Goal: Information Seeking & Learning: Find specific page/section

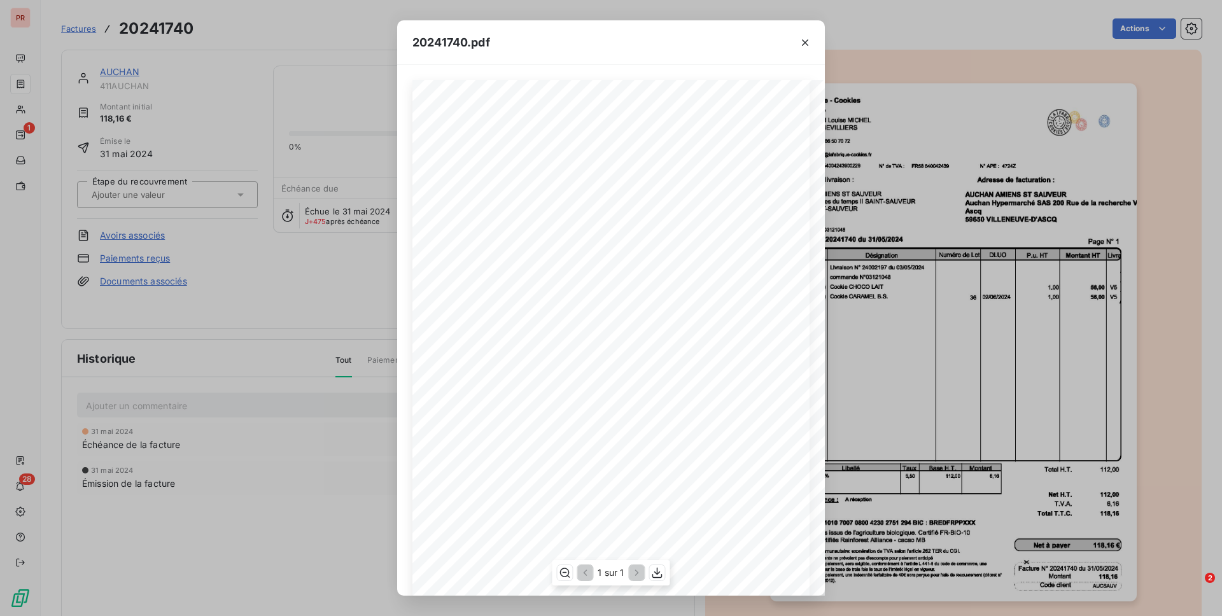
scroll to position [5, 0]
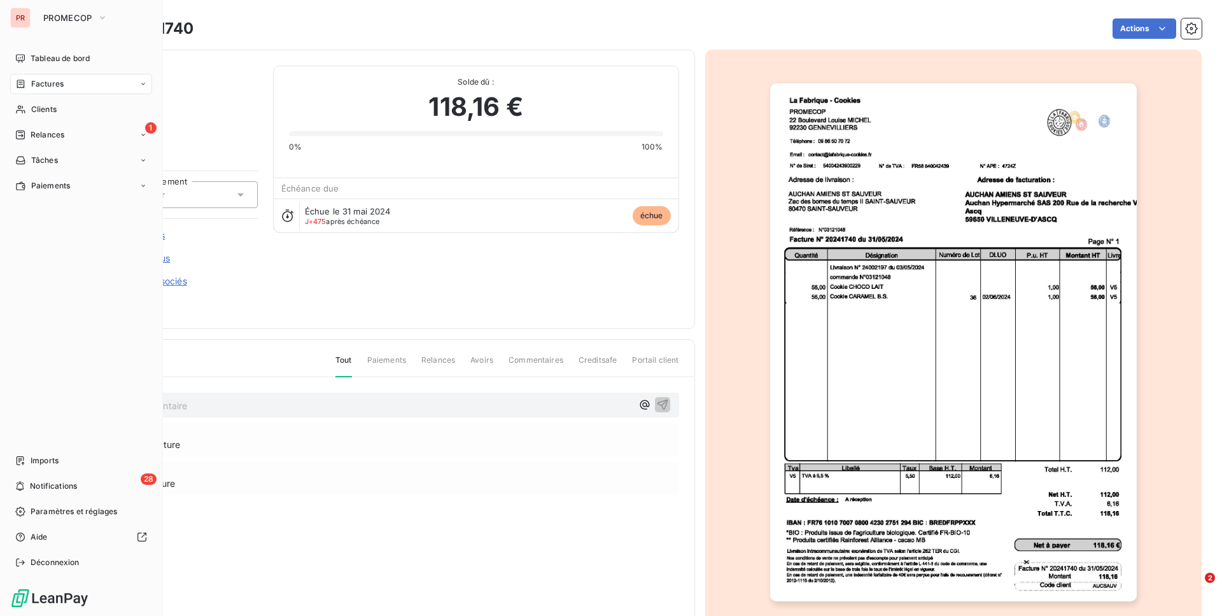
click at [21, 18] on div "PR" at bounding box center [20, 18] width 20 height 20
click at [98, 21] on icon "button" at bounding box center [102, 17] width 10 height 13
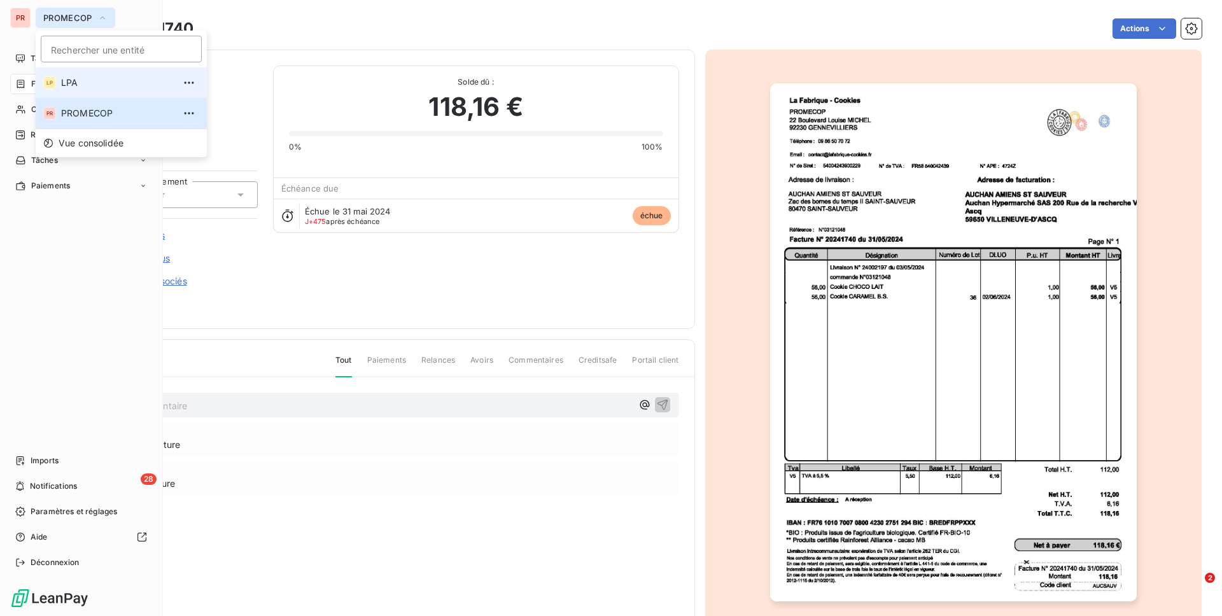
click at [94, 82] on span "LPA" at bounding box center [117, 82] width 113 height 13
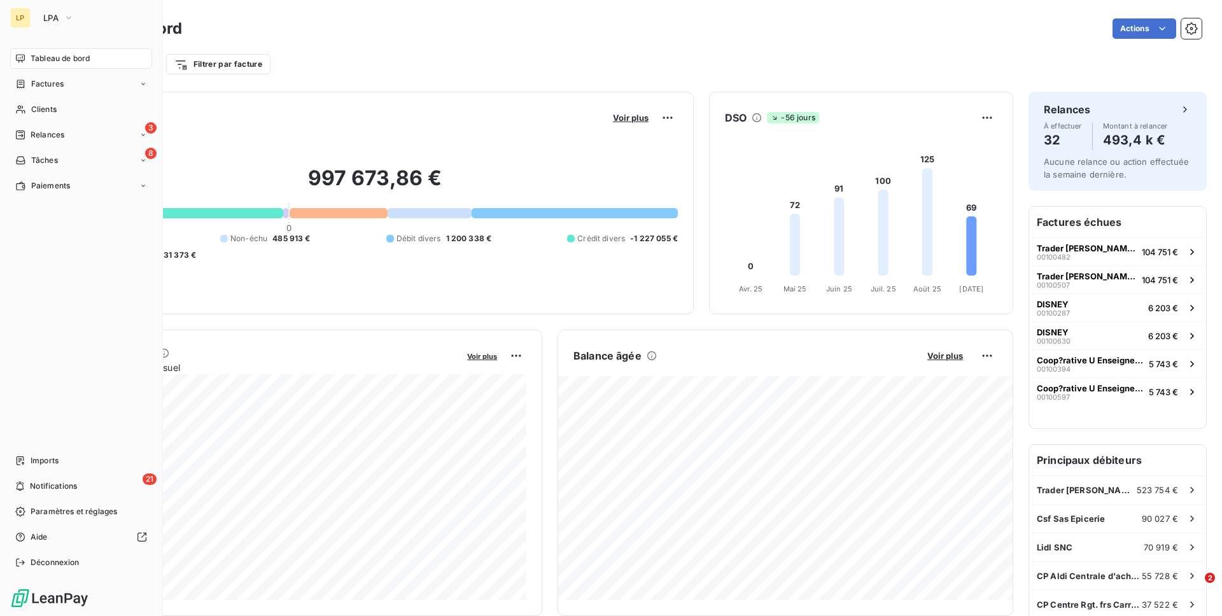
drag, startPoint x: 299, startPoint y: 151, endPoint x: 330, endPoint y: 155, distance: 30.7
click at [330, 155] on div "997 673,86 € 0 Échu 569 852 € Non-échu 485 913 € Débit divers 1 200 338 € Crédi…" at bounding box center [375, 213] width 606 height 171
click at [41, 106] on span "Clients" at bounding box center [43, 109] width 25 height 11
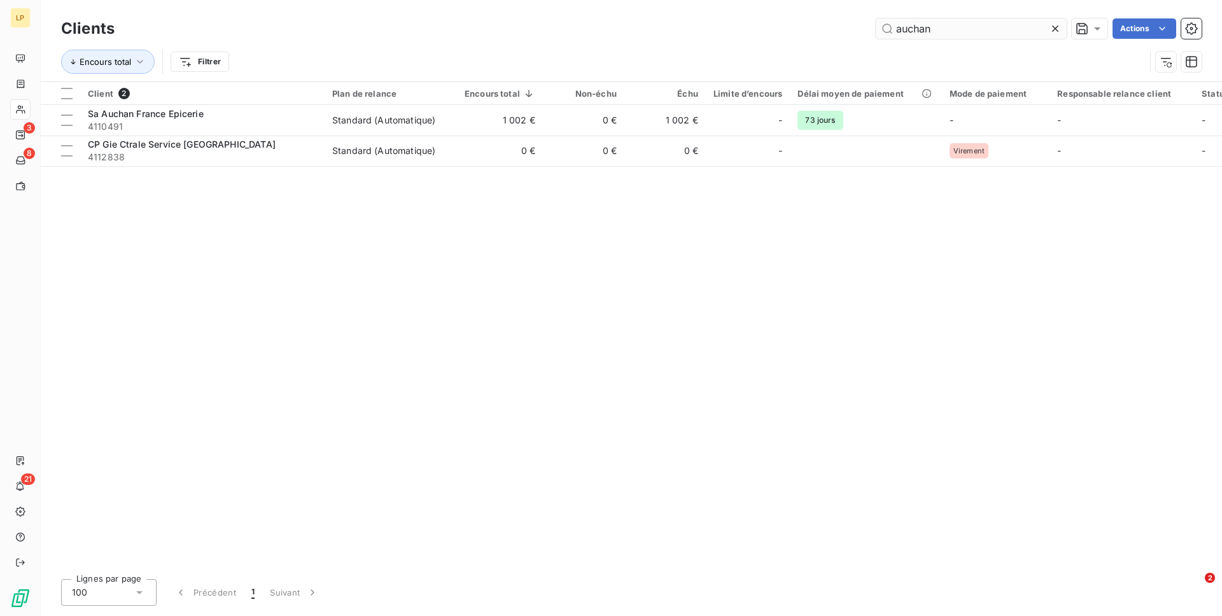
click at [920, 34] on input "auchan" at bounding box center [971, 28] width 191 height 20
click at [917, 34] on input "auchan" at bounding box center [971, 28] width 191 height 20
drag, startPoint x: 935, startPoint y: 32, endPoint x: 903, endPoint y: 32, distance: 32.5
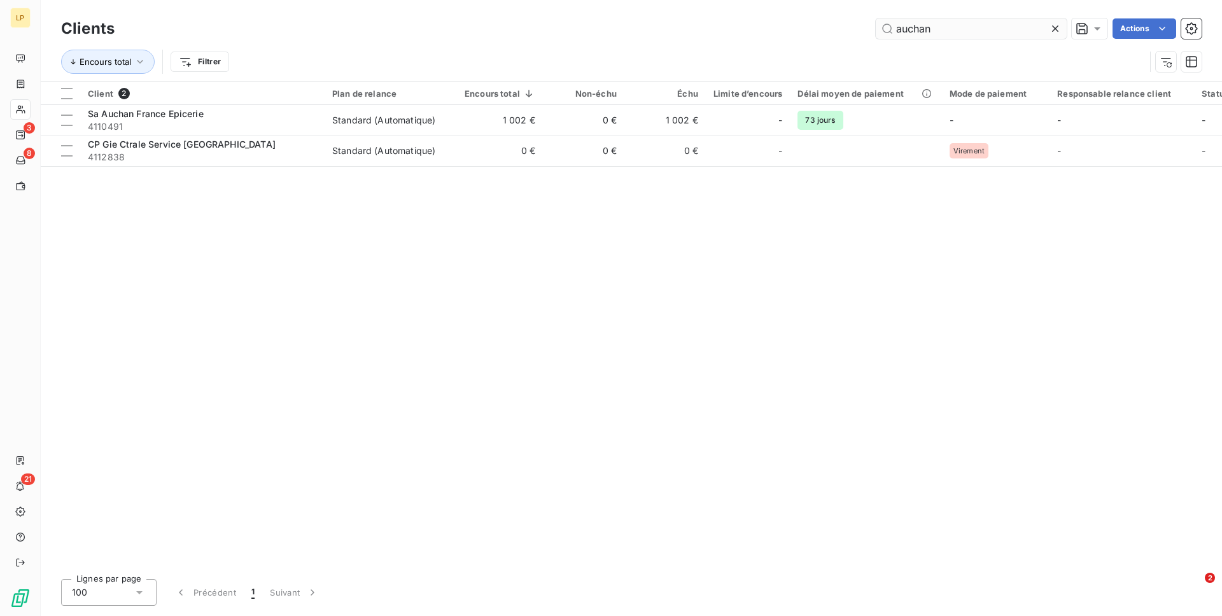
click at [903, 32] on input "auchan" at bounding box center [971, 28] width 191 height 20
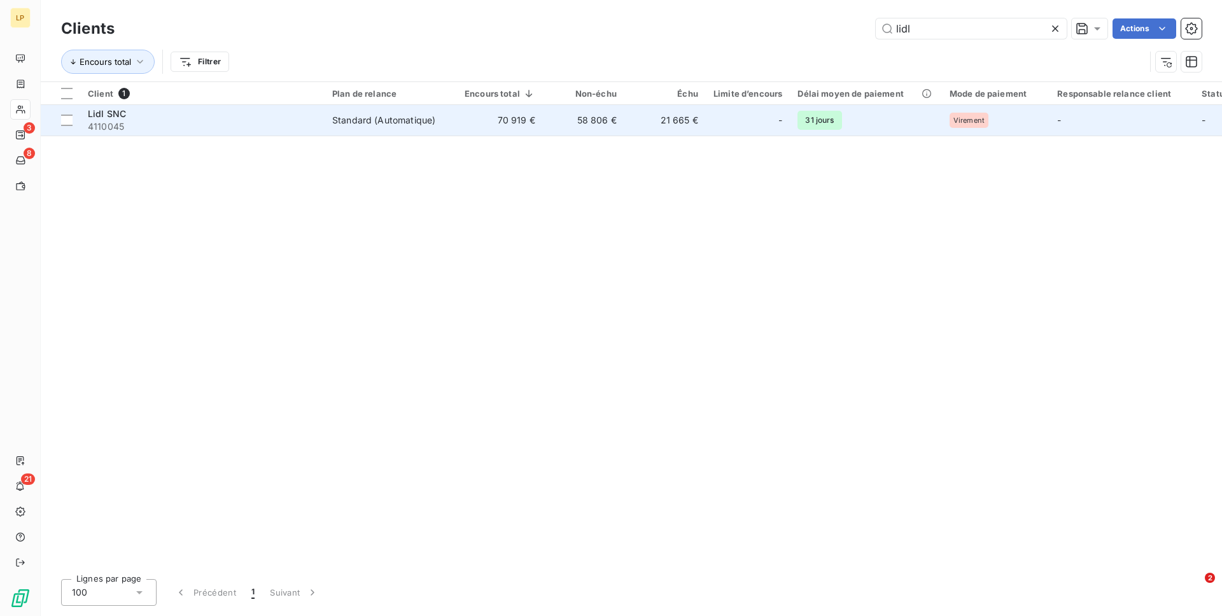
type input "lidl"
click at [725, 125] on div "-" at bounding box center [747, 120] width 69 height 20
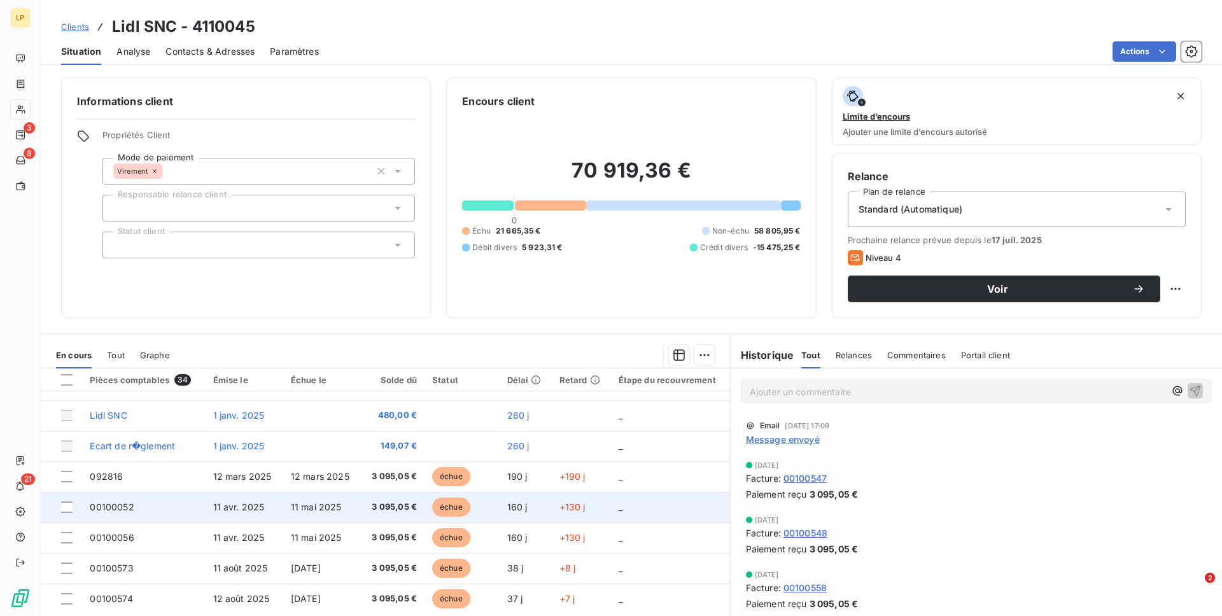
scroll to position [52, 0]
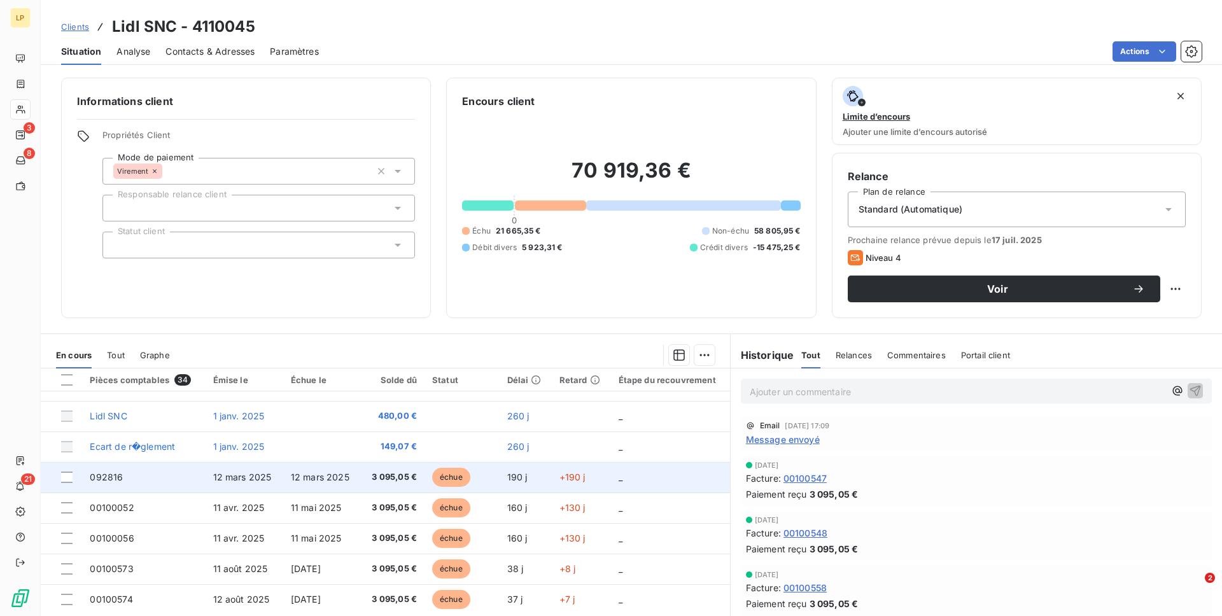
click at [368, 479] on span "3 095,05 €" at bounding box center [392, 477] width 48 height 13
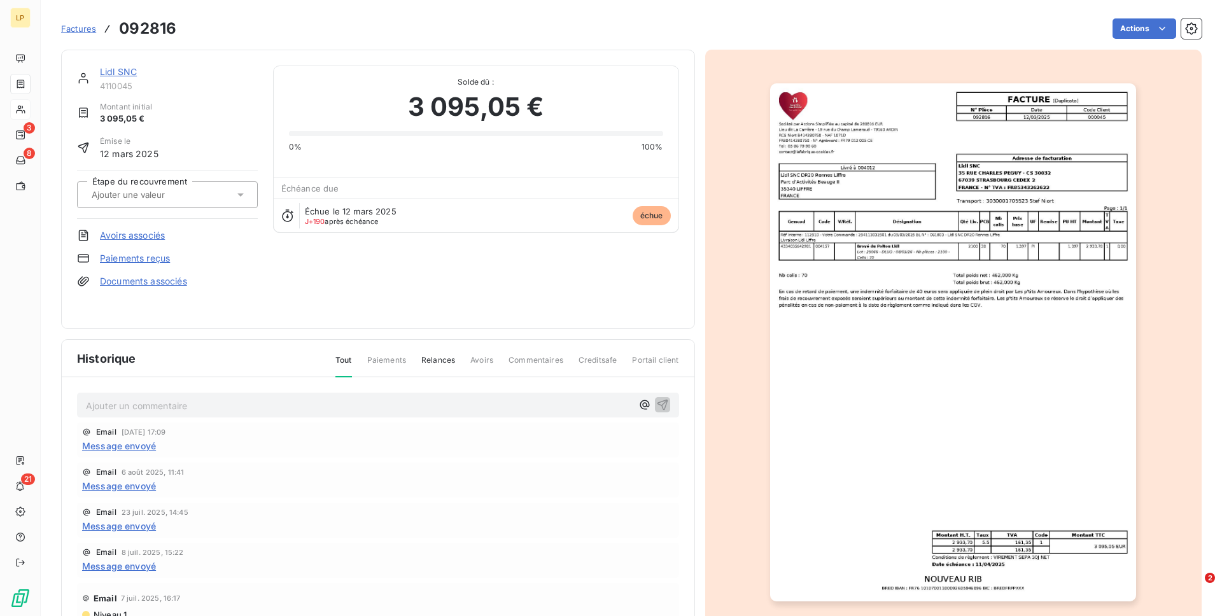
click at [444, 364] on span "Relances" at bounding box center [438, 365] width 34 height 22
click at [111, 482] on span "Message envoyé" at bounding box center [119, 485] width 74 height 13
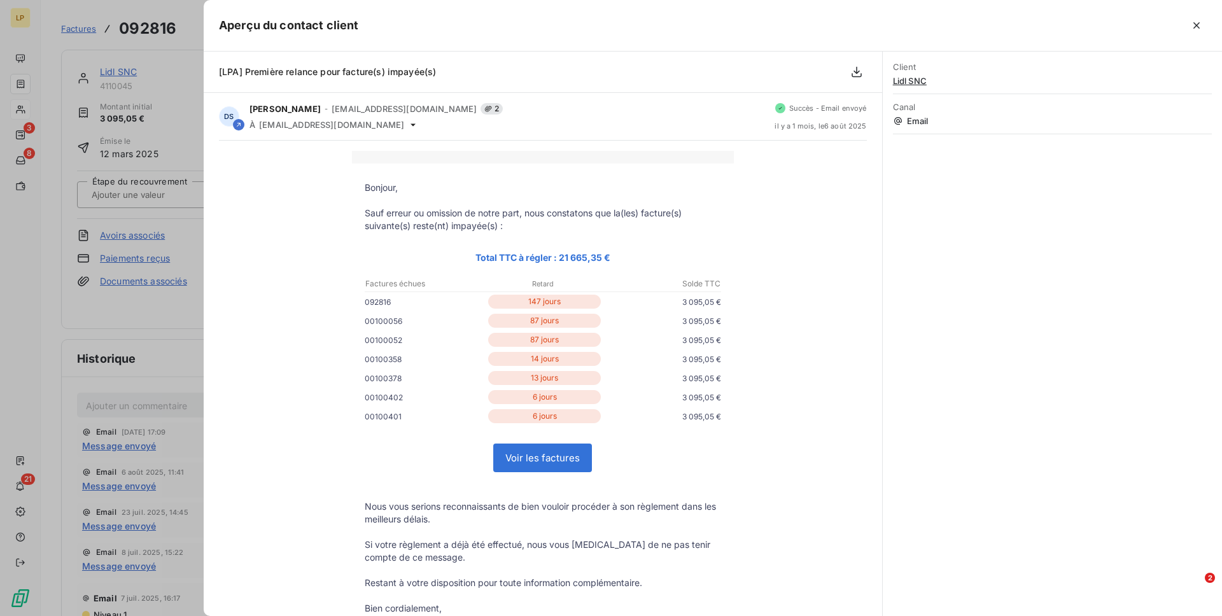
click at [112, 340] on div at bounding box center [611, 308] width 1222 height 616
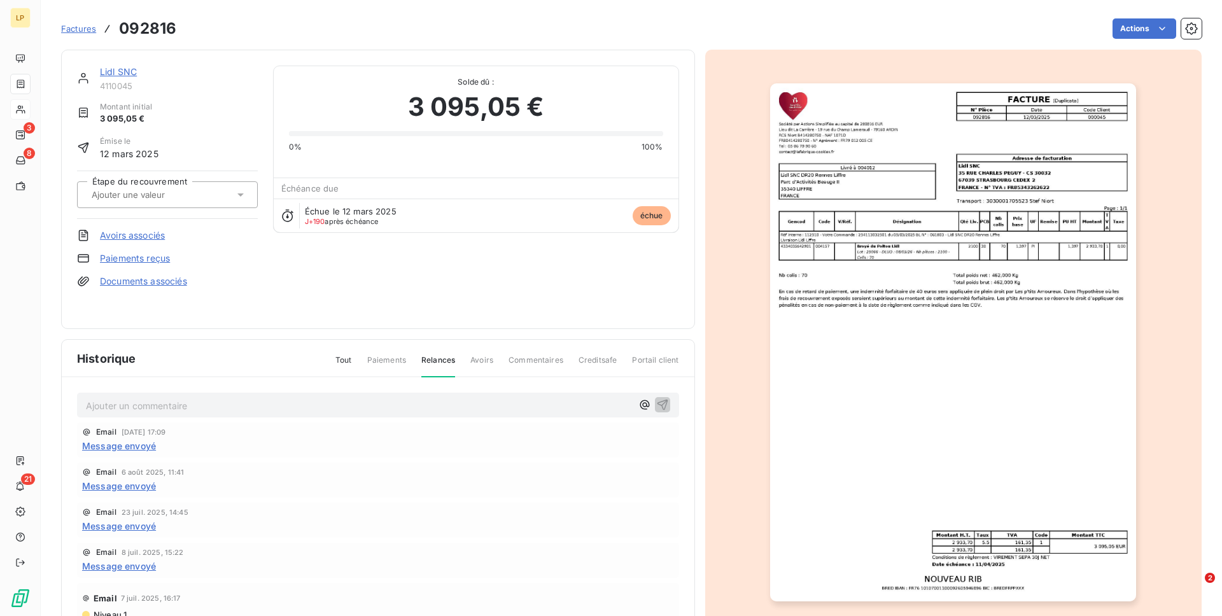
click at [138, 454] on div "Email [DATE] 17:09 Message envoyé" at bounding box center [378, 440] width 602 height 35
click at [138, 446] on span "Message envoyé" at bounding box center [119, 445] width 74 height 13
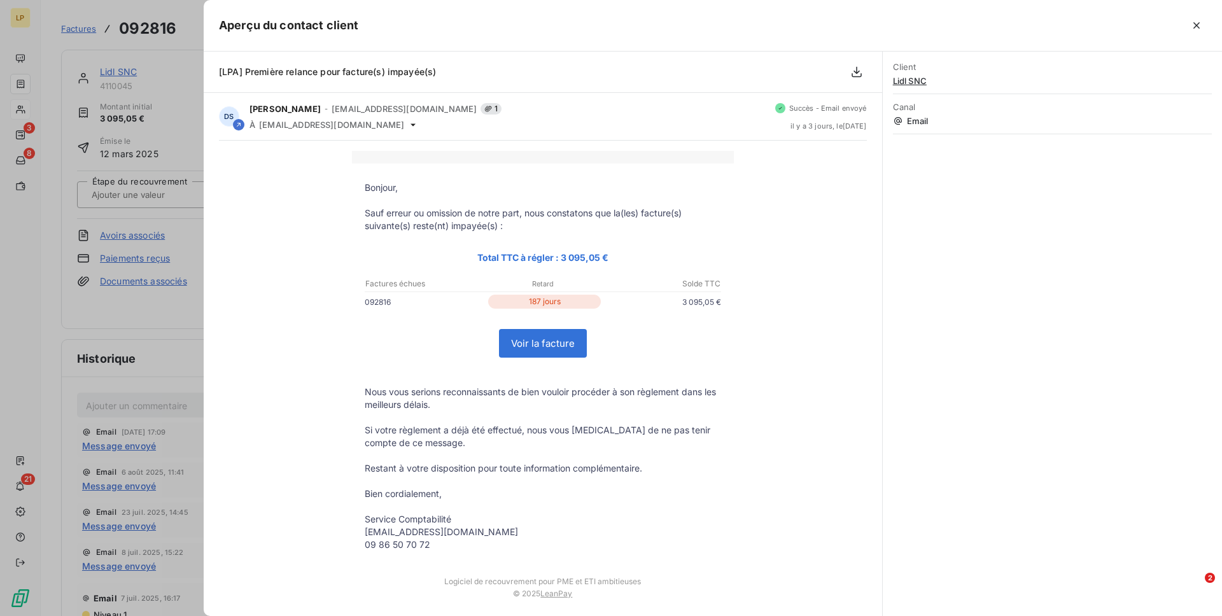
click at [505, 312] on td "092816 187 jours 3 095,05 €" at bounding box center [543, 304] width 382 height 19
click at [110, 406] on div at bounding box center [611, 308] width 1222 height 616
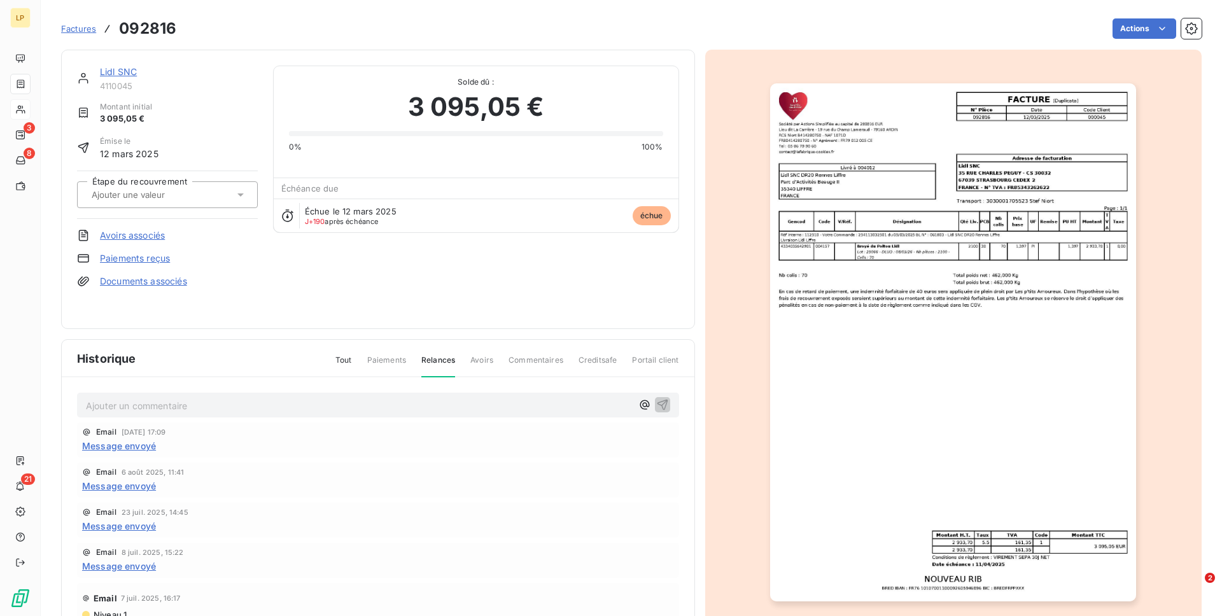
click at [97, 25] on div "Factures 092816" at bounding box center [118, 28] width 115 height 23
click at [93, 25] on span "Factures" at bounding box center [78, 29] width 35 height 10
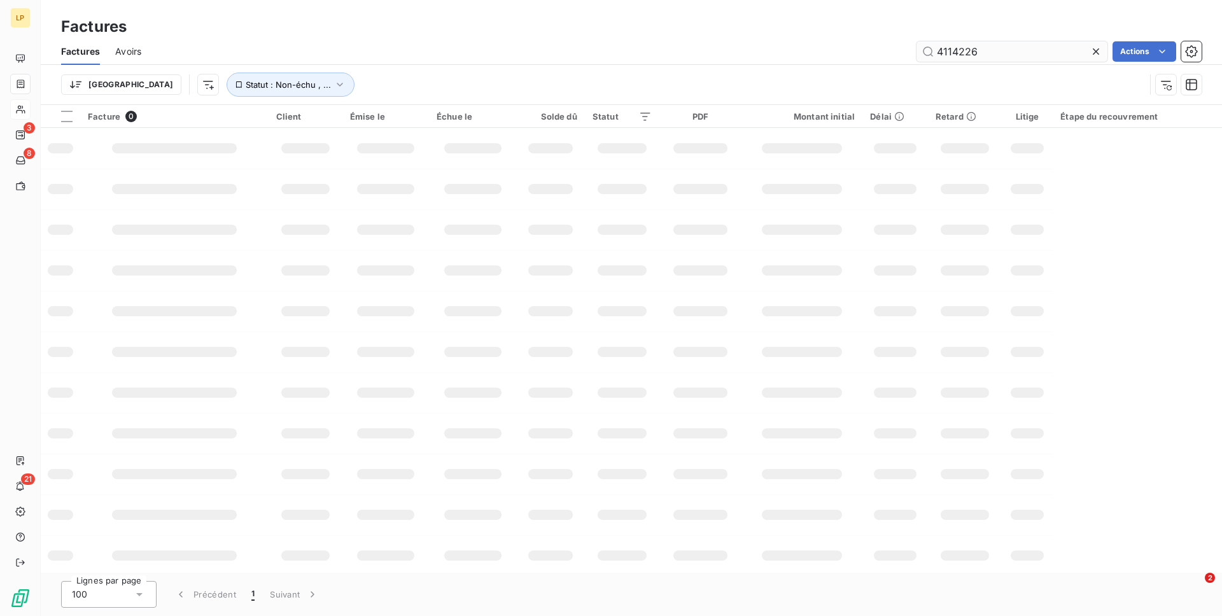
click at [983, 49] on input "4114226" at bounding box center [1011, 51] width 191 height 20
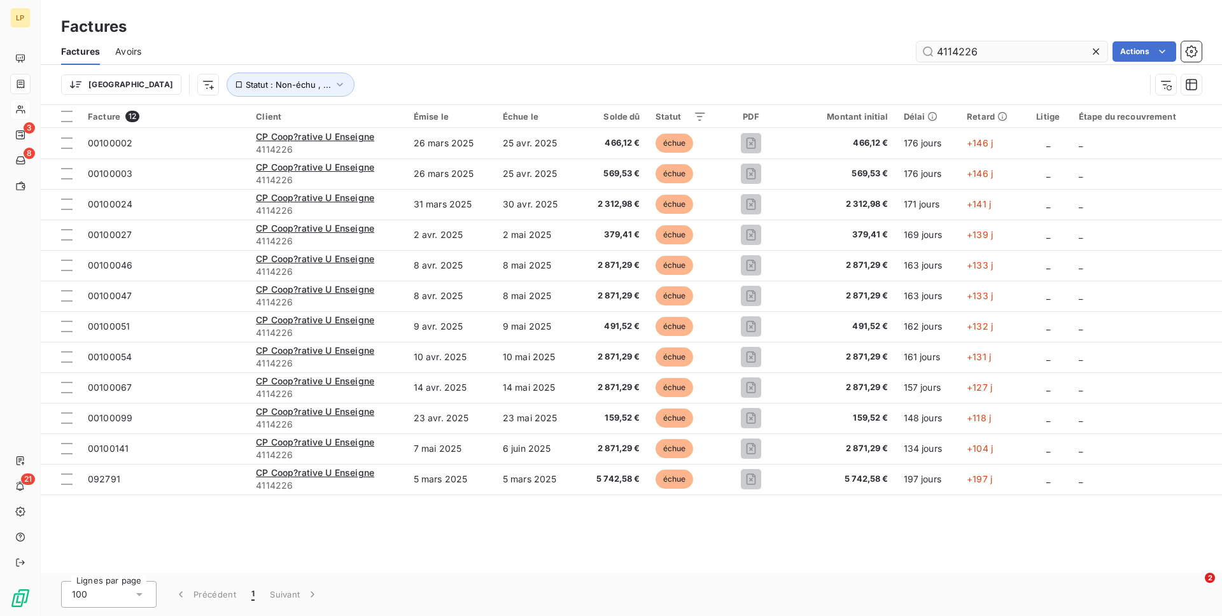
click at [983, 49] on input "4114226" at bounding box center [1011, 51] width 191 height 20
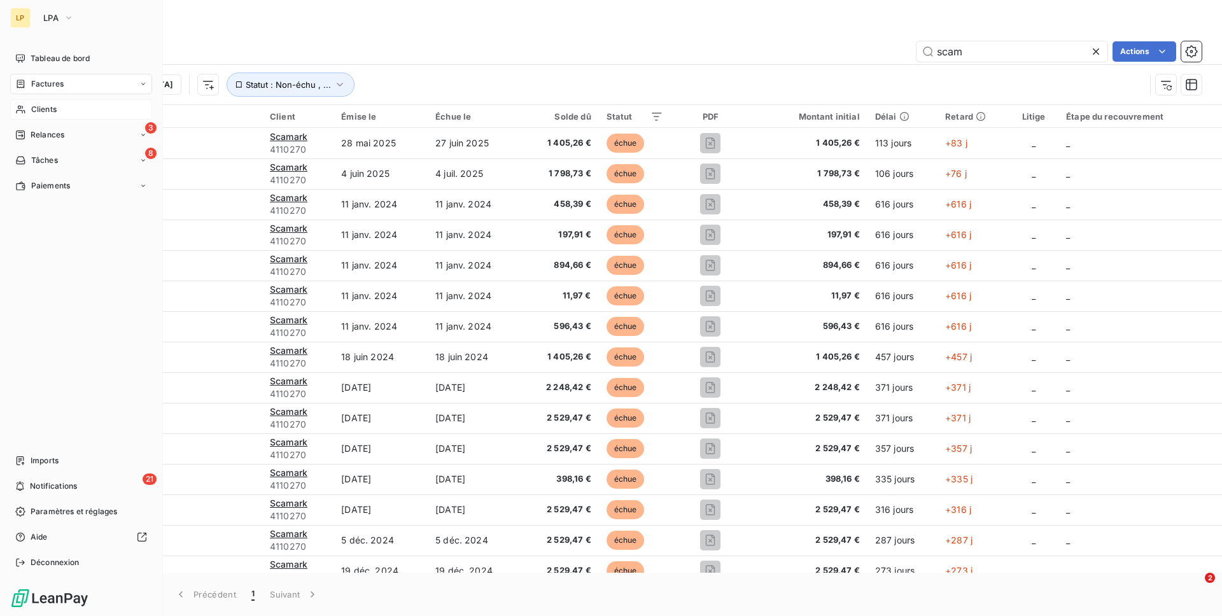
type input "scam"
click at [34, 102] on div "Clients" at bounding box center [81, 109] width 142 height 20
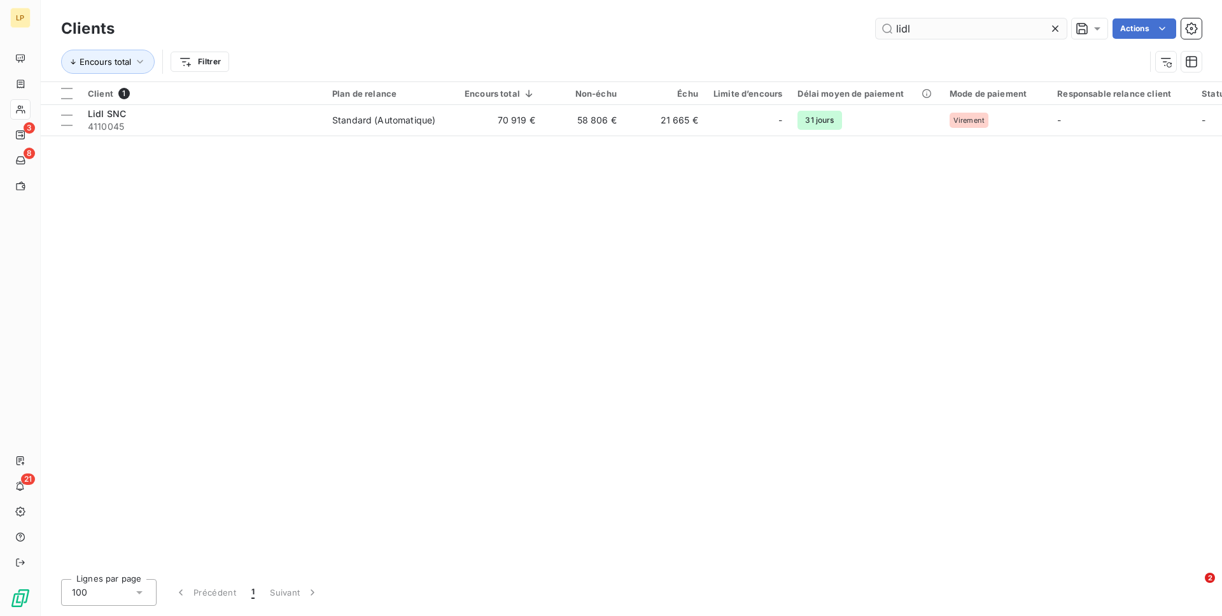
click at [950, 21] on input "lidl" at bounding box center [971, 28] width 191 height 20
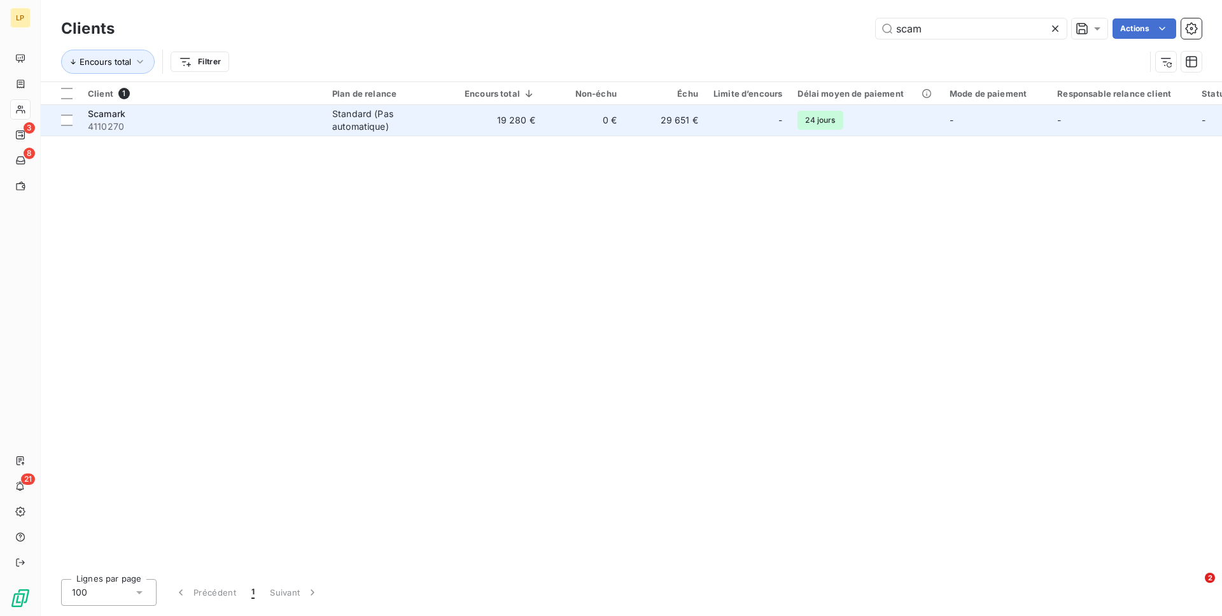
type input "scam"
click at [695, 127] on td "29 651 €" at bounding box center [664, 120] width 81 height 31
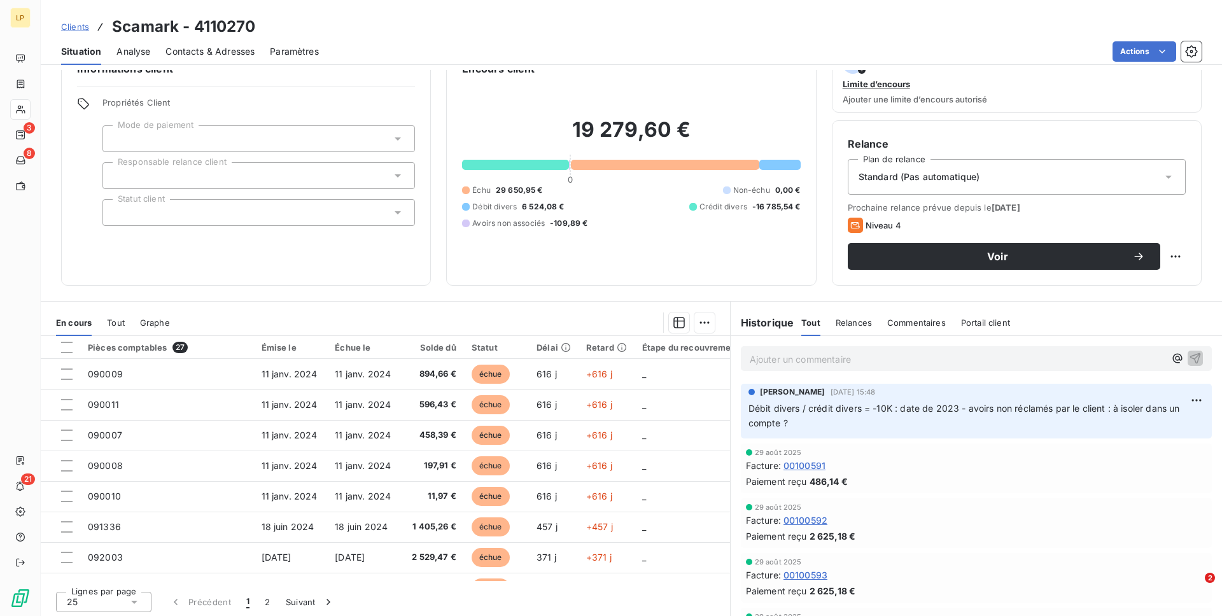
scroll to position [36, 0]
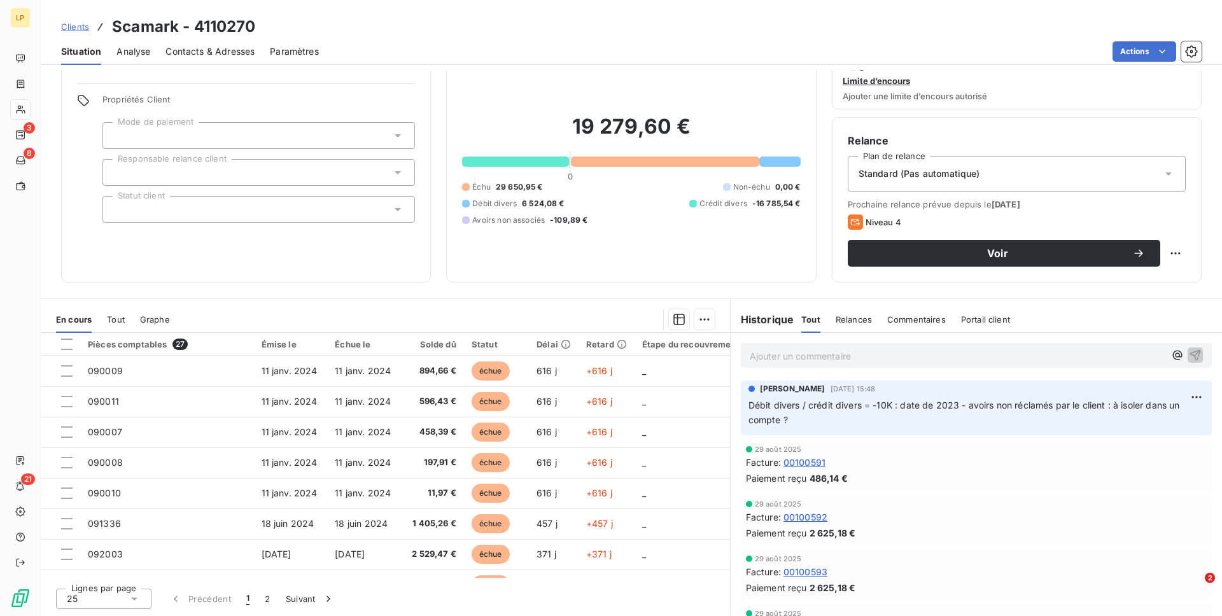
click at [916, 313] on div "Commentaires" at bounding box center [916, 319] width 59 height 27
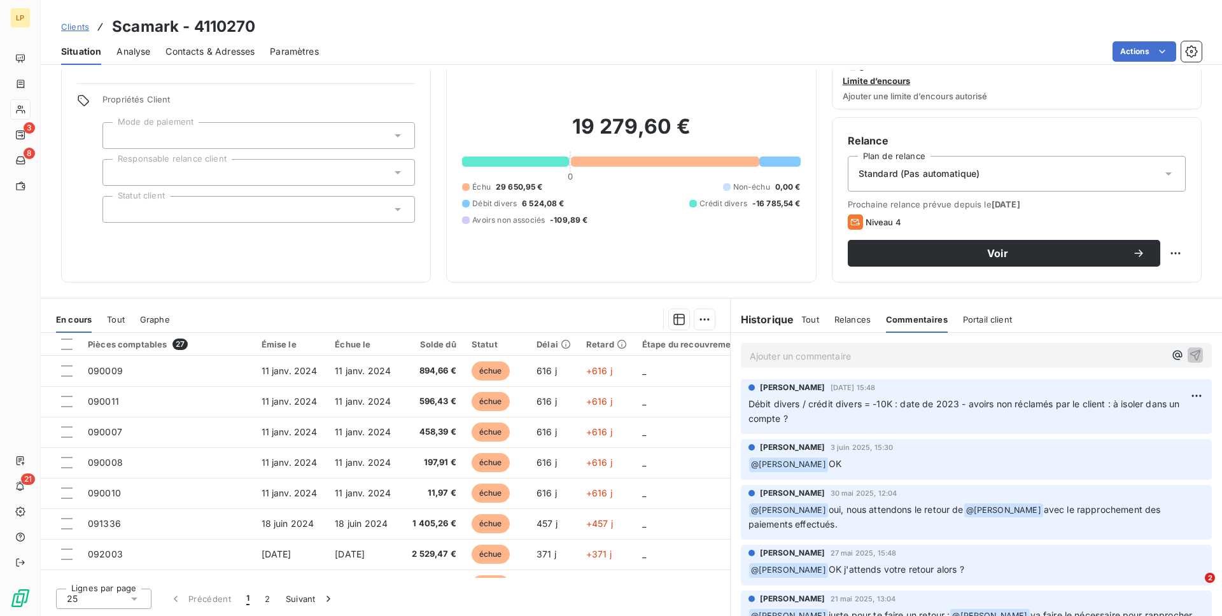
scroll to position [0, 0]
click at [876, 408] on span "Débit divers / crédit divers = -10K : date de 2023 - avoirs non réclamés par le…" at bounding box center [965, 412] width 434 height 25
drag, startPoint x: 888, startPoint y: 408, endPoint x: 1022, endPoint y: 417, distance: 134.0
click at [1022, 417] on p "Débit divers / crédit divers = -10K : date de 2023 - avoirs non réclamés par le…" at bounding box center [976, 412] width 456 height 29
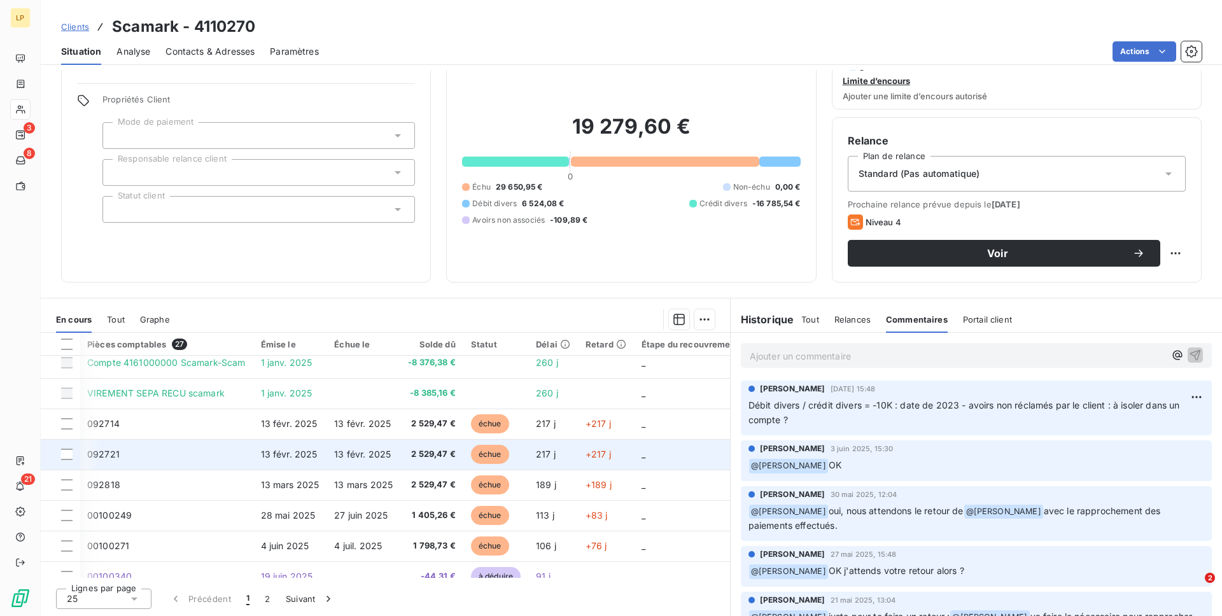
scroll to position [547, 1]
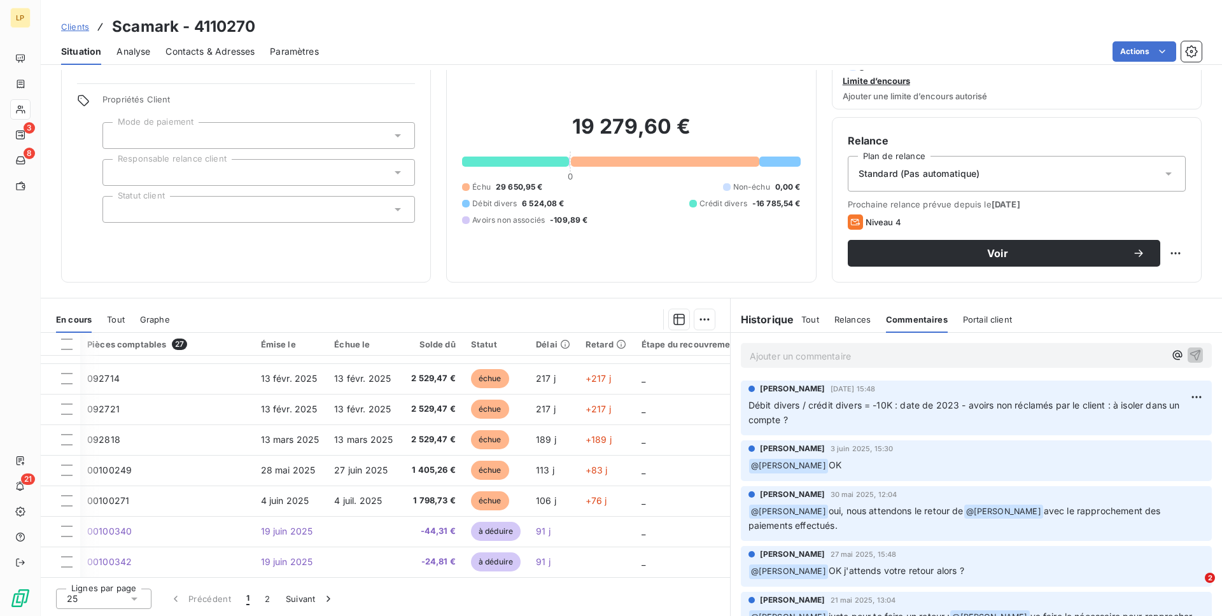
click at [74, 28] on span "Clients" at bounding box center [75, 27] width 28 height 10
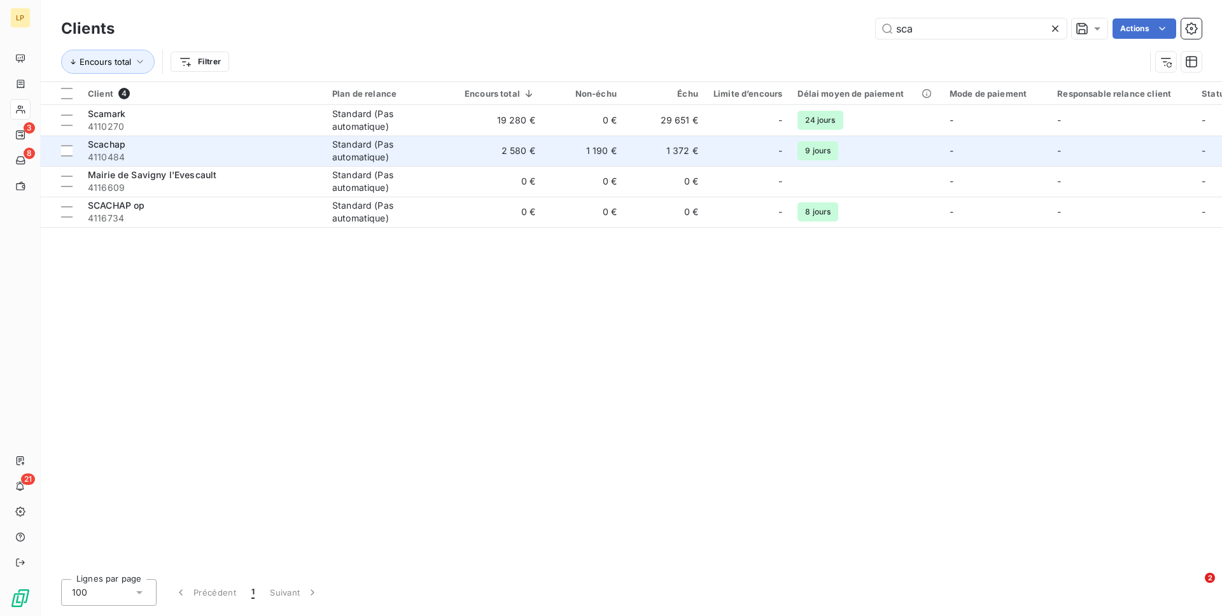
type input "sca"
click at [437, 146] on div "Standard (Pas automatique)" at bounding box center [390, 150] width 117 height 25
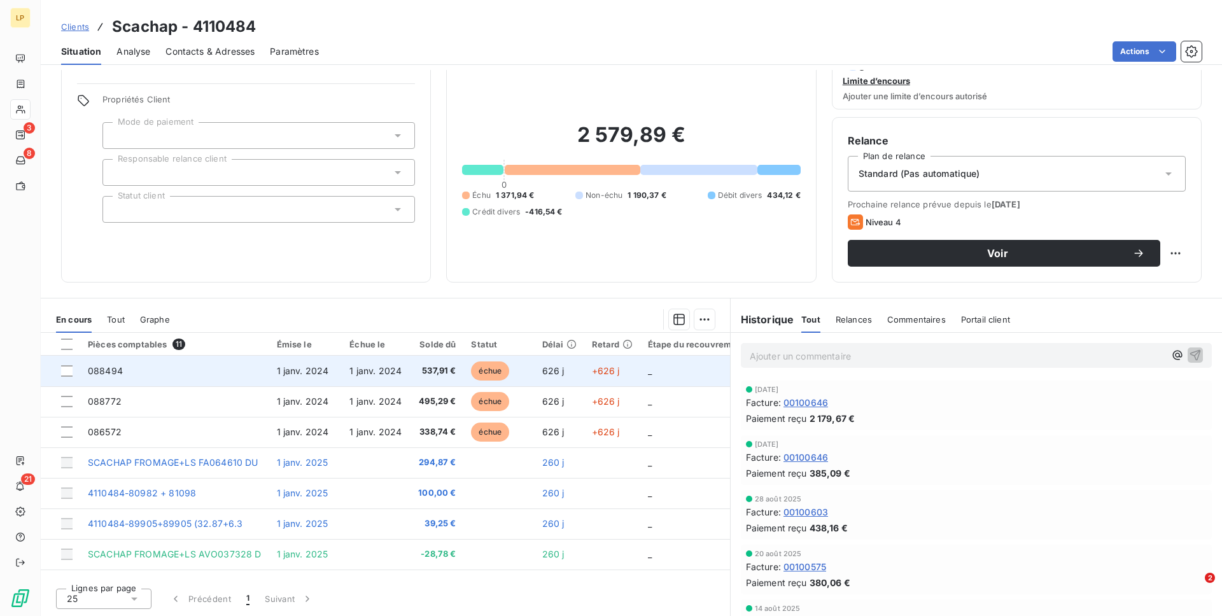
click at [377, 375] on span "1 janv. 2024" at bounding box center [375, 370] width 52 height 11
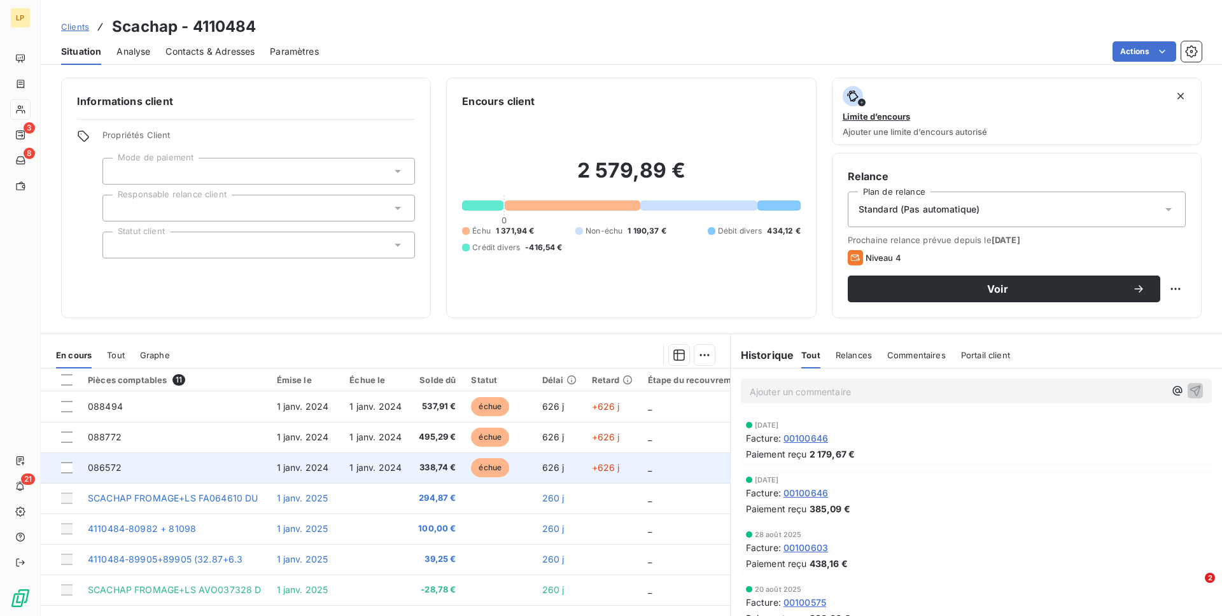
click at [487, 461] on span "échue" at bounding box center [490, 467] width 38 height 19
click at [374, 452] on td "1 janv. 2024" at bounding box center [375, 467] width 67 height 31
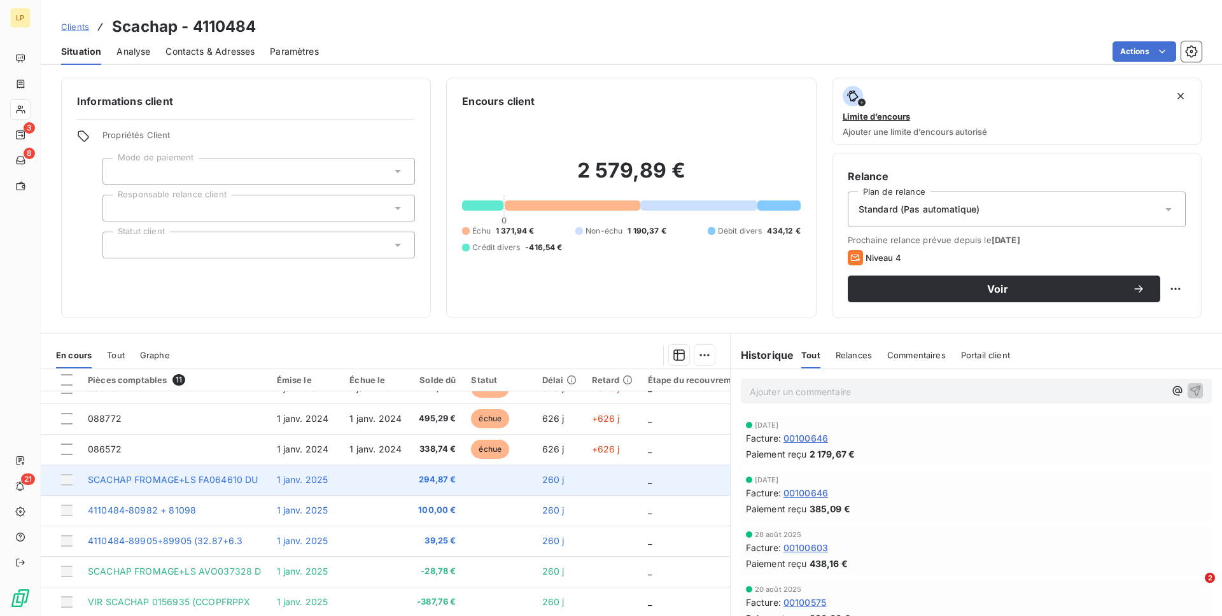
scroll to position [66, 0]
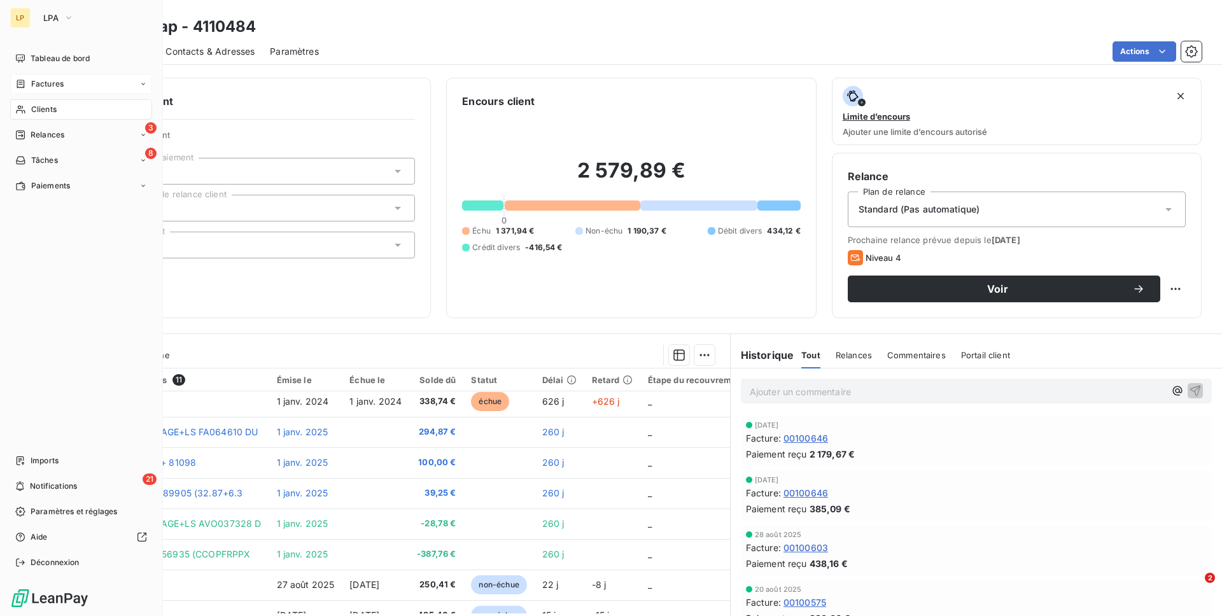
click at [39, 85] on span "Factures" at bounding box center [47, 83] width 32 height 11
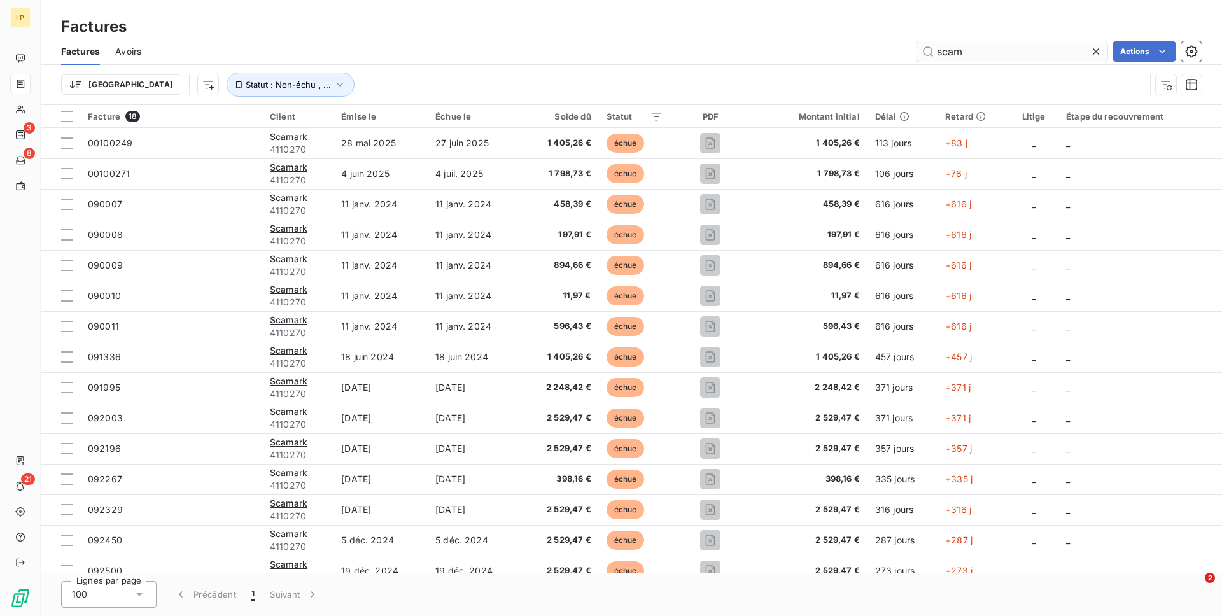
drag, startPoint x: 995, startPoint y: 57, endPoint x: 993, endPoint y: 47, distance: 10.5
click at [993, 57] on input "scam" at bounding box center [1011, 51] width 191 height 20
click at [993, 47] on input "scam" at bounding box center [1011, 51] width 191 height 20
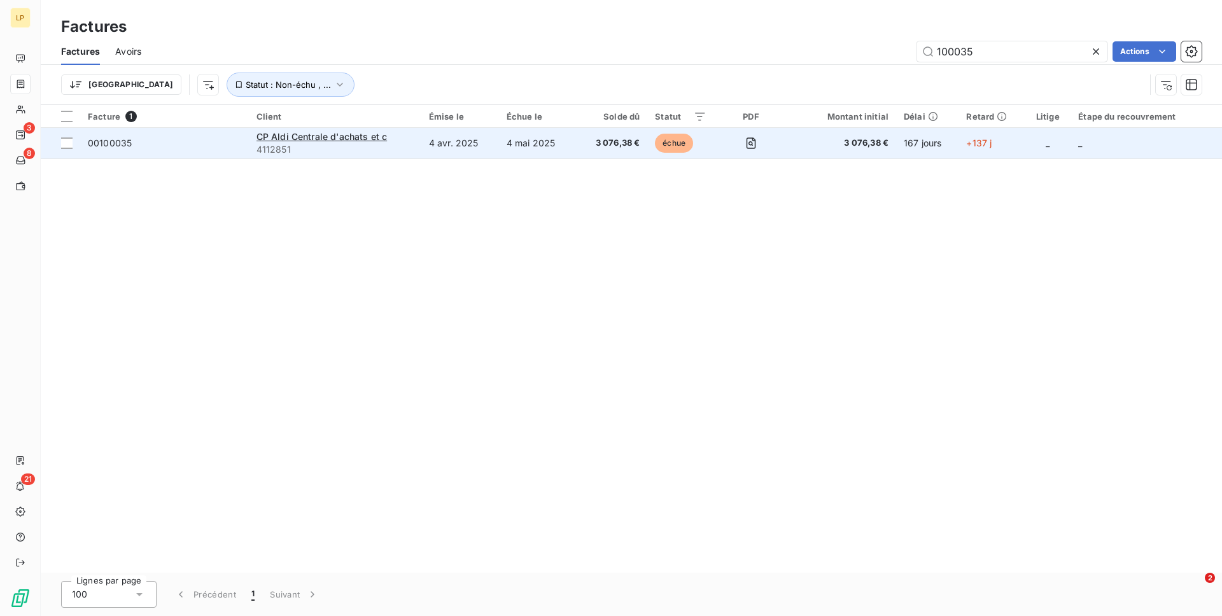
type input "100035"
click at [413, 137] on div "CP Aldi Centrale d'achats et c" at bounding box center [334, 136] width 157 height 13
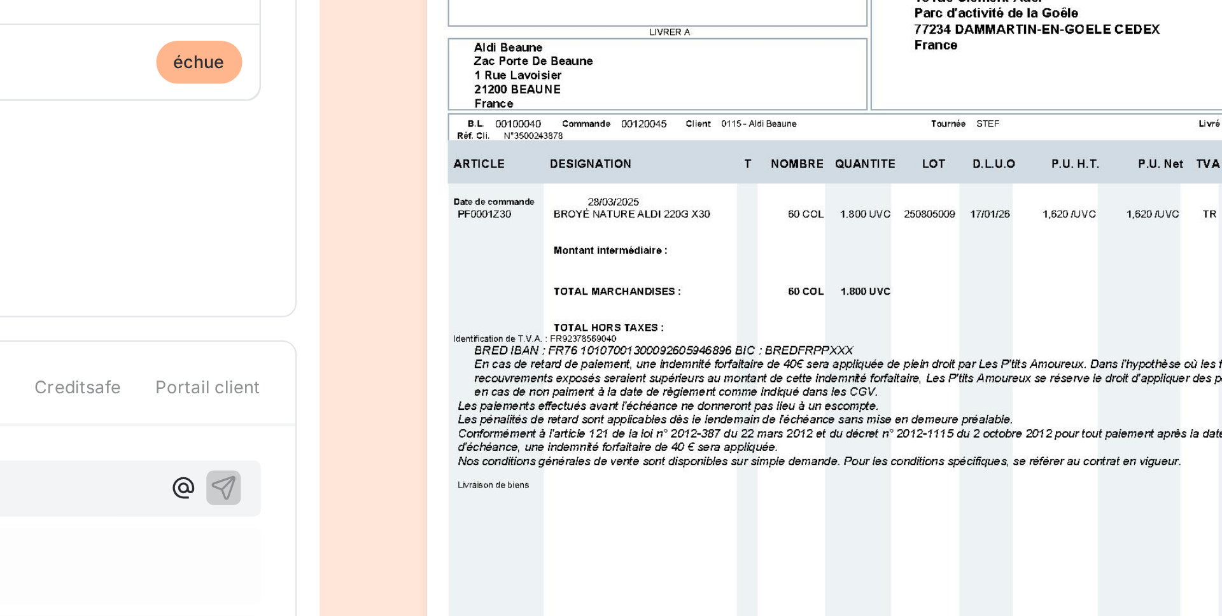
scroll to position [2, 0]
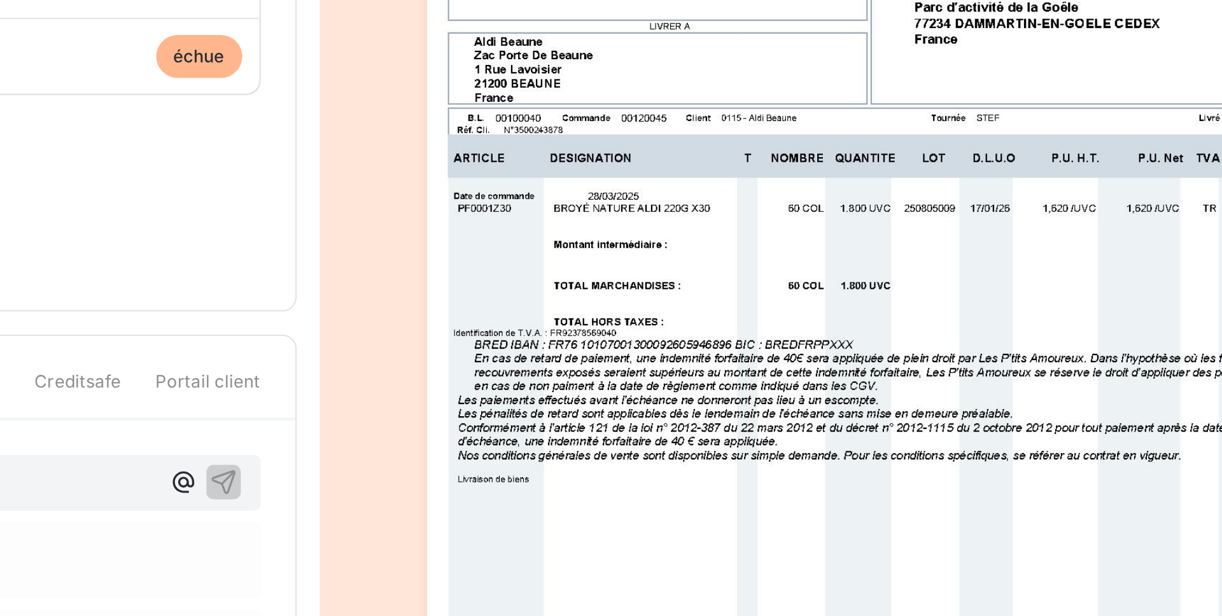
drag, startPoint x: 949, startPoint y: 326, endPoint x: 708, endPoint y: 192, distance: 275.2
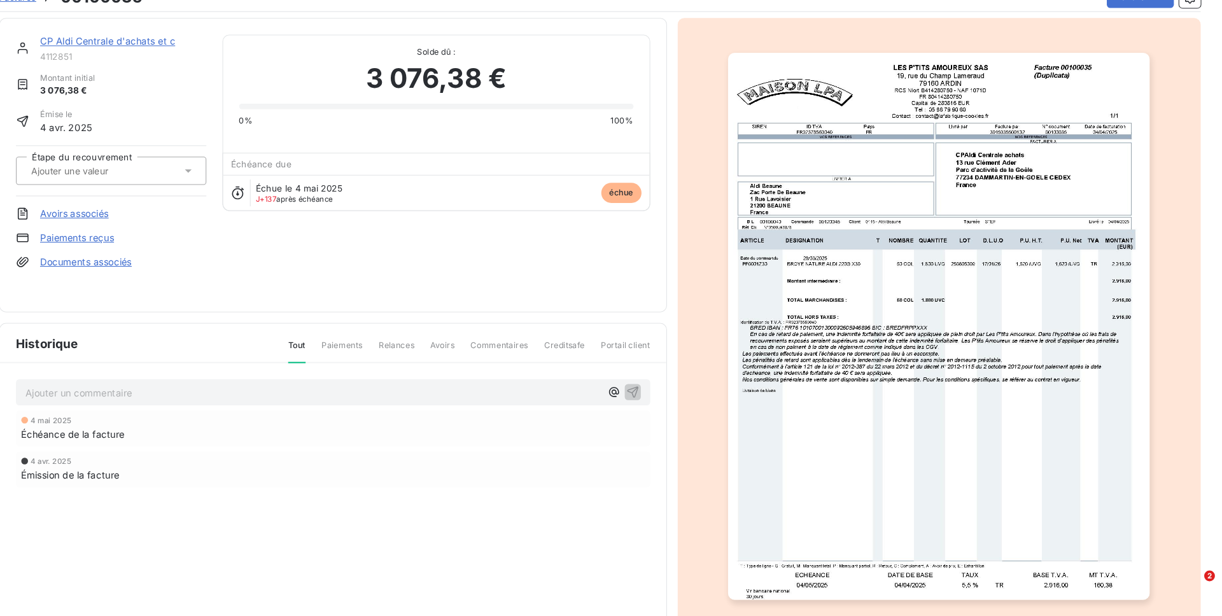
scroll to position [0, 0]
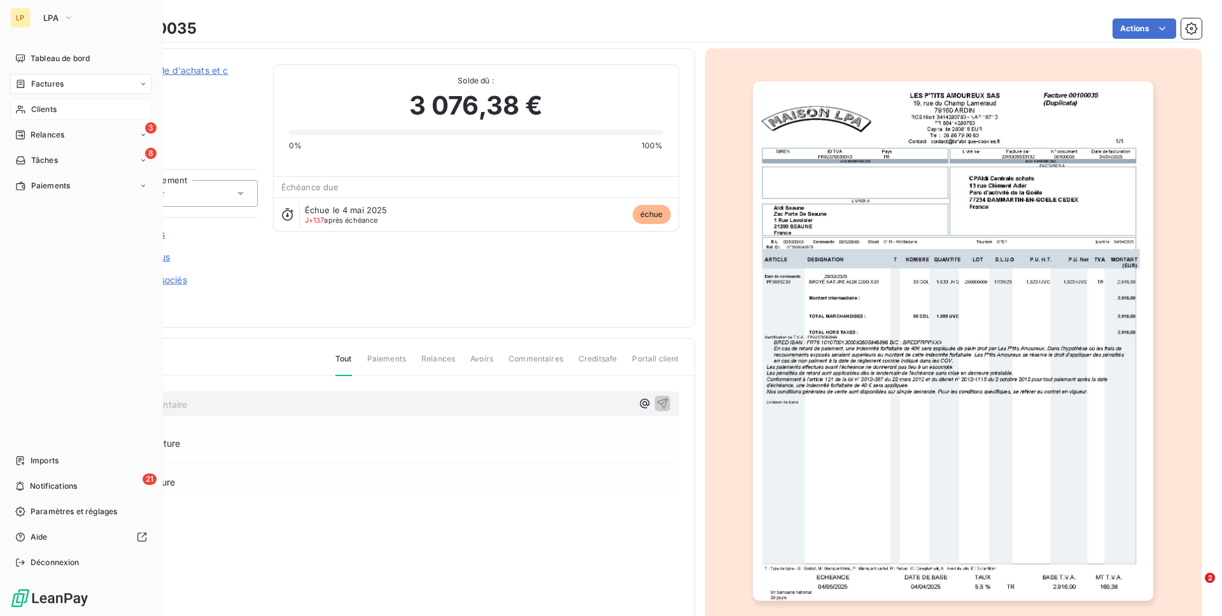
click at [29, 115] on div "Clients" at bounding box center [81, 109] width 142 height 20
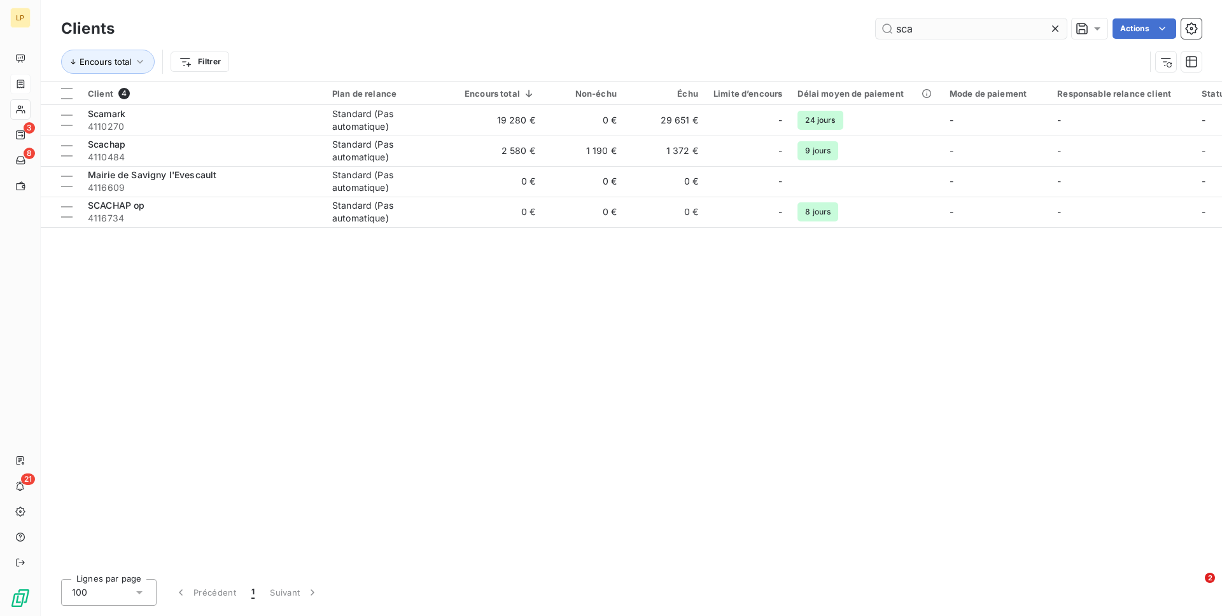
click at [910, 29] on input "sca" at bounding box center [971, 28] width 191 height 20
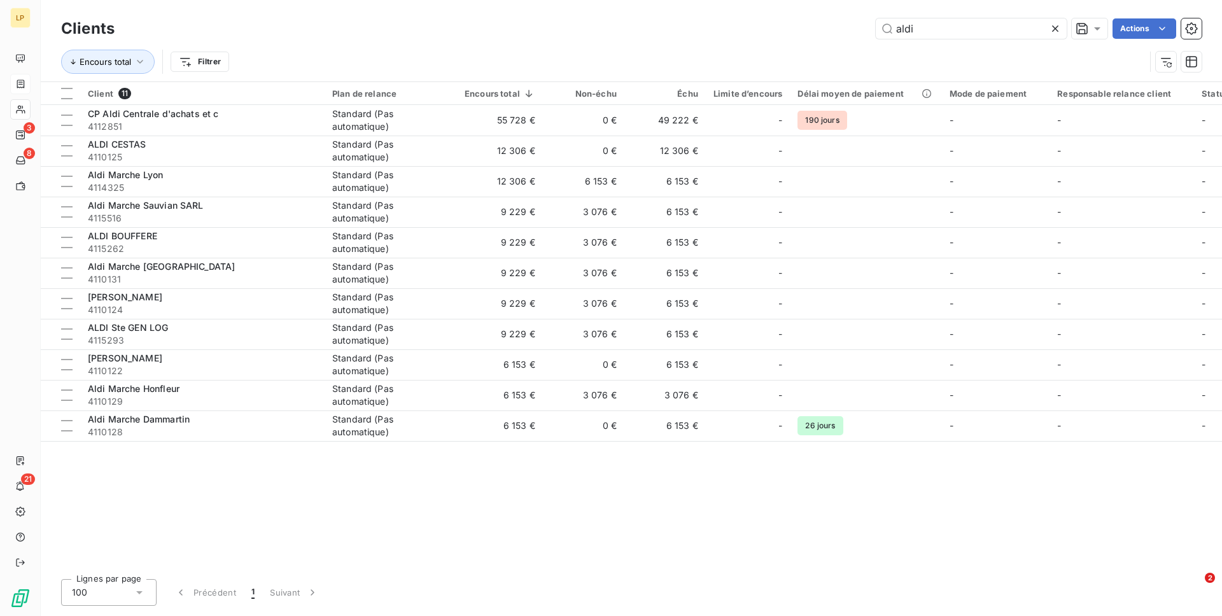
type input "aldi"
click at [926, 32] on input "aldi" at bounding box center [971, 28] width 191 height 20
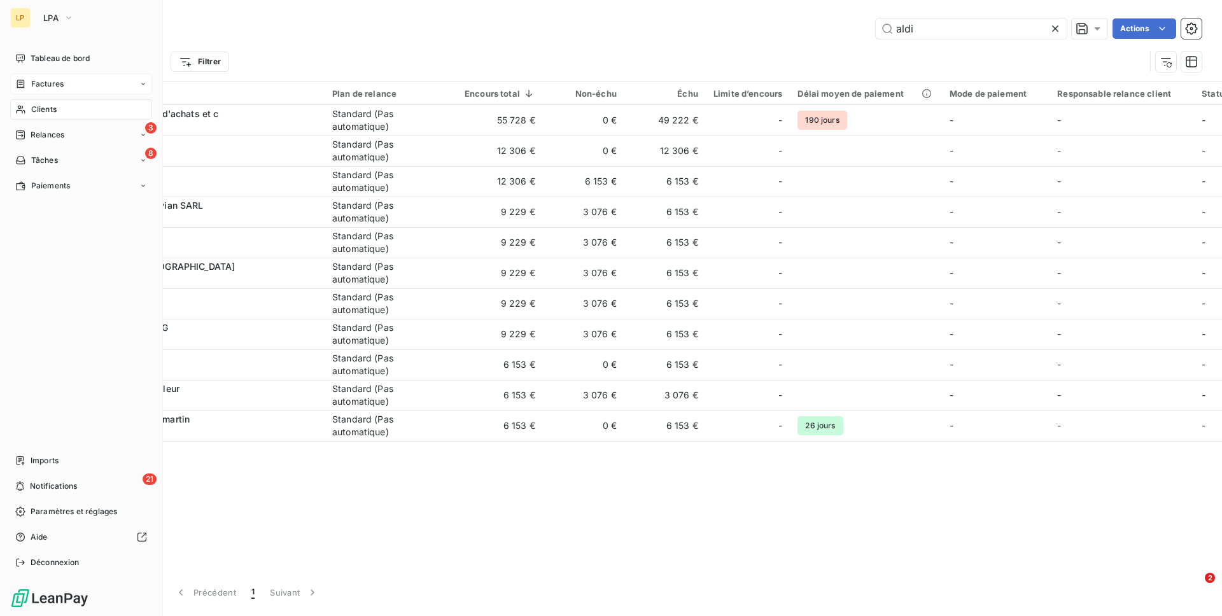
click at [24, 78] on div "Factures" at bounding box center [81, 84] width 142 height 20
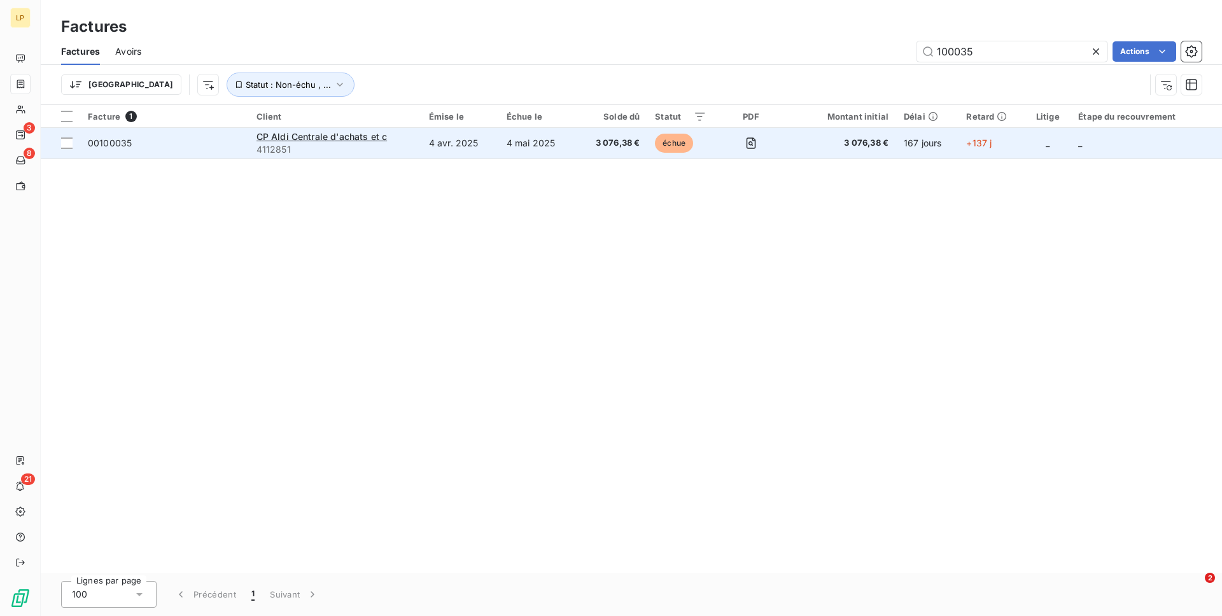
click at [545, 143] on td "4 mai 2025" at bounding box center [538, 143] width 78 height 31
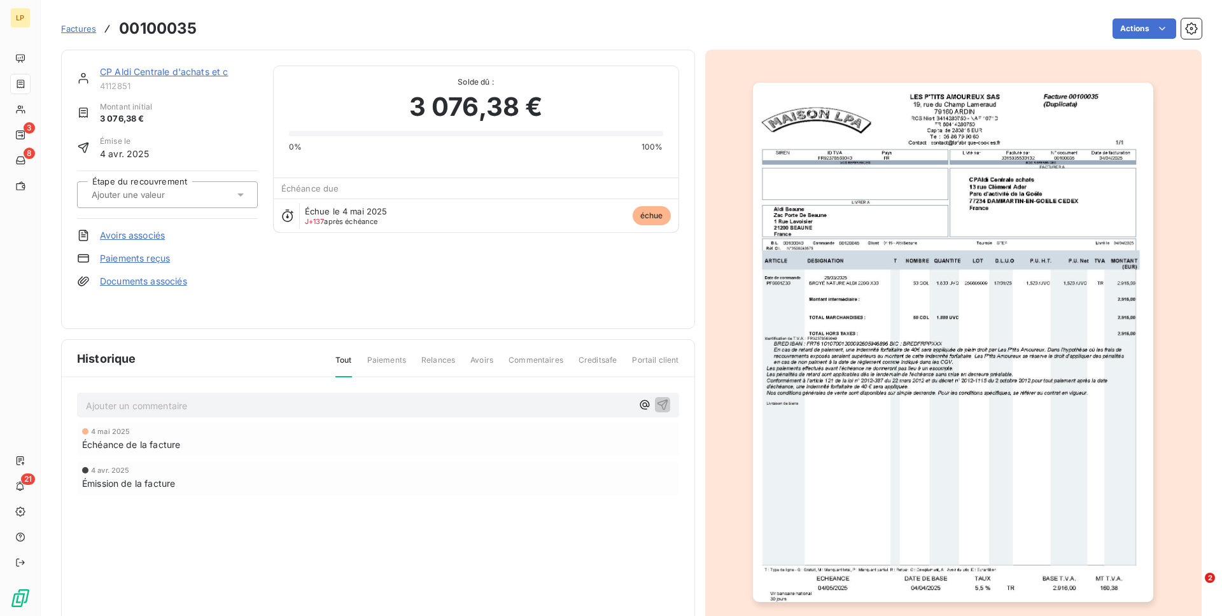
click at [966, 176] on img "button" at bounding box center [953, 343] width 400 height 520
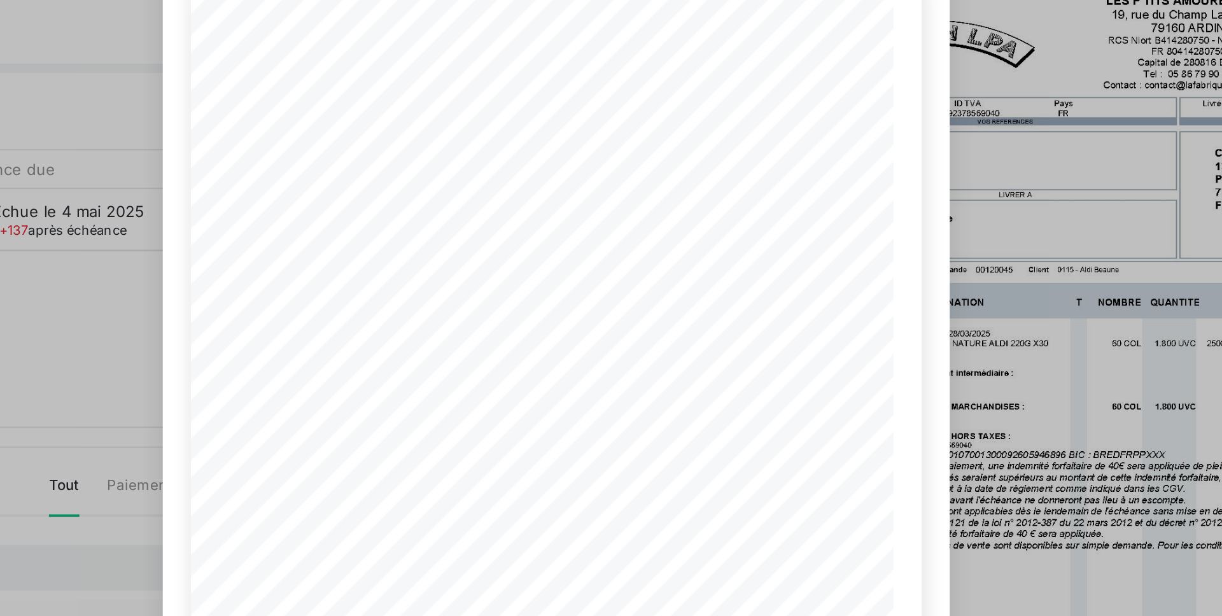
click at [672, 192] on span "77234 DAMMARTIN-EN-GOELE CEDEX" at bounding box center [677, 195] width 102 height 6
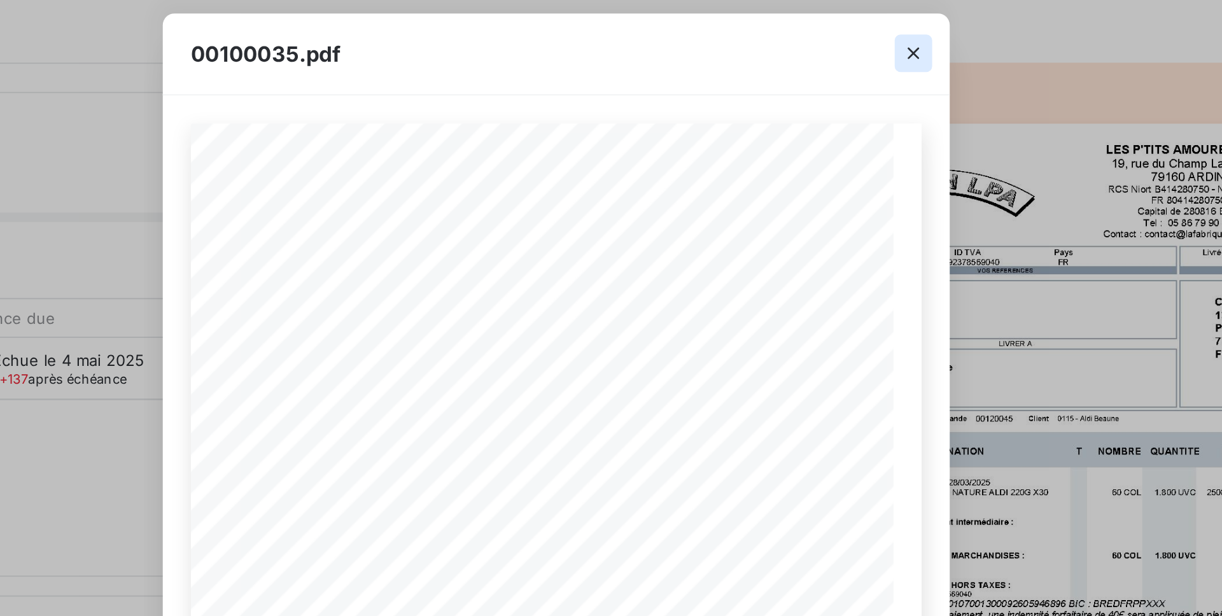
click at [803, 41] on icon "button" at bounding box center [805, 44] width 13 height 13
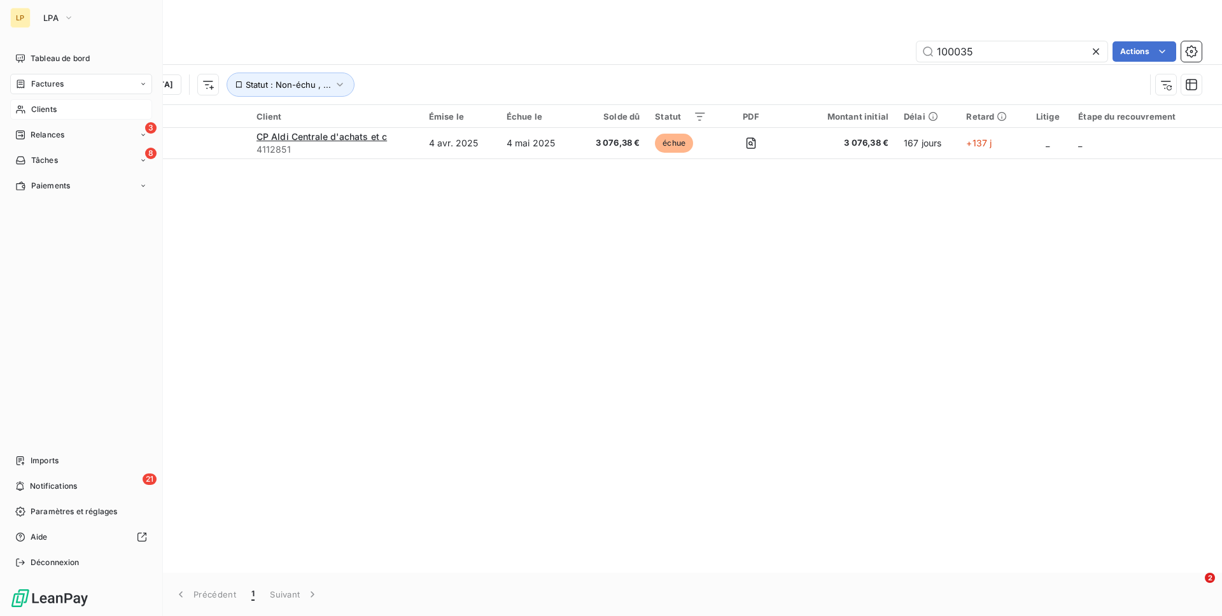
click at [85, 118] on div "Clients" at bounding box center [81, 109] width 142 height 20
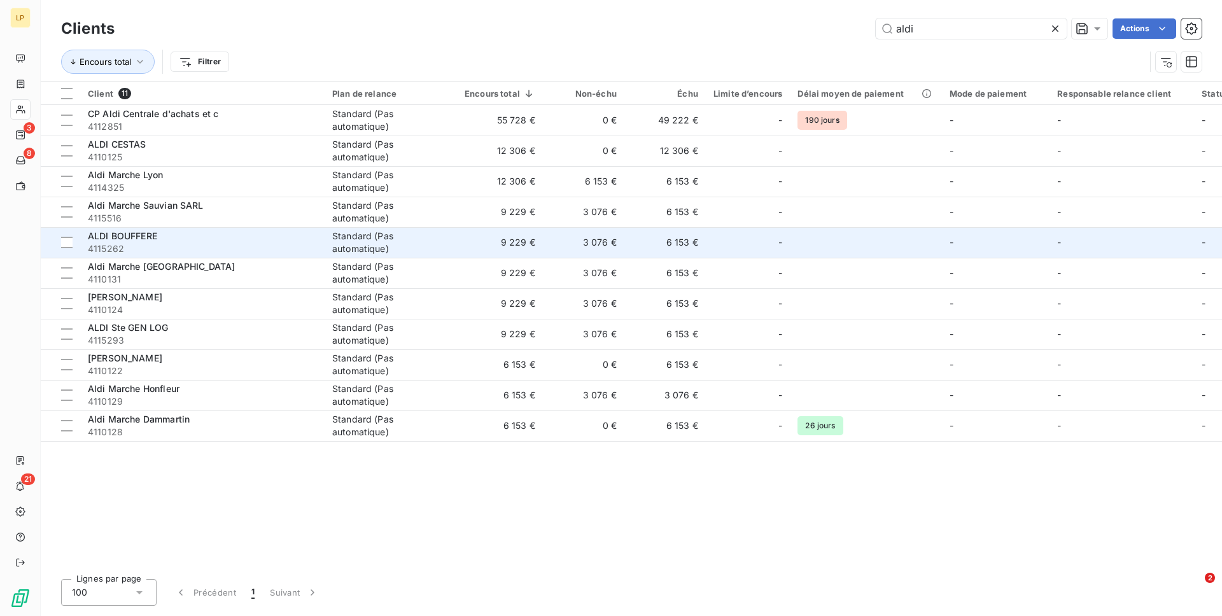
click at [486, 249] on td "9 229 €" at bounding box center [500, 242] width 86 height 31
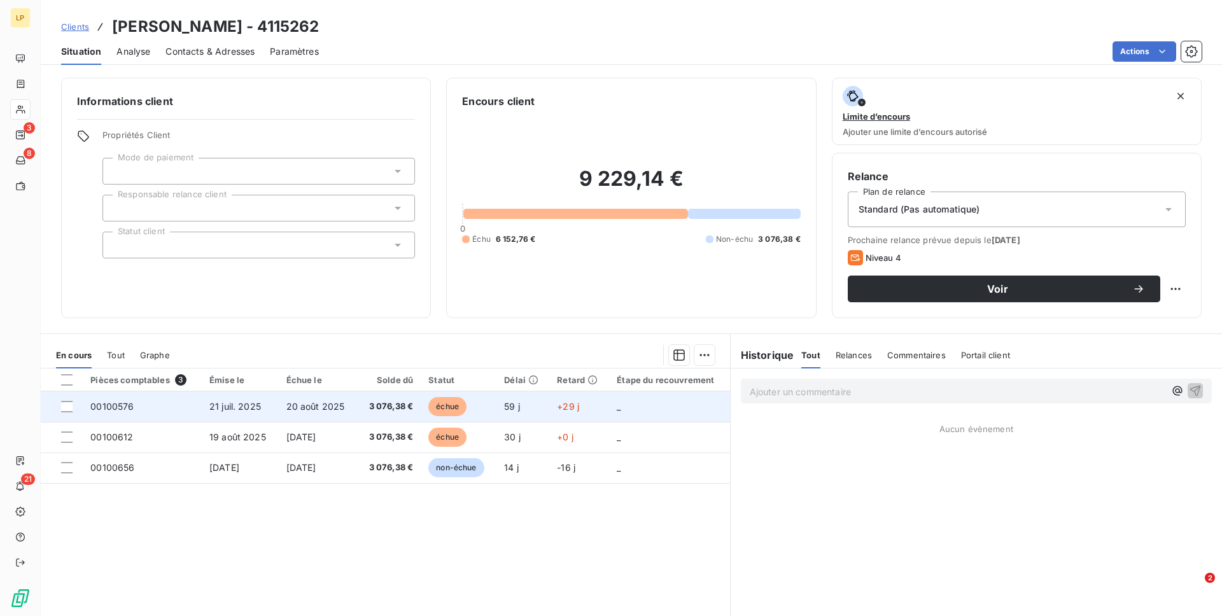
click at [372, 405] on span "3 076,38 €" at bounding box center [389, 406] width 48 height 13
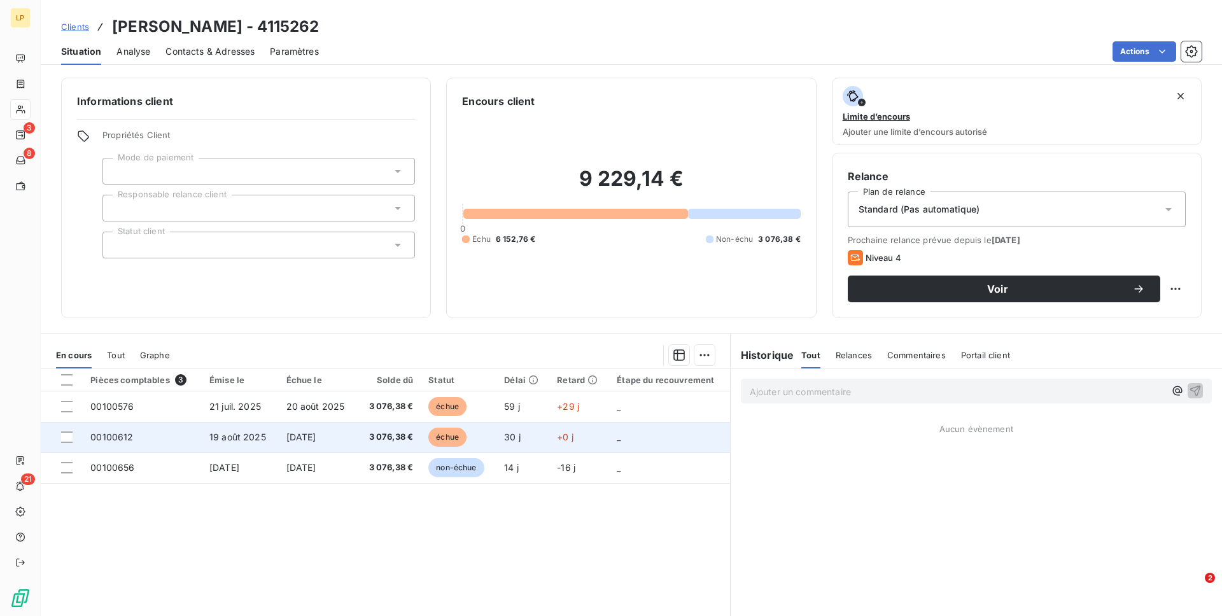
click at [269, 449] on td "19 août 2025" at bounding box center [240, 437] width 77 height 31
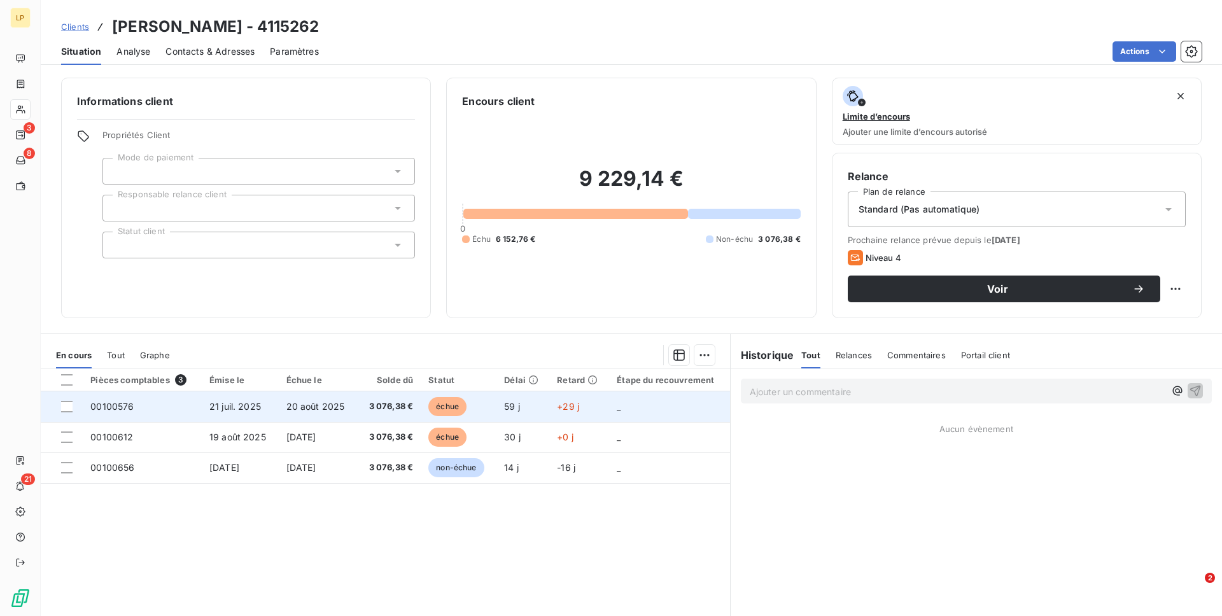
click at [292, 412] on td "20 août 2025" at bounding box center [318, 406] width 79 height 31
click at [292, 405] on span "20 août 2025" at bounding box center [315, 406] width 59 height 11
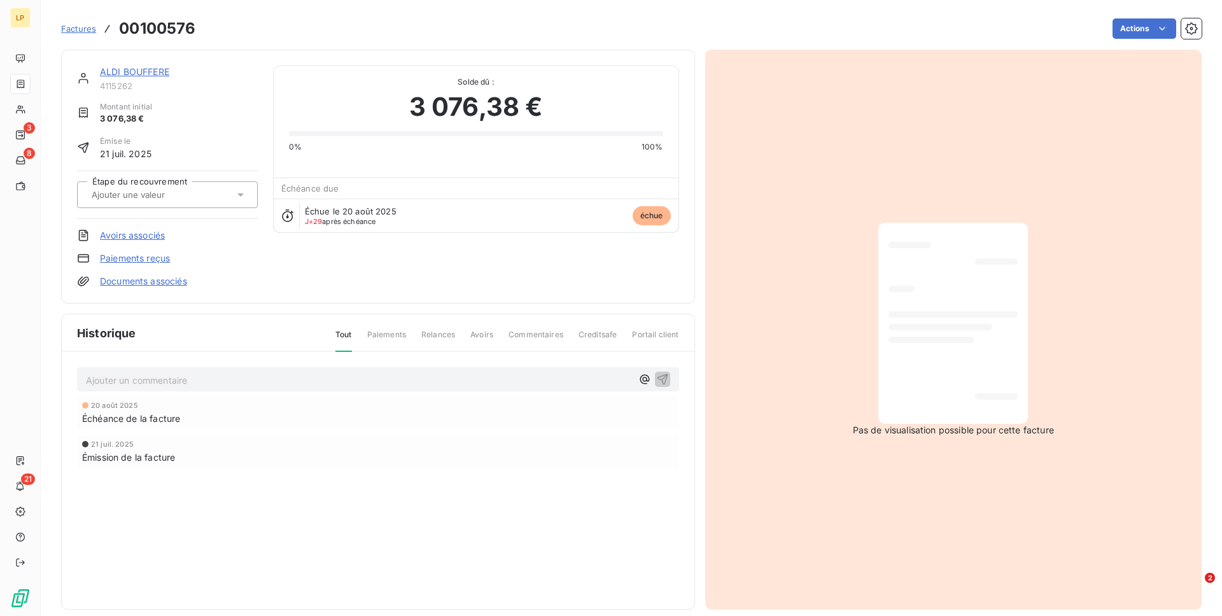
click at [996, 278] on div at bounding box center [952, 323] width 129 height 181
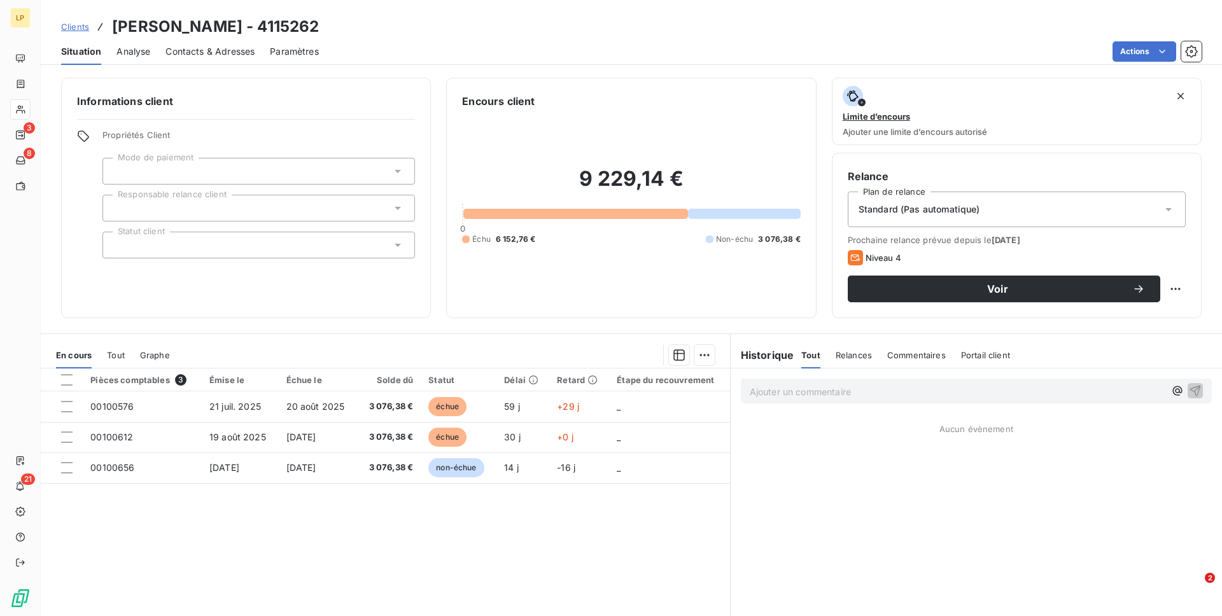
click at [76, 29] on span "Clients" at bounding box center [75, 27] width 28 height 10
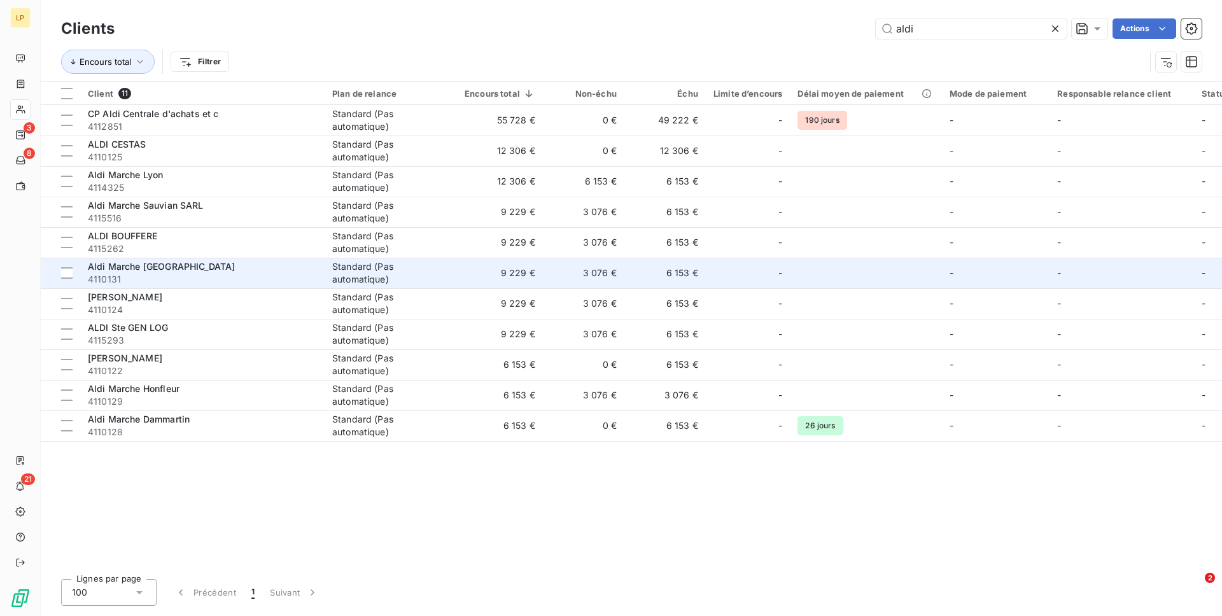
click at [492, 276] on td "9 229 €" at bounding box center [500, 273] width 86 height 31
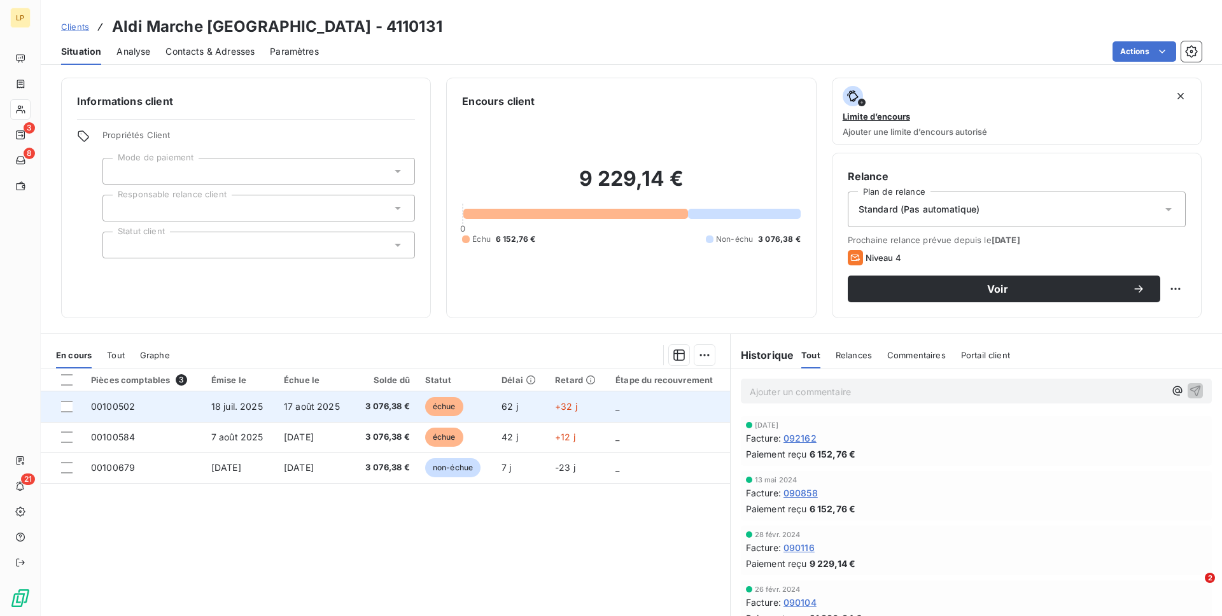
click at [381, 414] on td "3 076,38 €" at bounding box center [385, 406] width 64 height 31
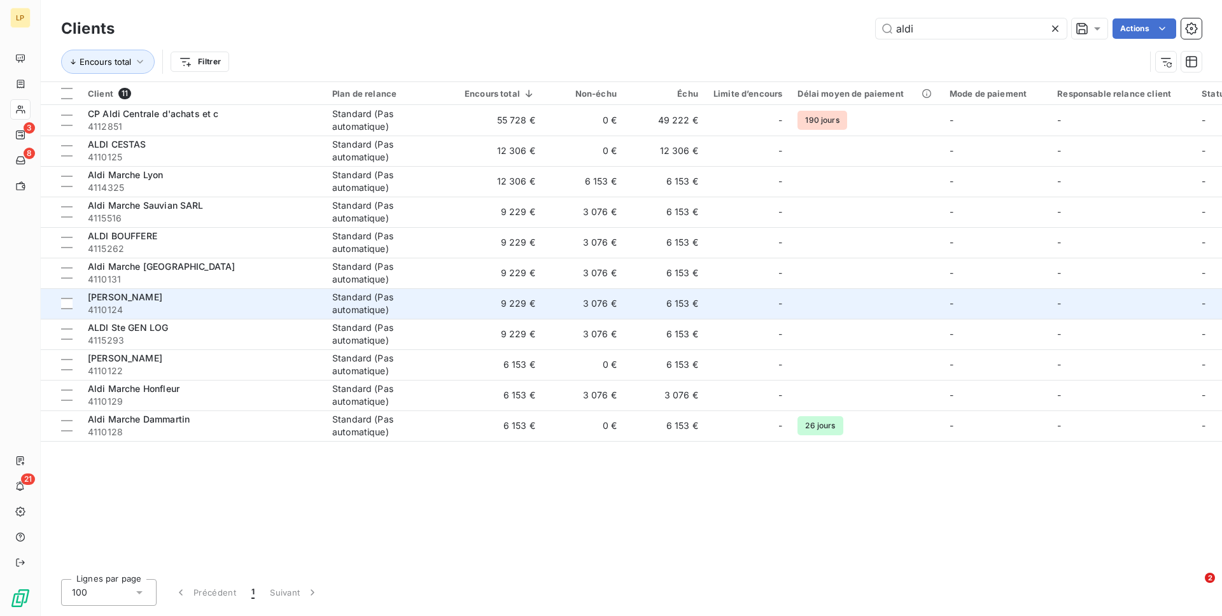
click at [424, 298] on div "Standard (Pas automatique)" at bounding box center [390, 303] width 117 height 25
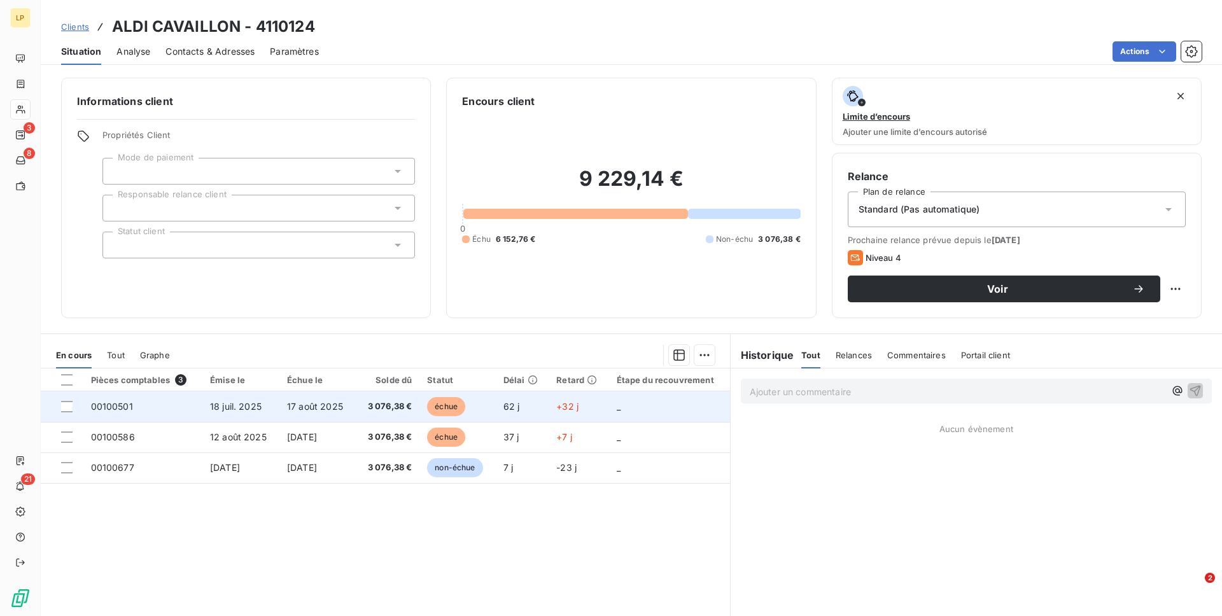
click at [426, 409] on td "échue" at bounding box center [457, 406] width 76 height 31
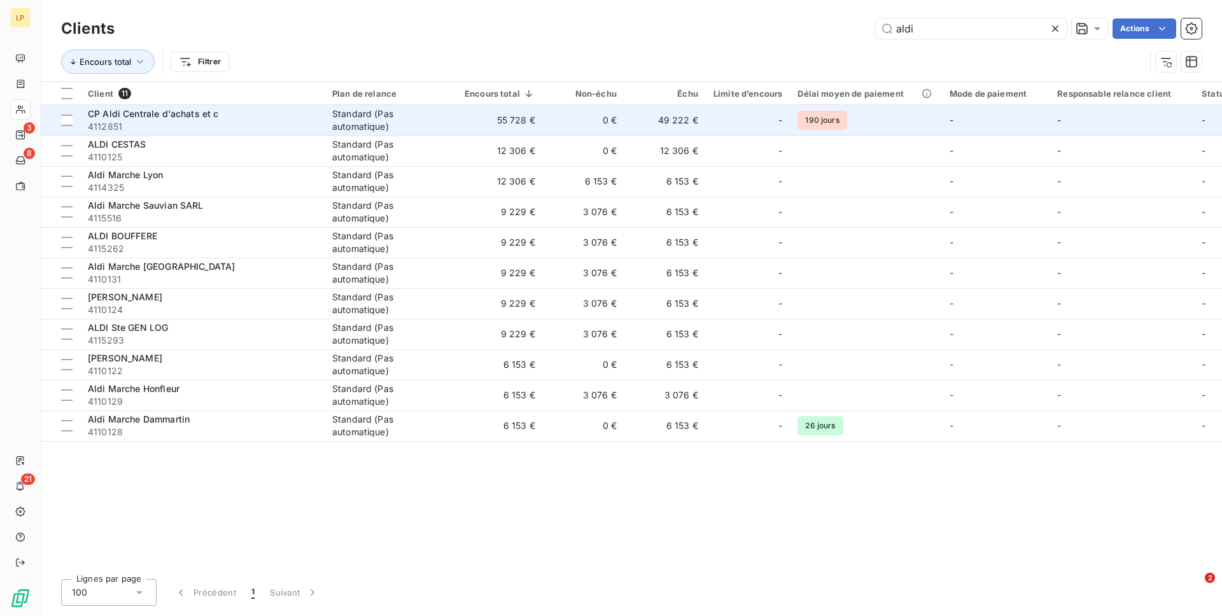
click at [480, 111] on td "55 728 €" at bounding box center [500, 120] width 86 height 31
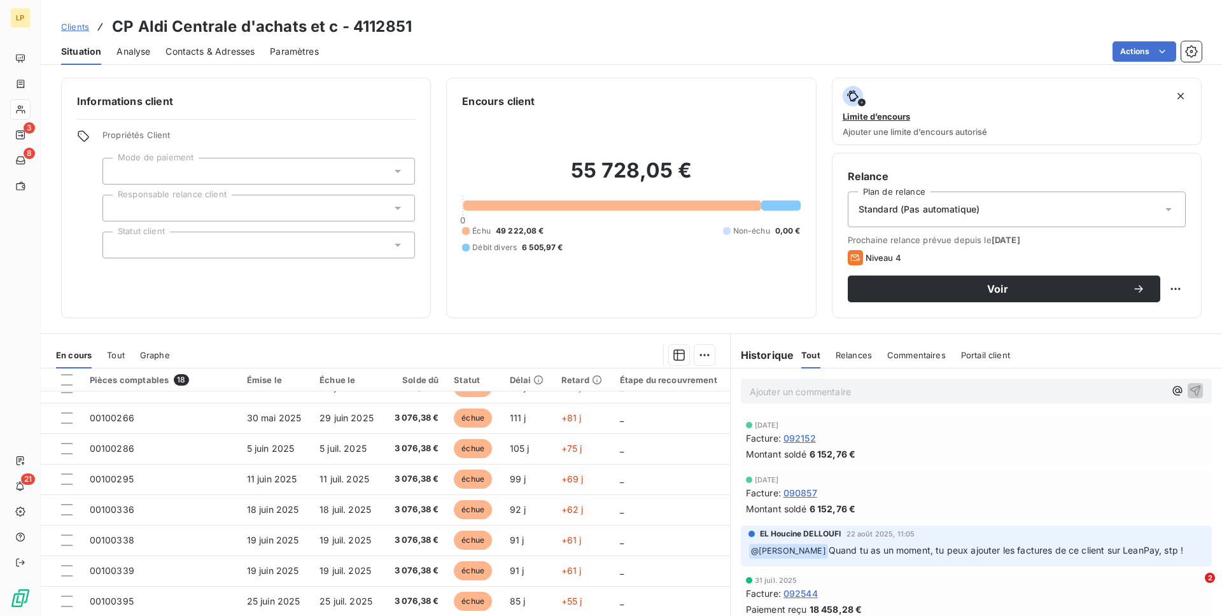
scroll to position [267, 0]
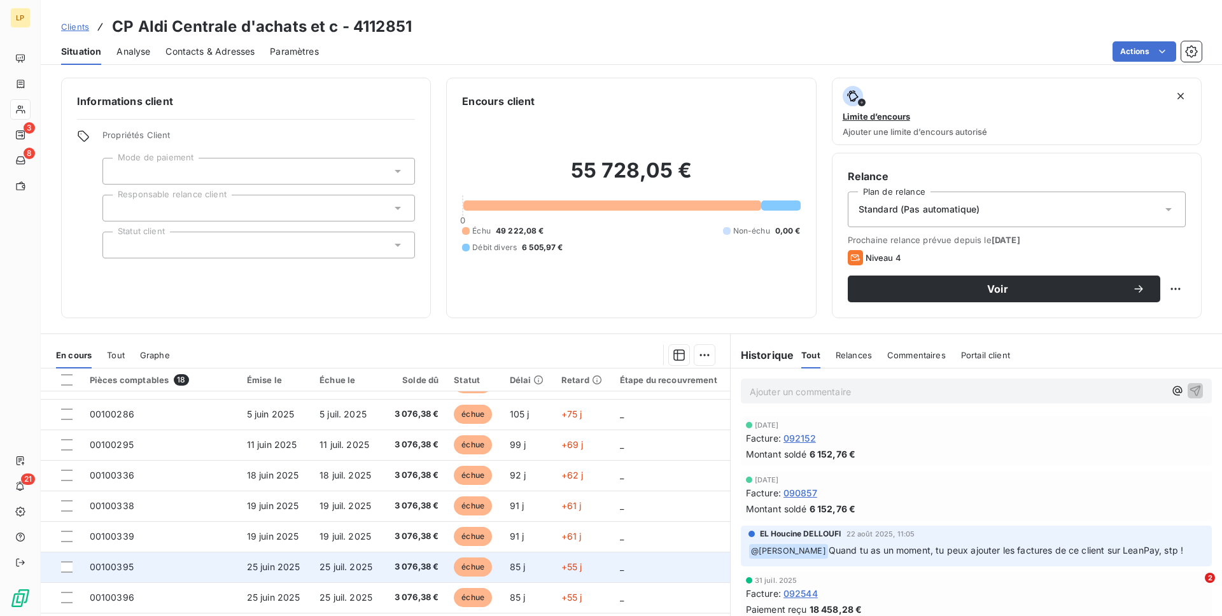
click at [279, 573] on td "25 juin 2025" at bounding box center [275, 567] width 73 height 31
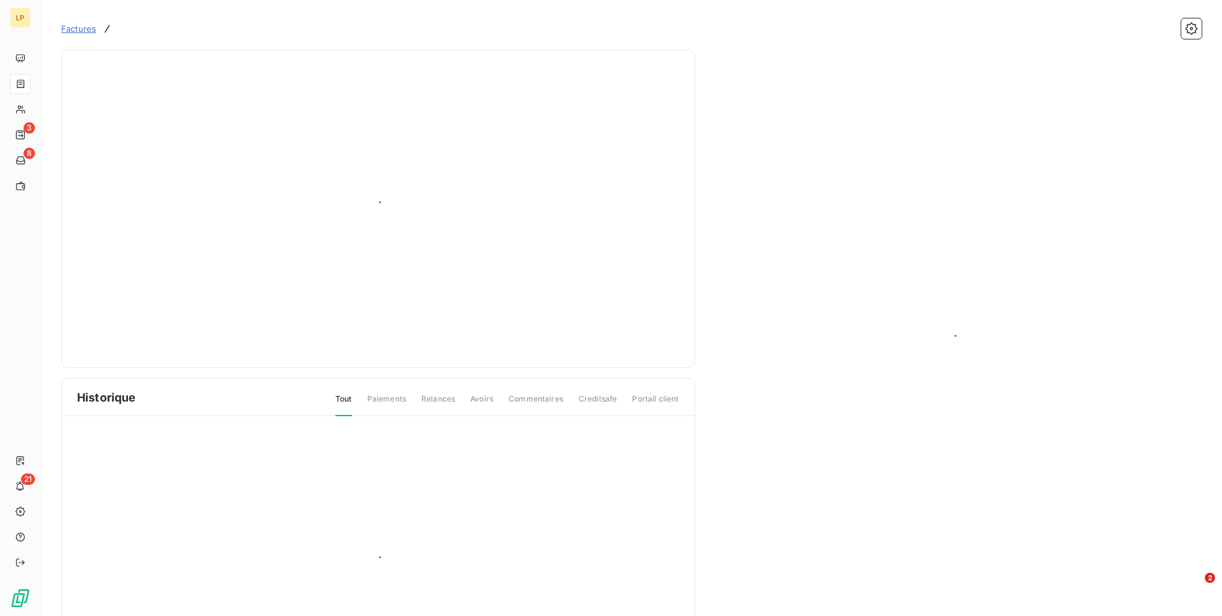
click at [279, 573] on div "Historique Tout Paiements Relances Avoirs Commentaires Creditsafe Portail client" at bounding box center [378, 526] width 633 height 295
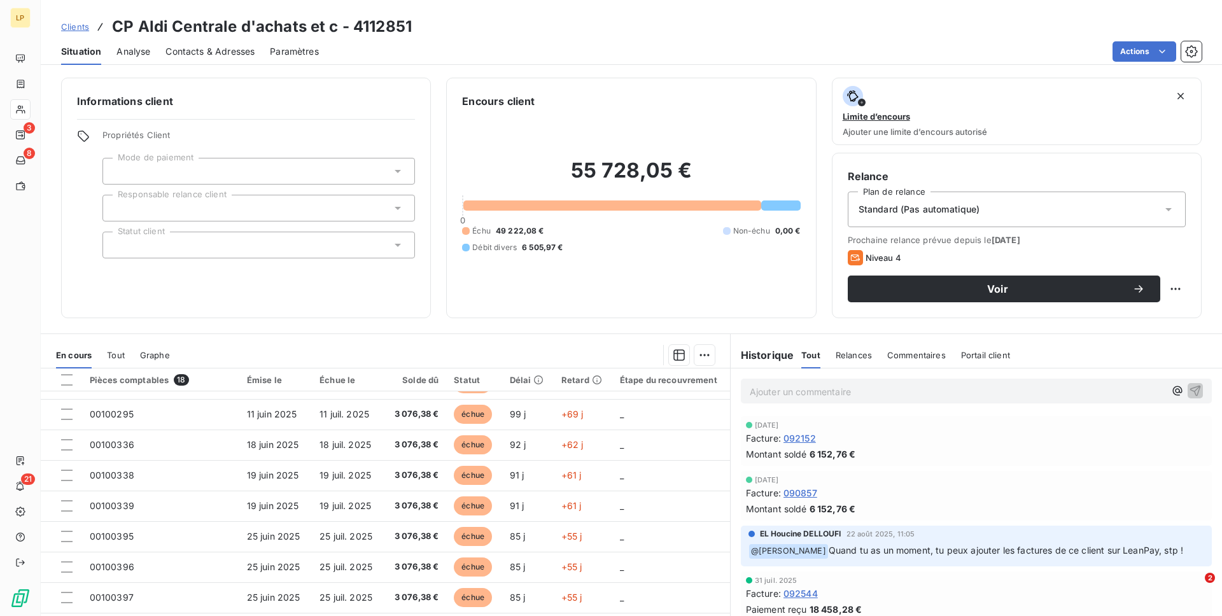
scroll to position [328, 0]
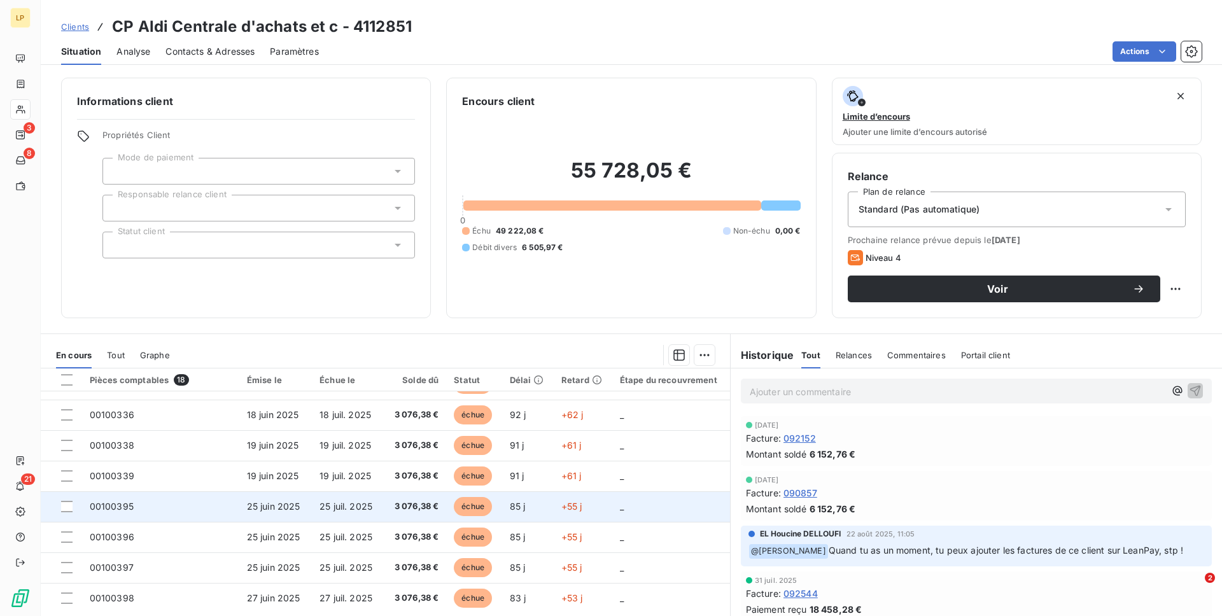
click at [288, 514] on td "25 juin 2025" at bounding box center [275, 506] width 73 height 31
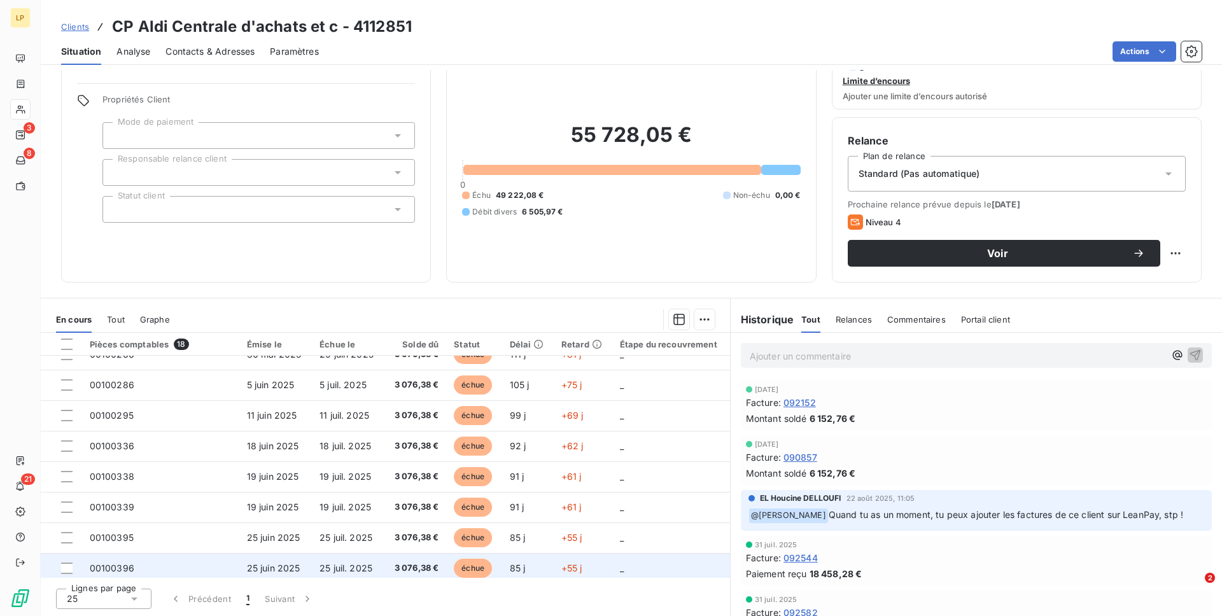
scroll to position [259, 0]
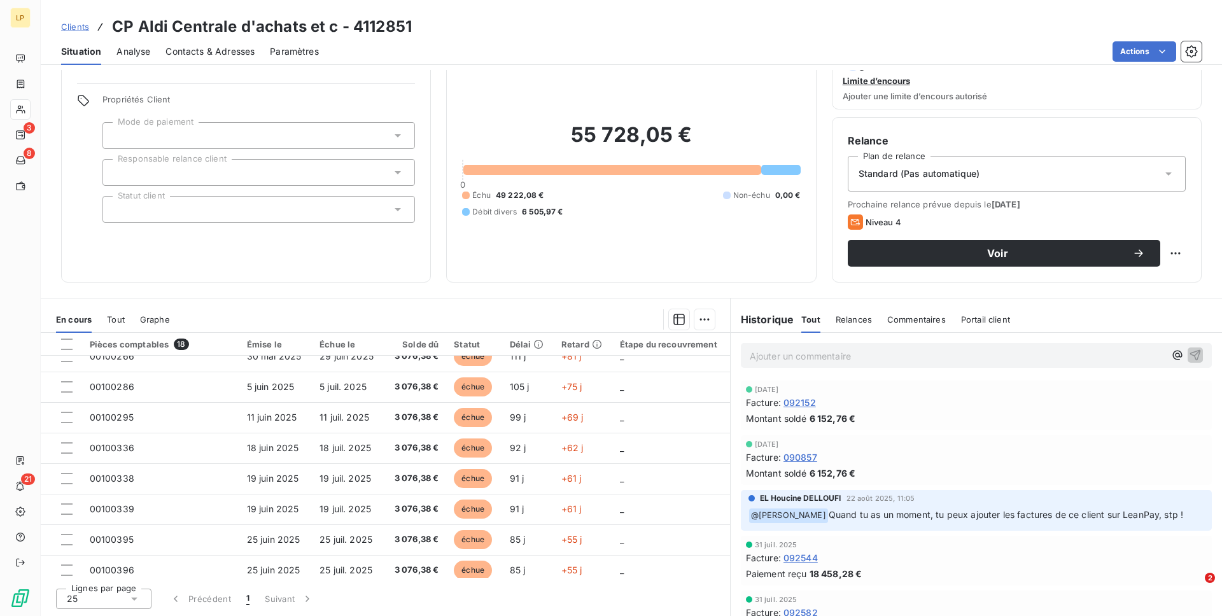
click at [865, 517] on span "Quand tu as un moment, tu peux ajouter les factures de ce client sur LeanPay, s…" at bounding box center [1006, 514] width 354 height 11
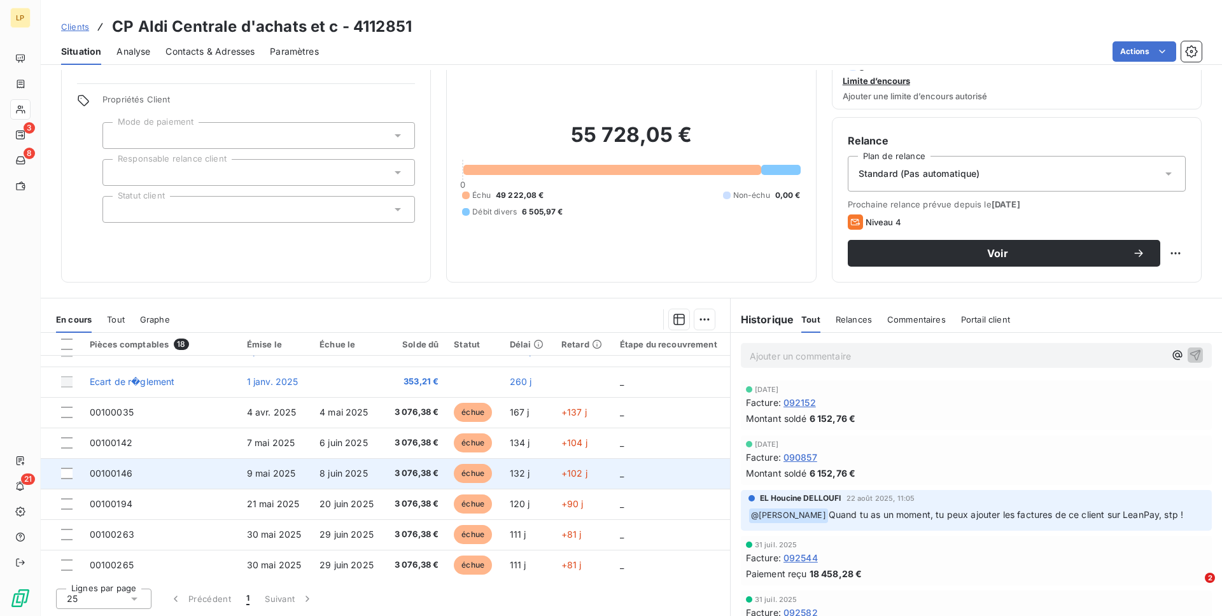
scroll to position [22, 0]
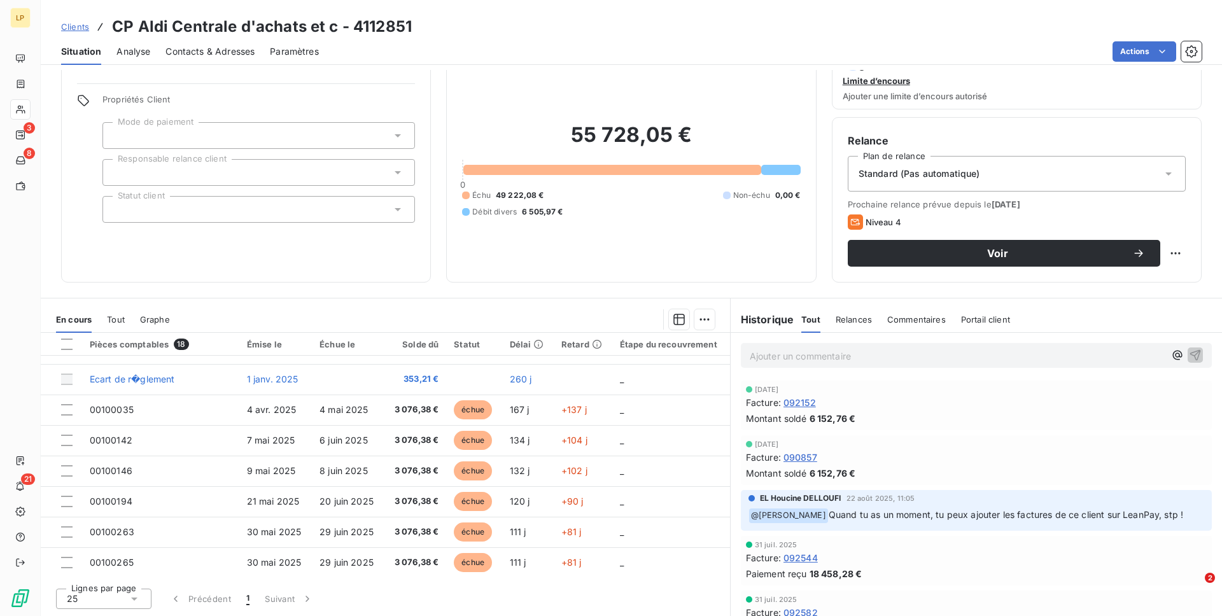
click at [81, 24] on span "Clients" at bounding box center [75, 27] width 28 height 10
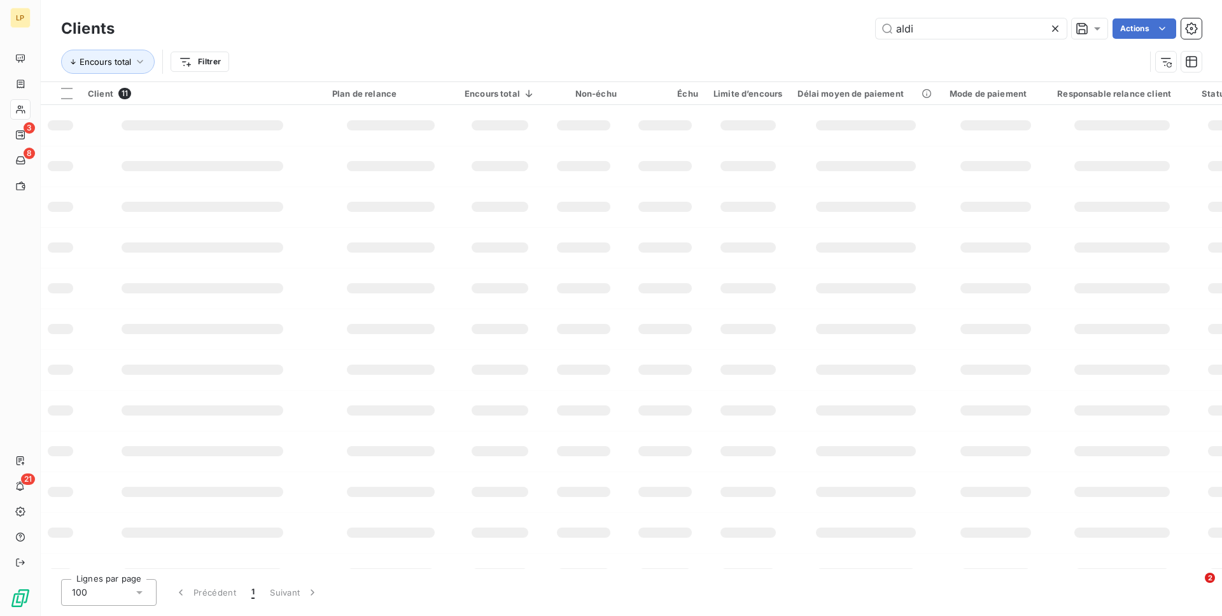
click at [78, 24] on h3 "Clients" at bounding box center [87, 28] width 53 height 23
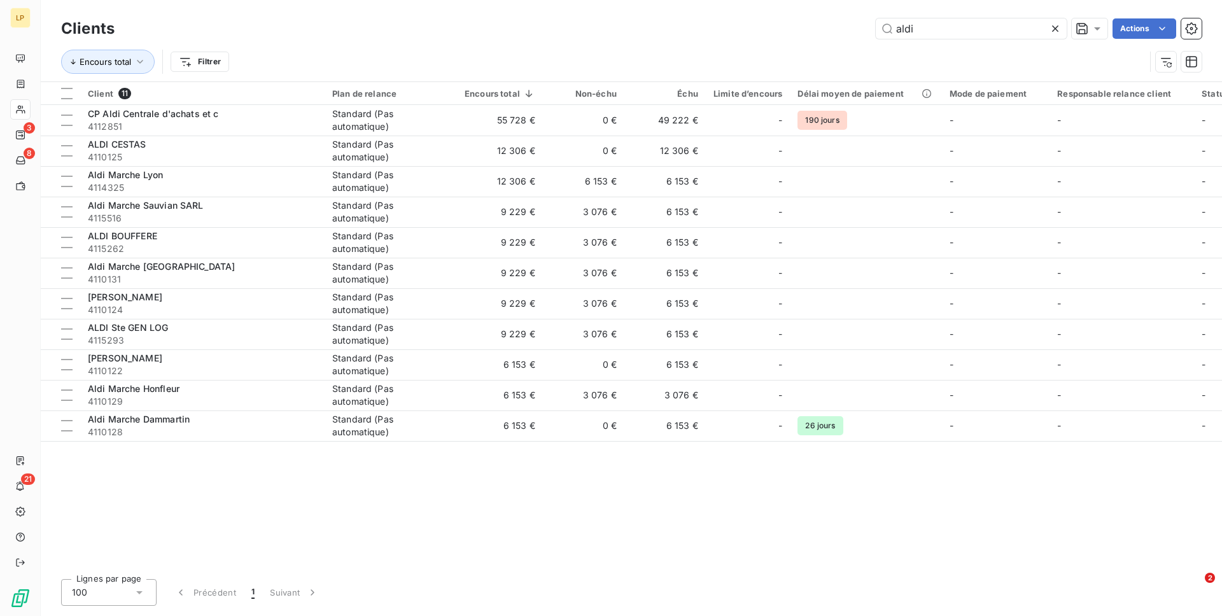
drag, startPoint x: 81, startPoint y: 24, endPoint x: 1060, endPoint y: 24, distance: 978.8
click at [1060, 24] on div at bounding box center [1058, 28] width 18 height 20
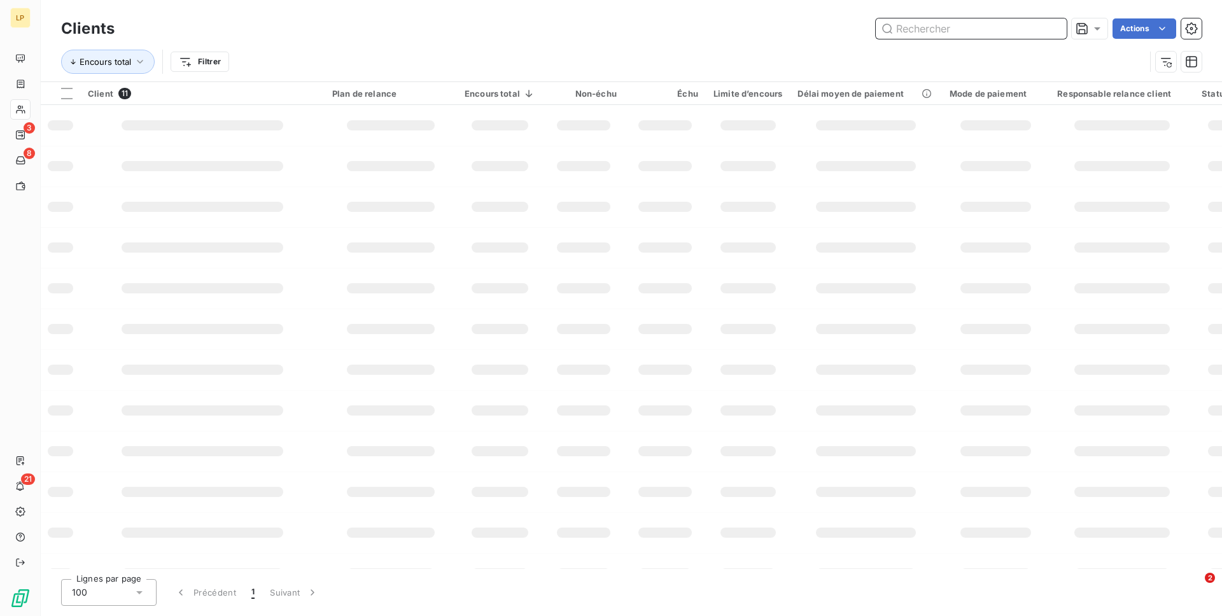
click at [993, 32] on input "text" at bounding box center [971, 28] width 191 height 20
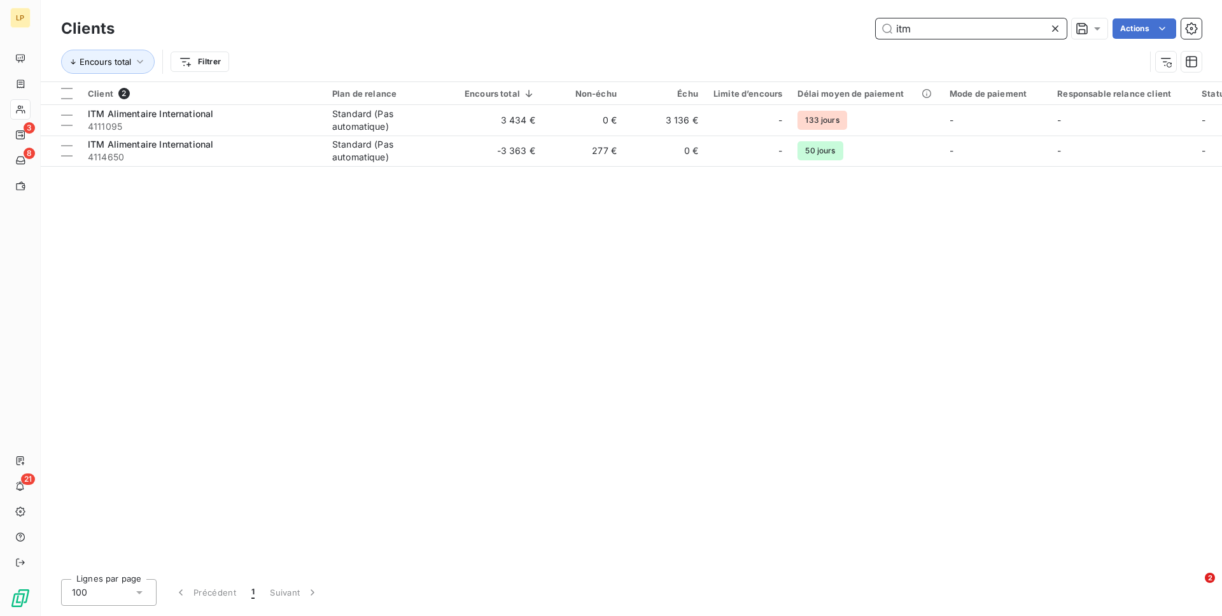
type input "itm"
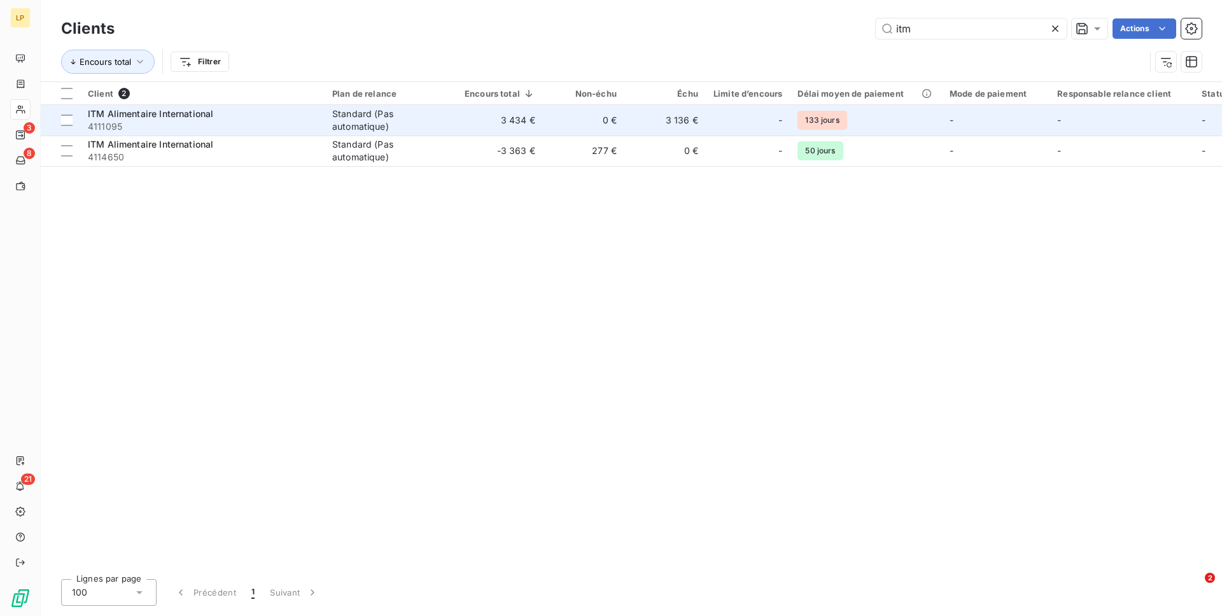
drag, startPoint x: 1060, startPoint y: 24, endPoint x: 416, endPoint y: 114, distance: 650.9
click at [416, 114] on div "Standard (Pas automatique)" at bounding box center [390, 120] width 117 height 25
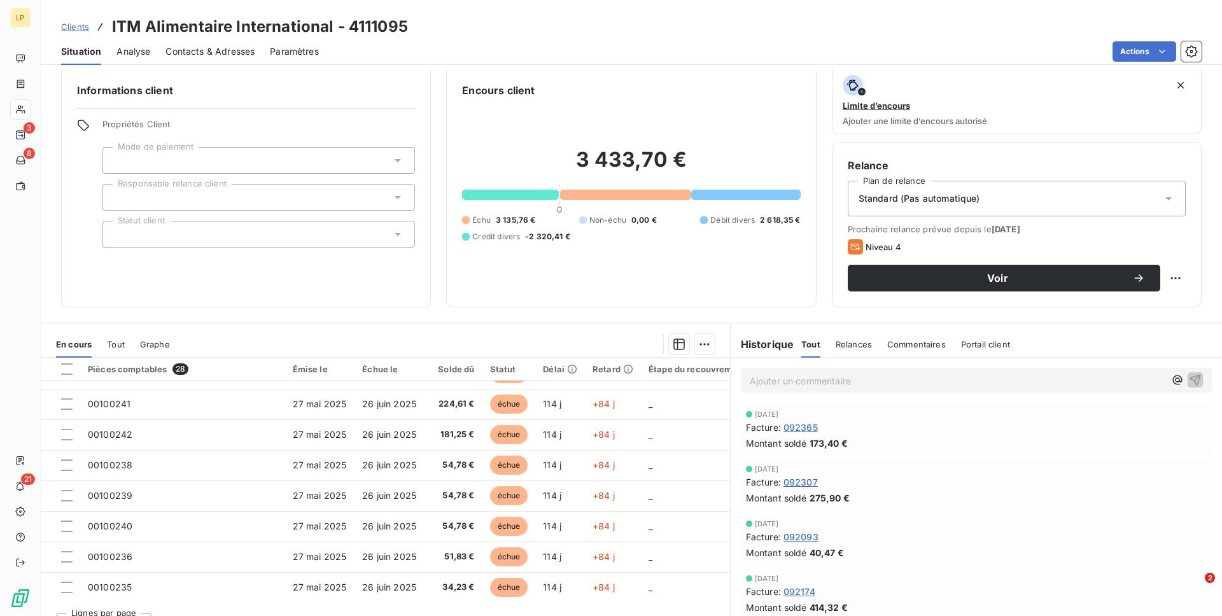
scroll to position [36, 0]
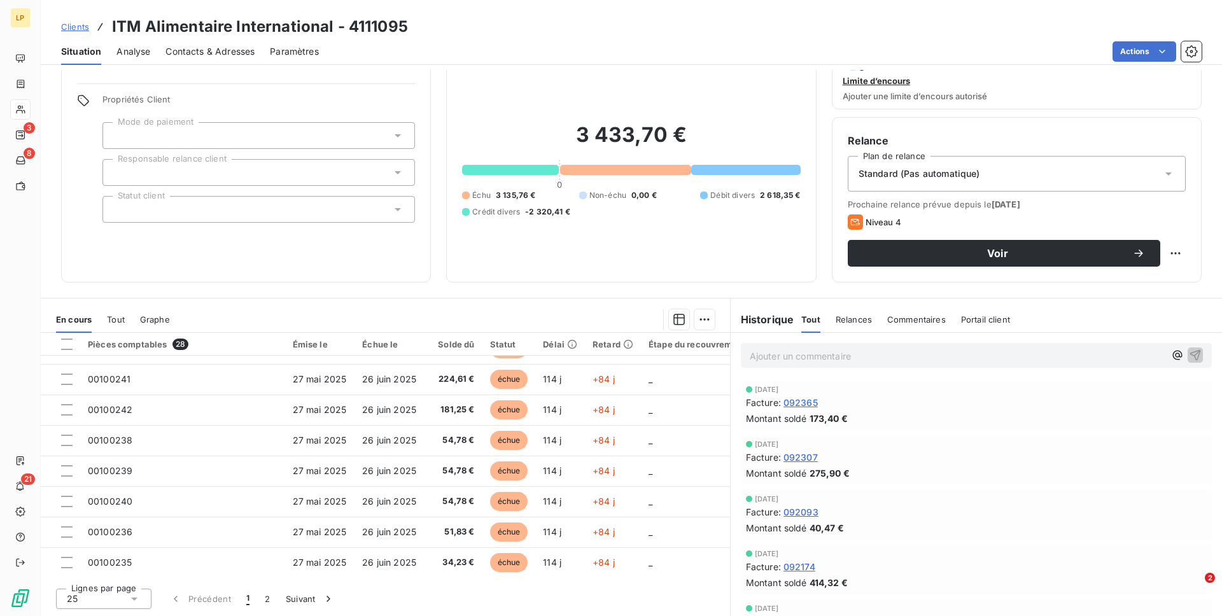
click at [424, 493] on td "54,78 €" at bounding box center [453, 501] width 59 height 31
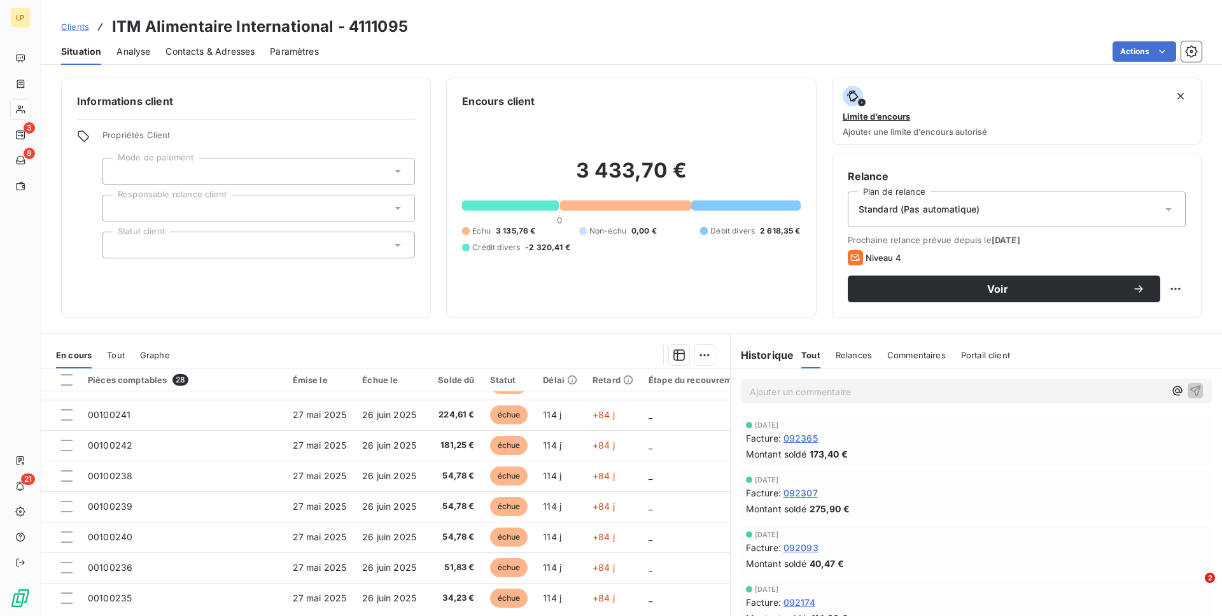
scroll to position [36, 0]
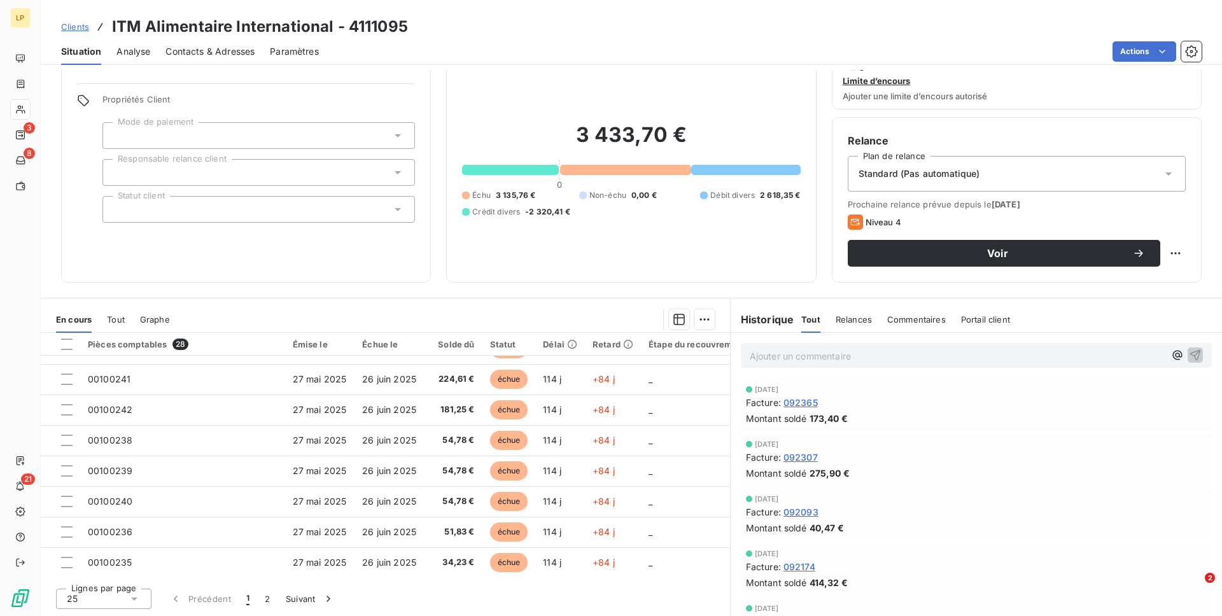
drag, startPoint x: 416, startPoint y: 114, endPoint x: 199, endPoint y: 52, distance: 225.2
click at [199, 52] on span "Contacts & Adresses" at bounding box center [209, 51] width 89 height 13
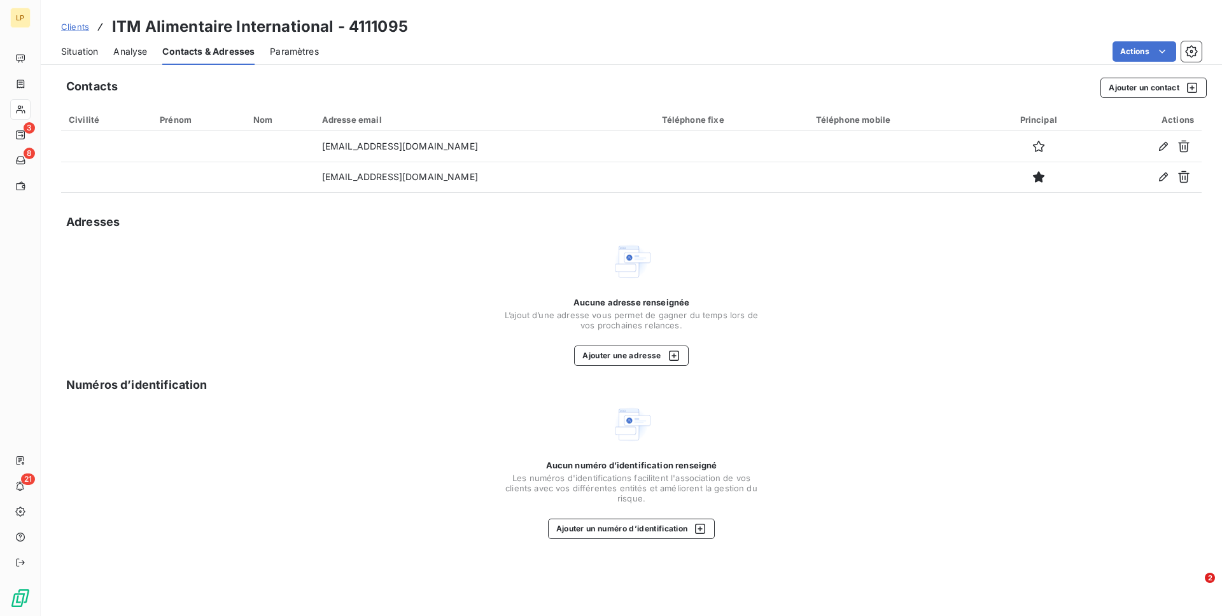
click at [92, 57] on span "Situation" at bounding box center [79, 51] width 37 height 13
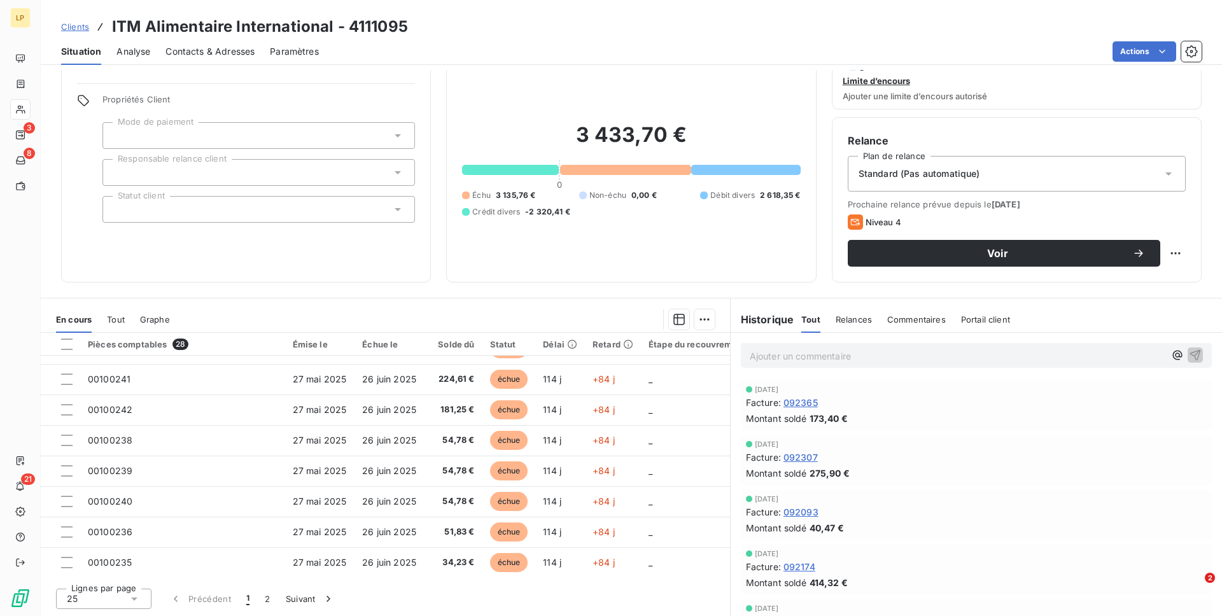
click at [431, 476] on span "54,78 €" at bounding box center [452, 471] width 43 height 13
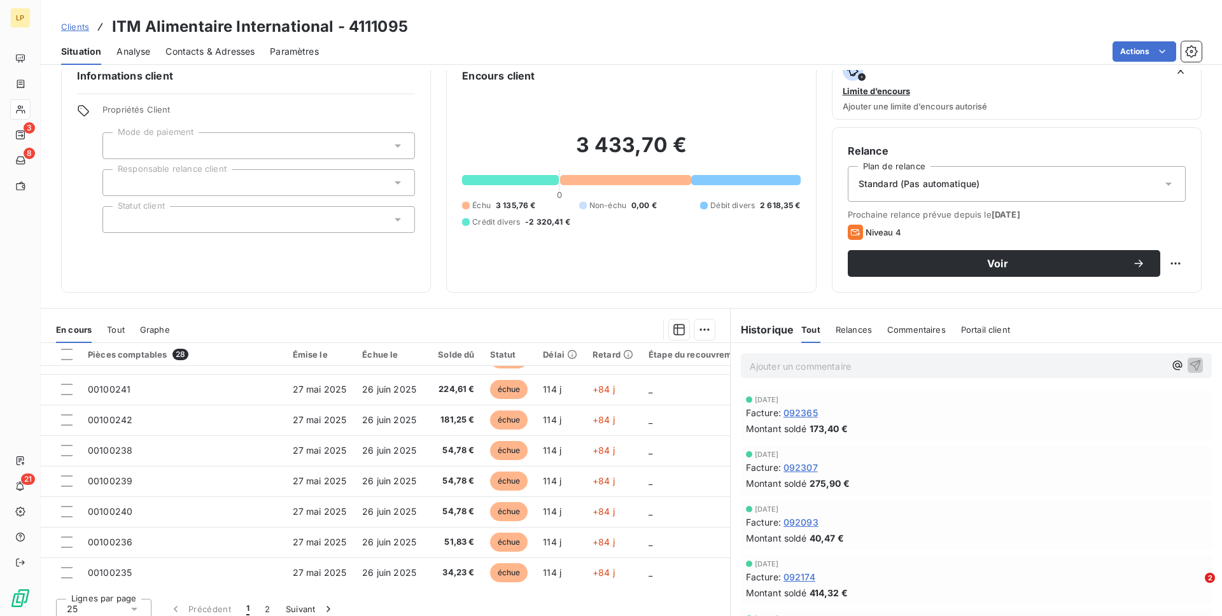
scroll to position [36, 0]
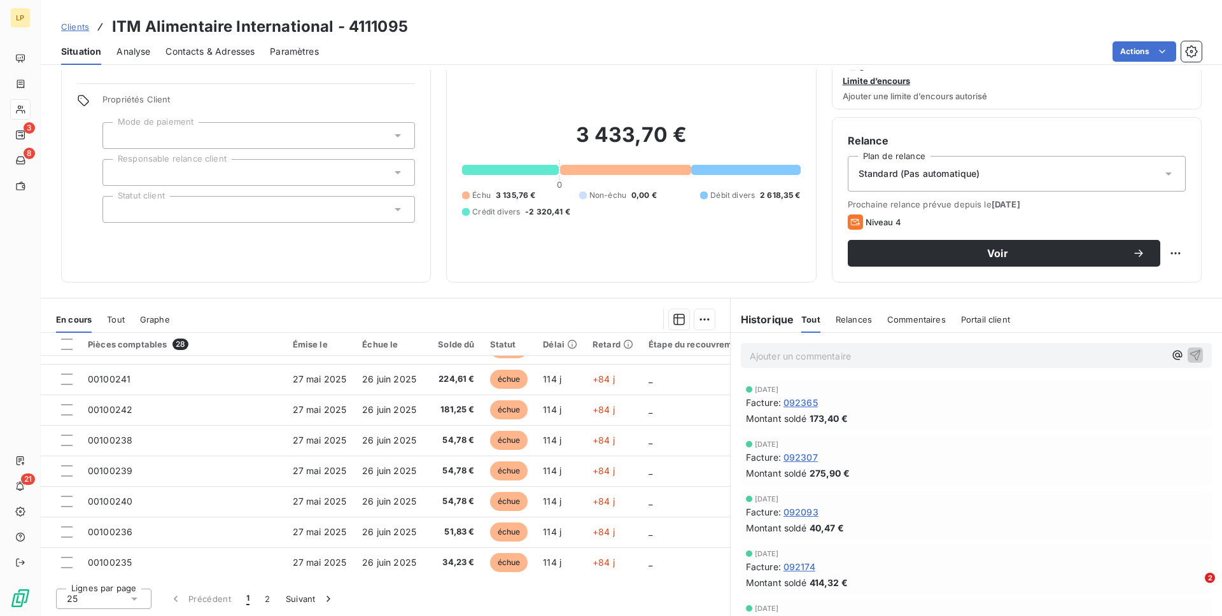
click at [269, 596] on button "2" at bounding box center [267, 598] width 20 height 27
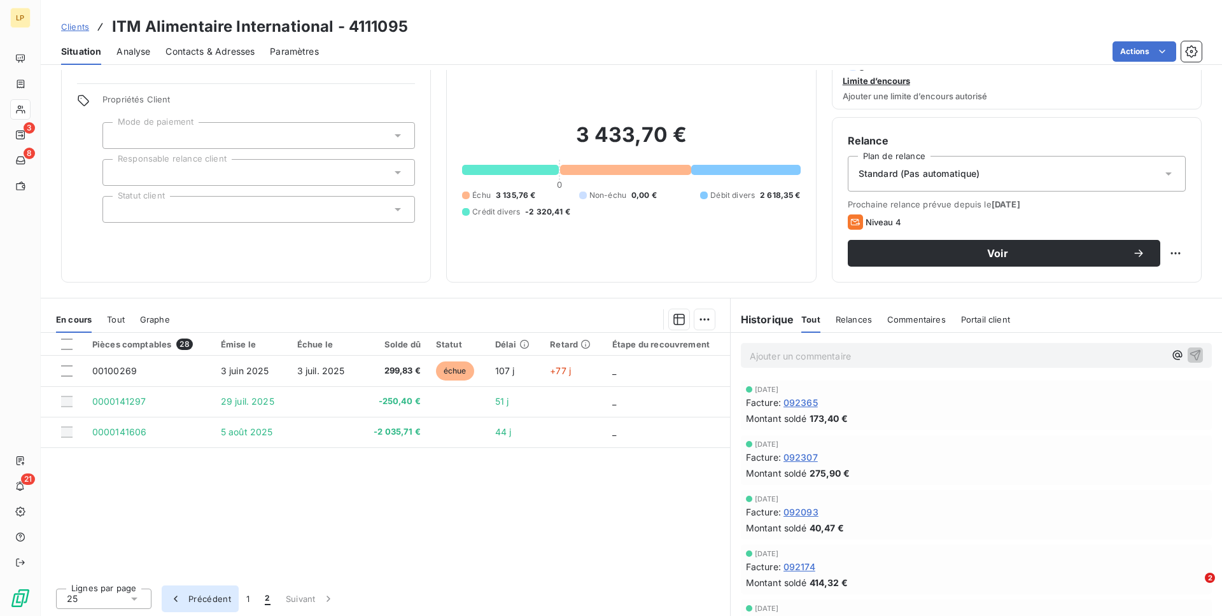
click at [235, 594] on button "Précédent" at bounding box center [200, 598] width 77 height 27
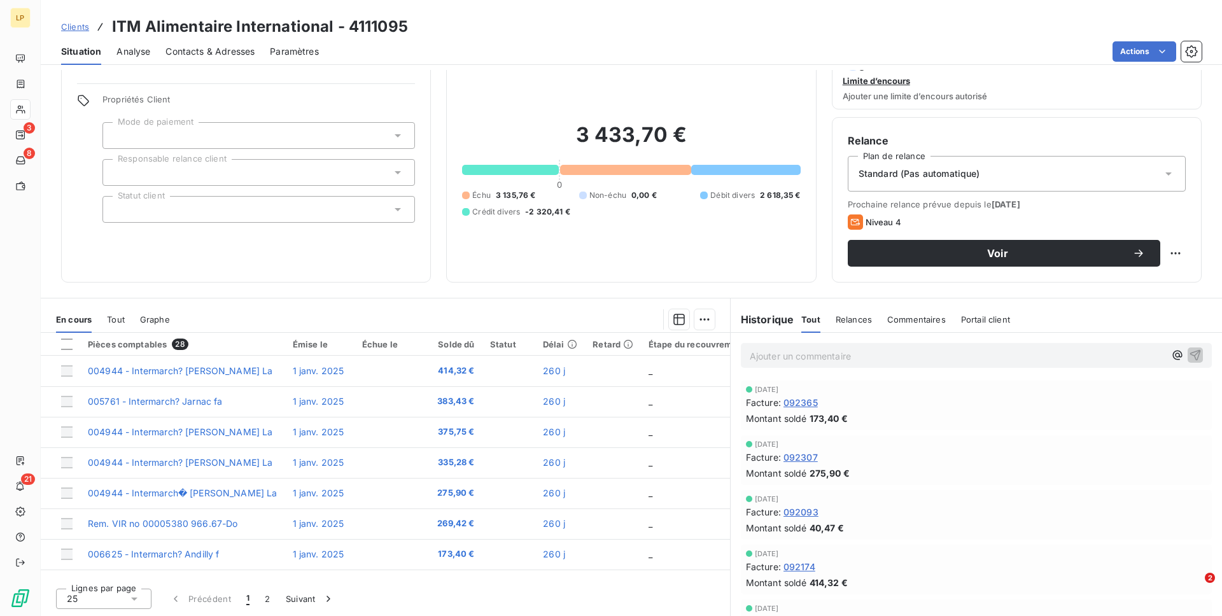
click at [241, 595] on button "1" at bounding box center [248, 598] width 18 height 27
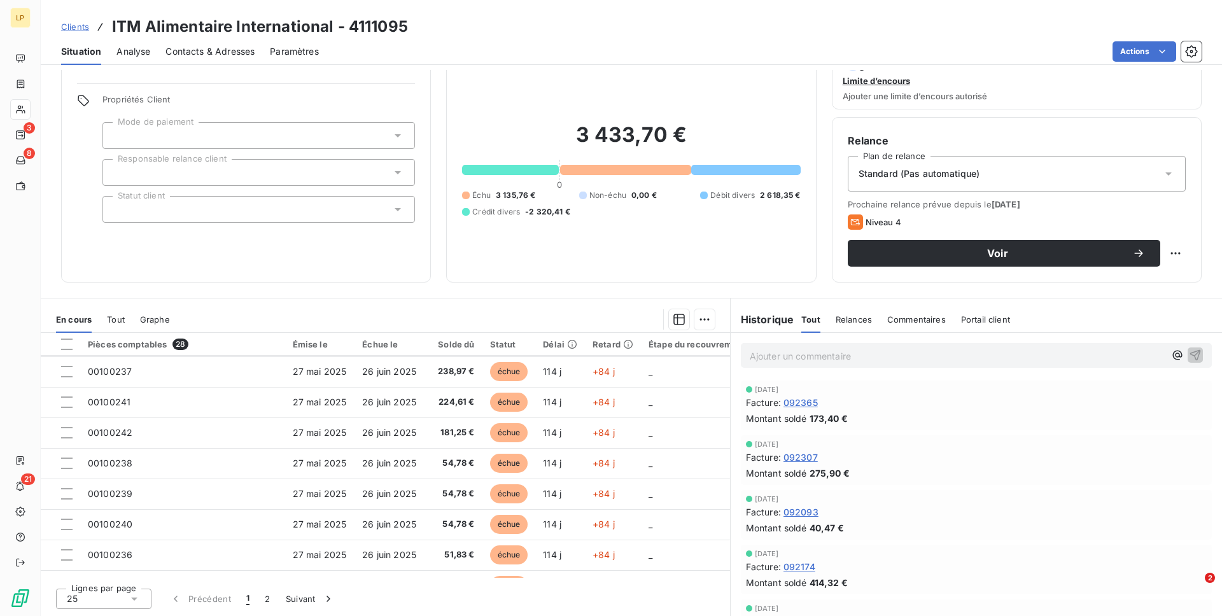
scroll to position [542, 0]
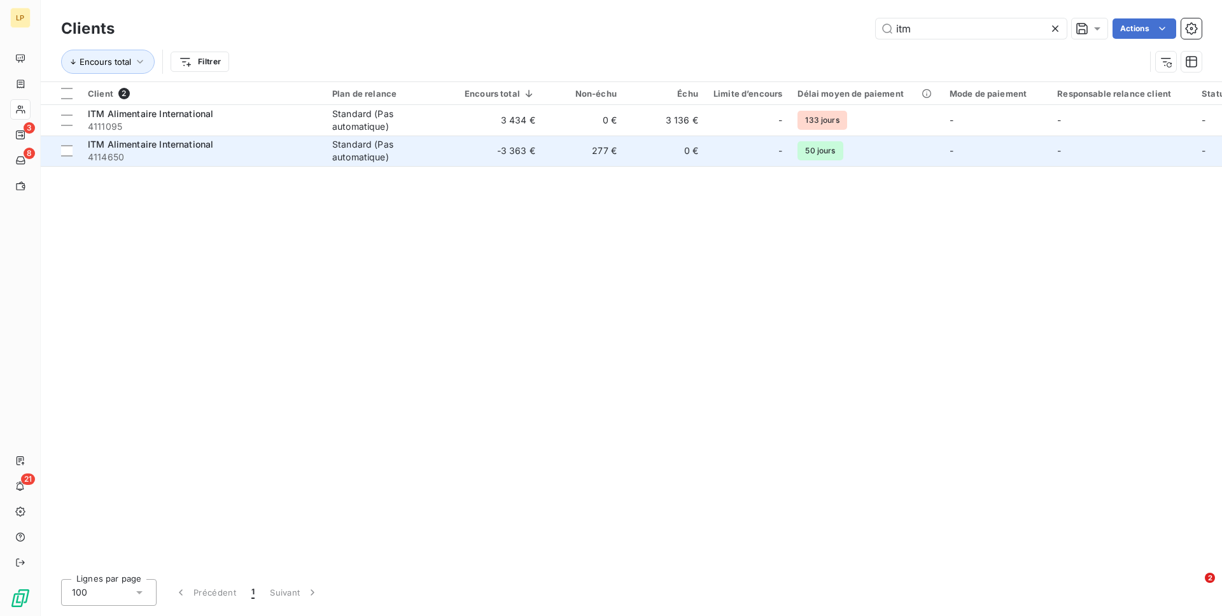
click at [253, 148] on div "ITM Alimentaire International" at bounding box center [202, 144] width 229 height 13
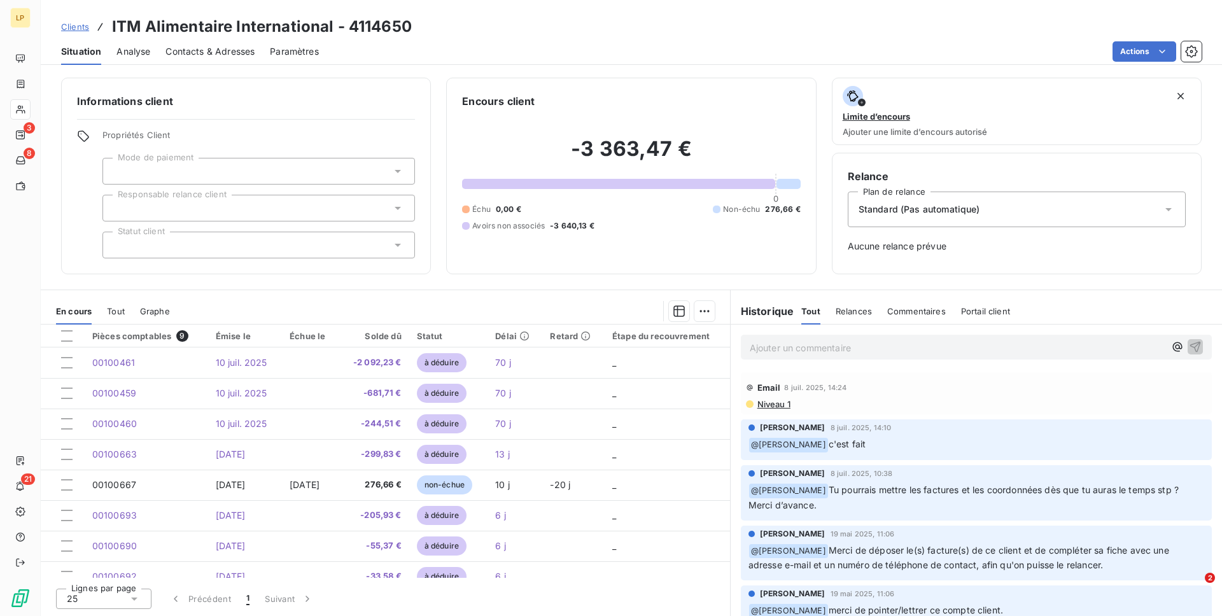
click at [66, 24] on span "Clients" at bounding box center [75, 27] width 28 height 10
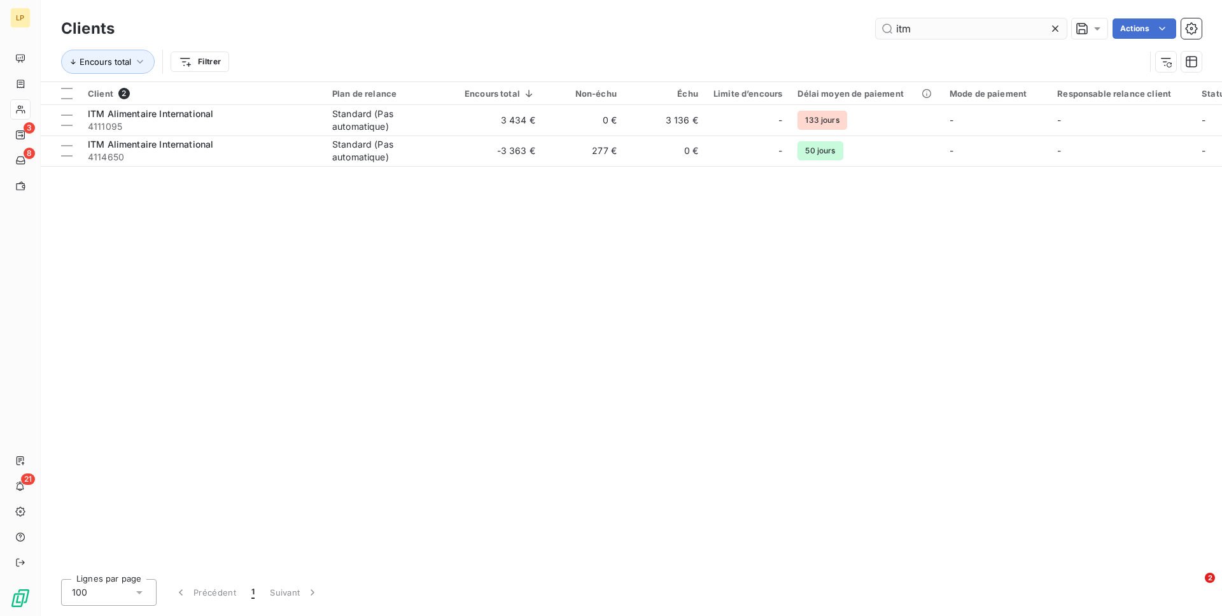
click at [910, 32] on input "itm" at bounding box center [971, 28] width 191 height 20
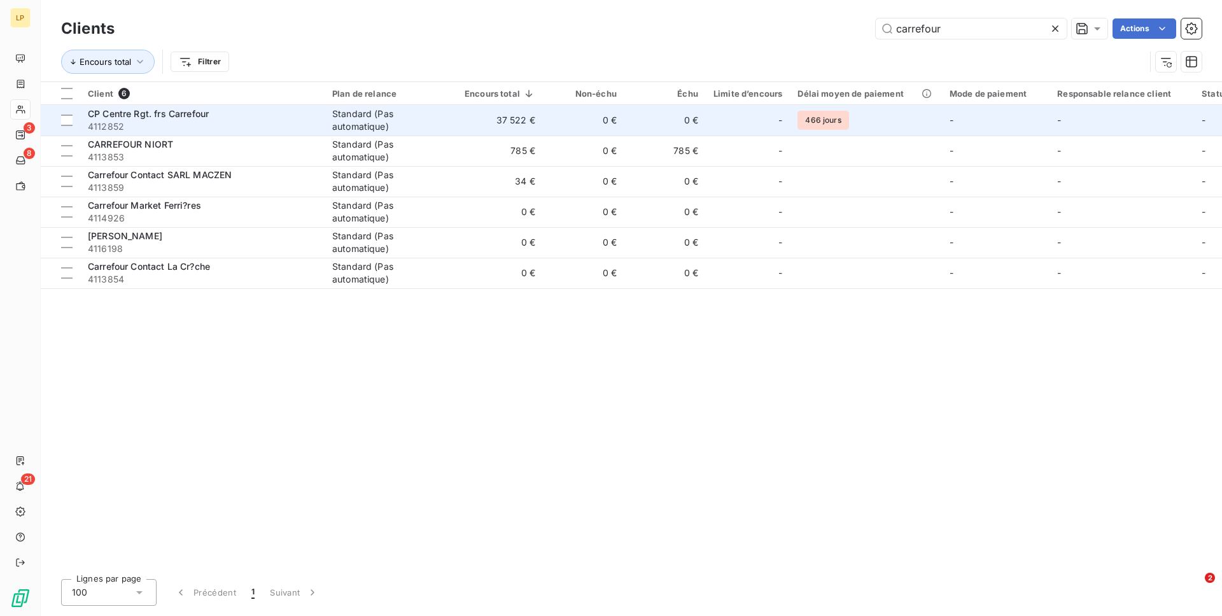
type input "carrefour"
click at [424, 129] on div "Standard (Pas automatique)" at bounding box center [390, 120] width 117 height 25
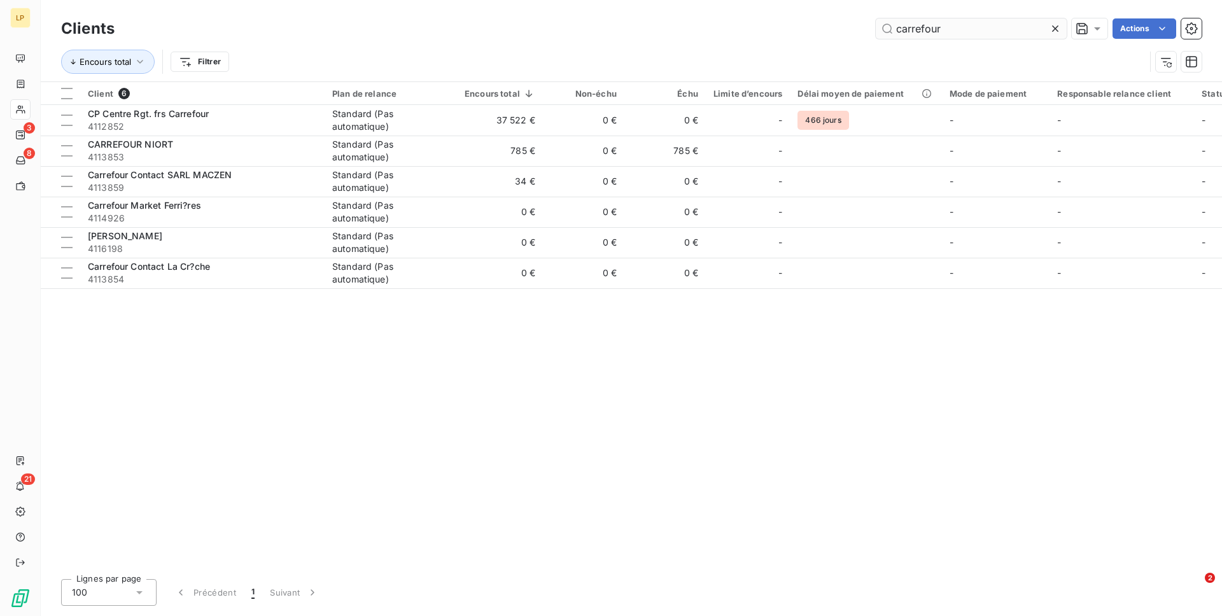
click at [946, 36] on input "carrefour" at bounding box center [971, 28] width 191 height 20
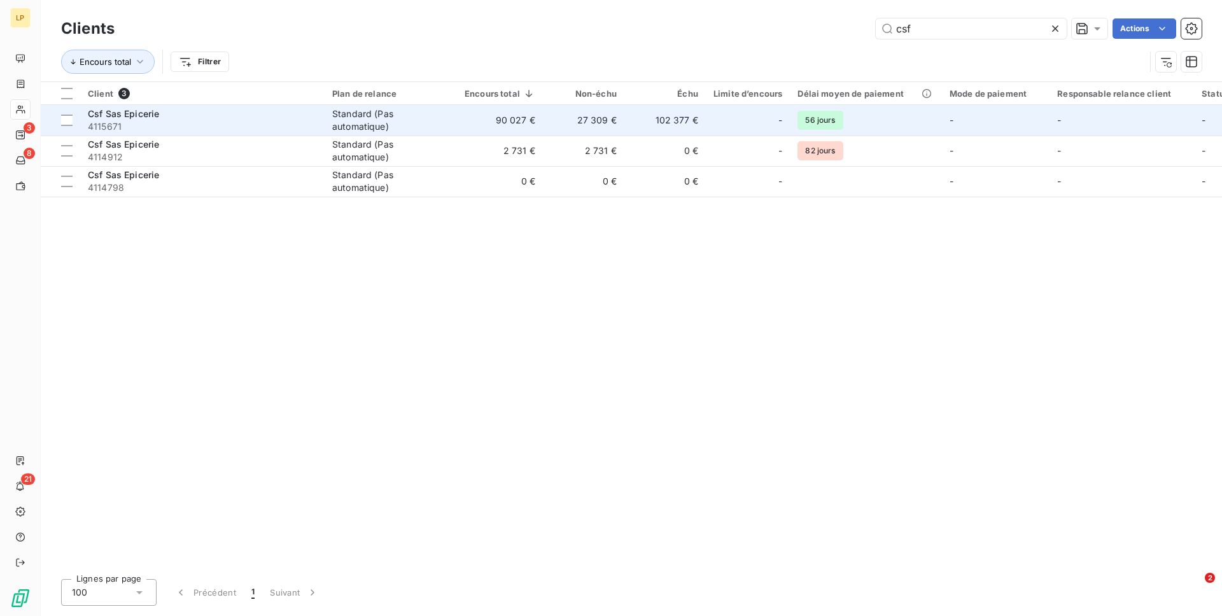
type input "csf"
click at [364, 111] on div "Standard (Pas automatique)" at bounding box center [390, 120] width 117 height 25
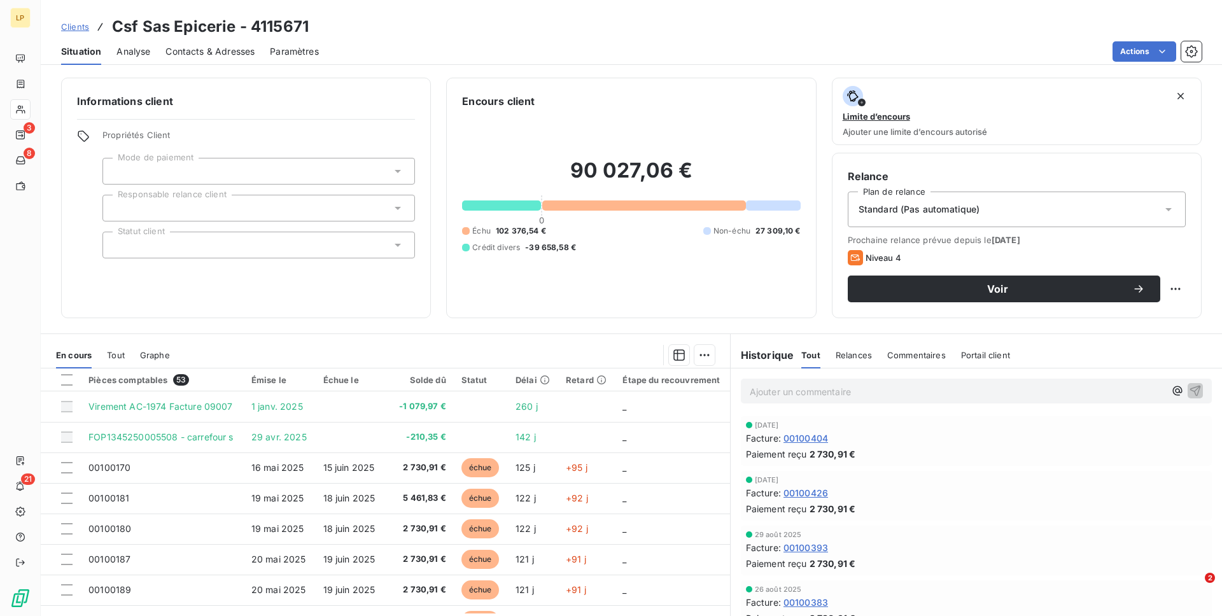
scroll to position [36, 0]
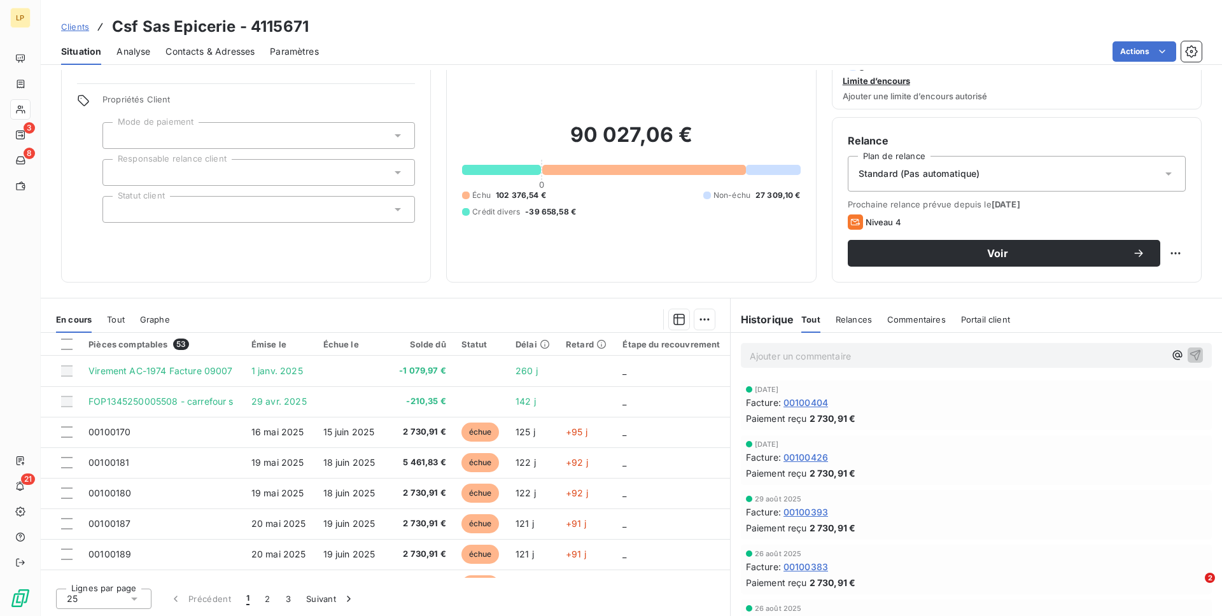
click at [134, 597] on icon at bounding box center [134, 598] width 13 height 13
click at [126, 580] on li "100" at bounding box center [103, 574] width 95 height 23
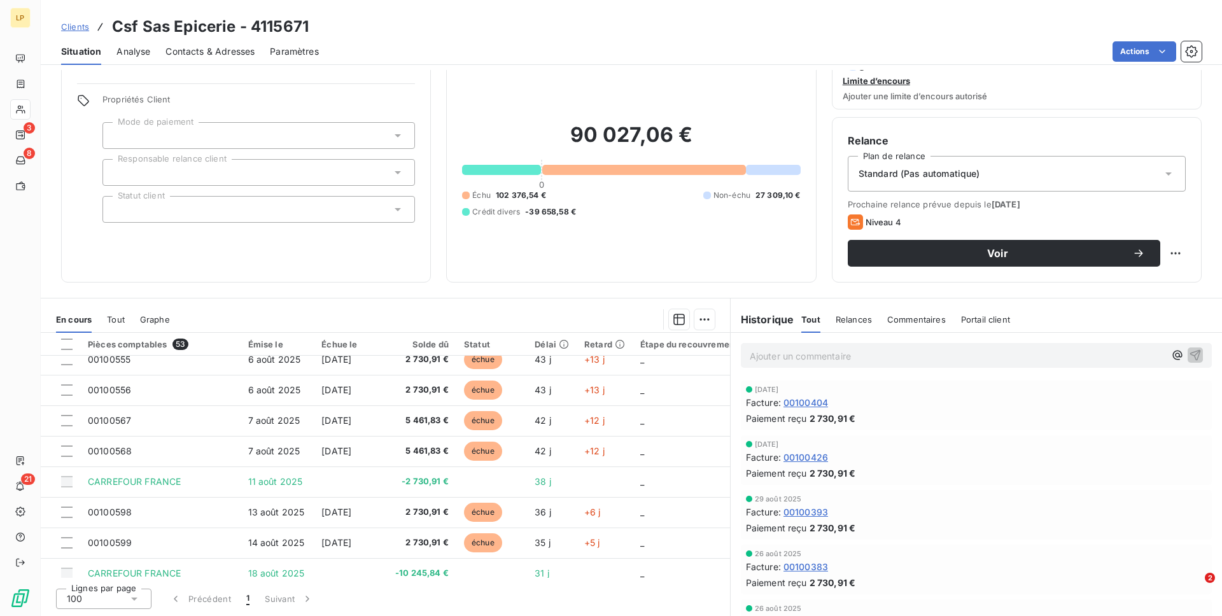
scroll to position [952, 0]
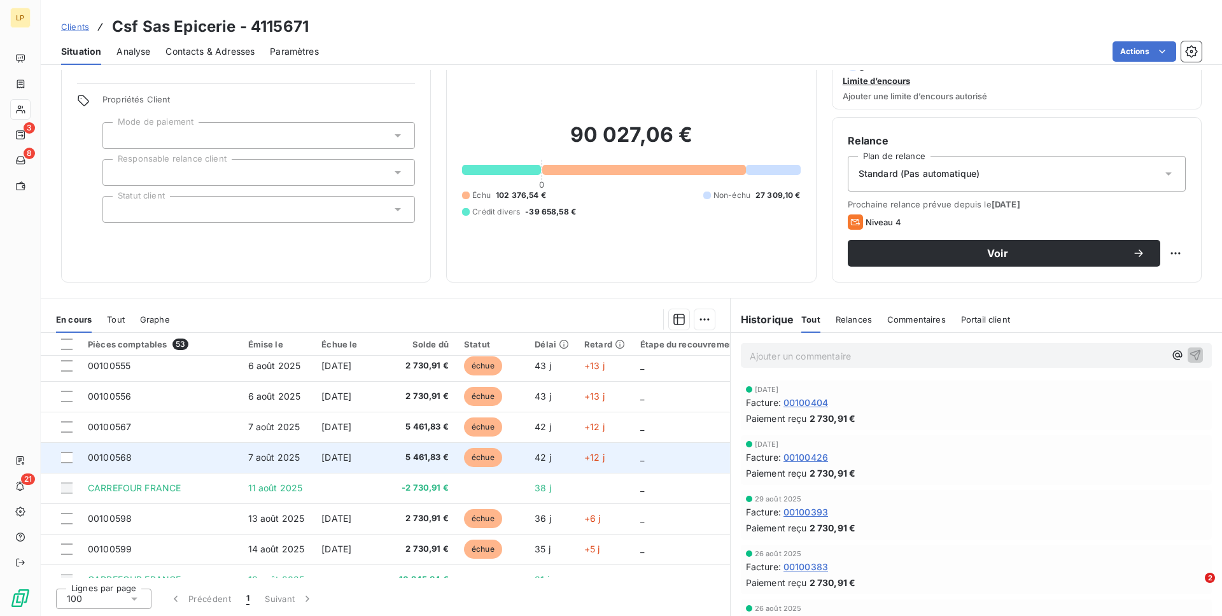
click at [432, 458] on span "5 461,83 €" at bounding box center [421, 457] width 53 height 13
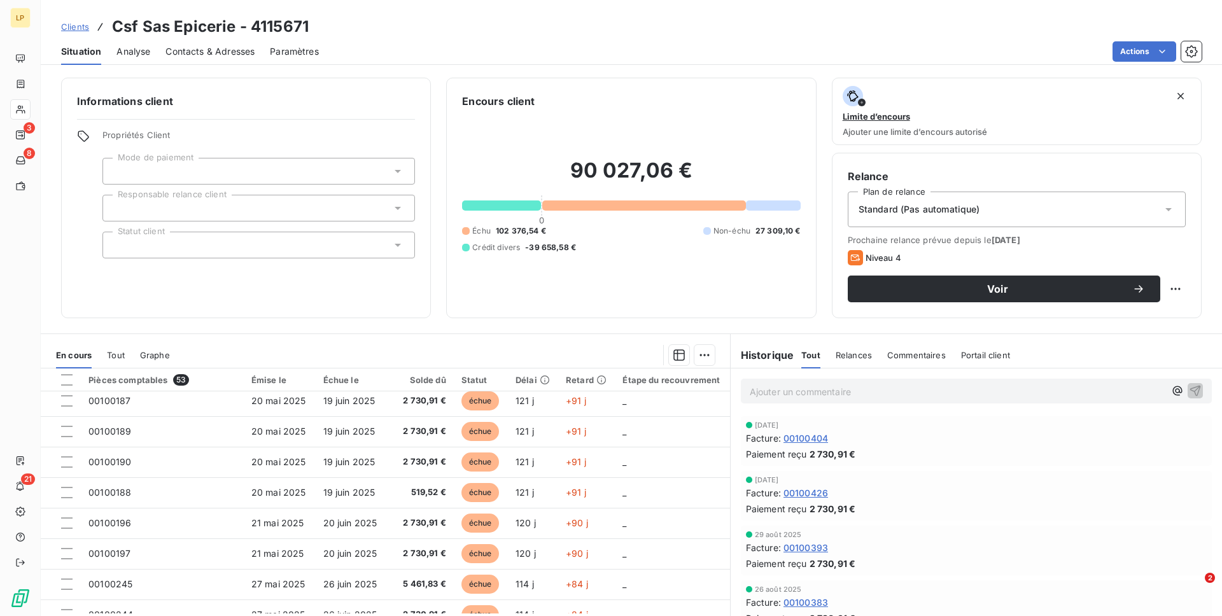
scroll to position [162, 0]
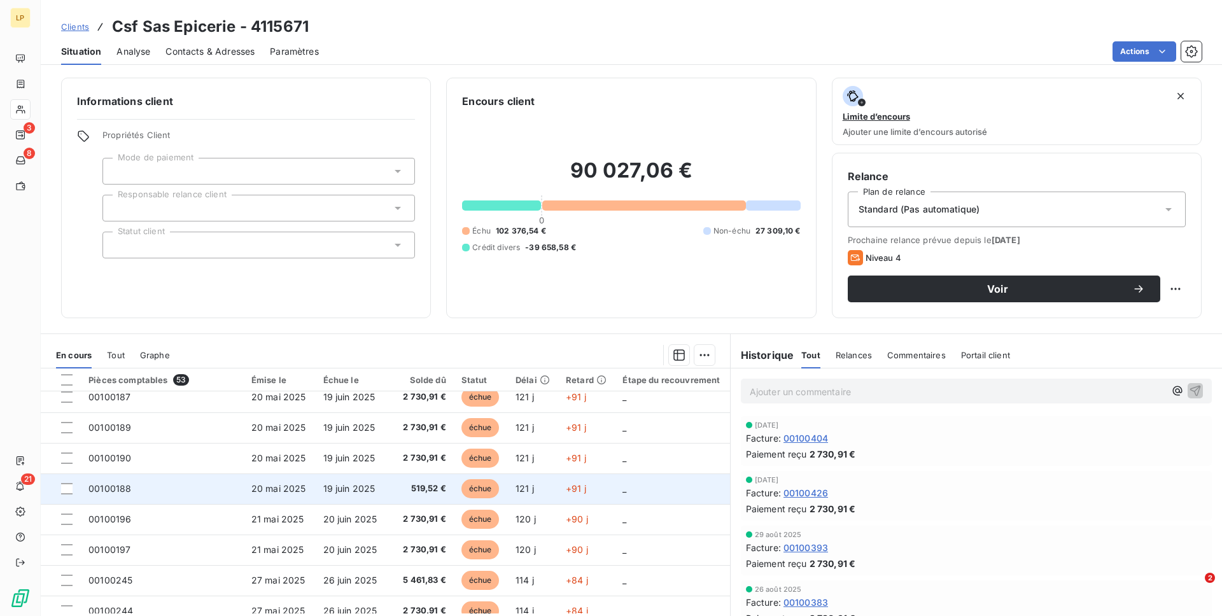
click at [387, 478] on td "19 juin 2025" at bounding box center [353, 488] width 75 height 31
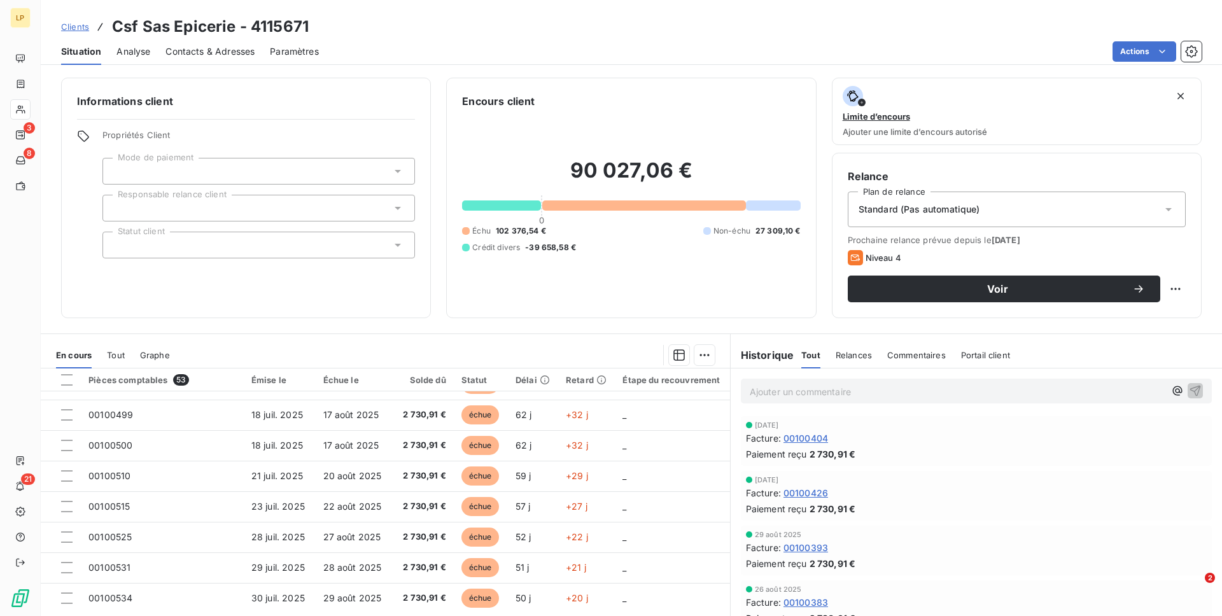
scroll to position [36, 0]
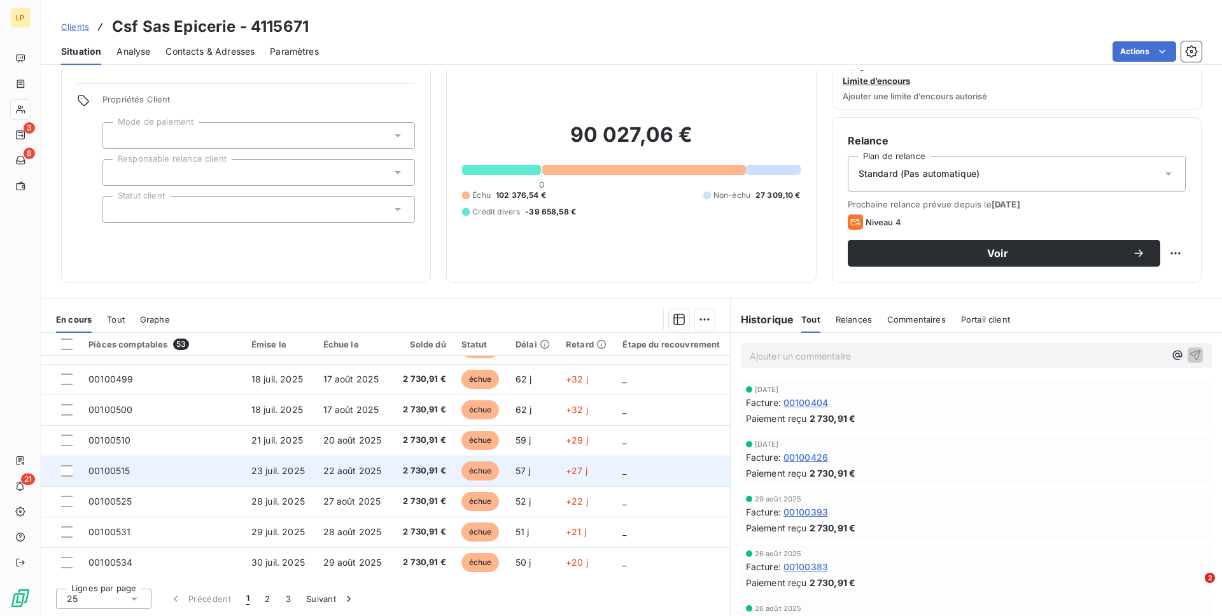
click at [353, 475] on span "22 août 2025" at bounding box center [352, 470] width 59 height 11
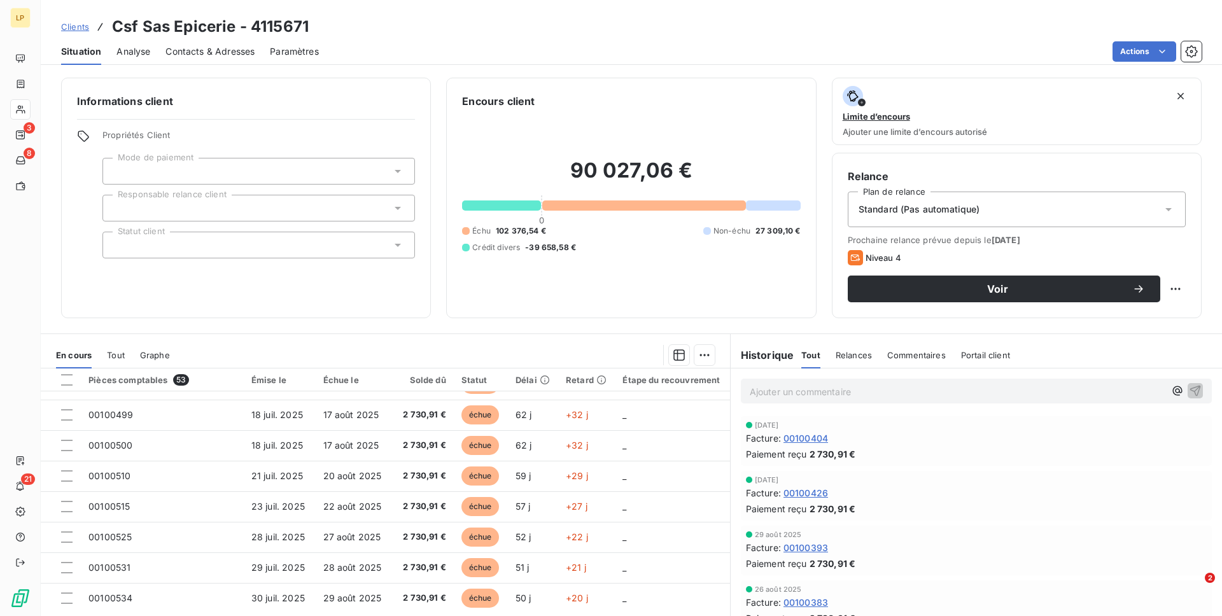
scroll to position [36, 0]
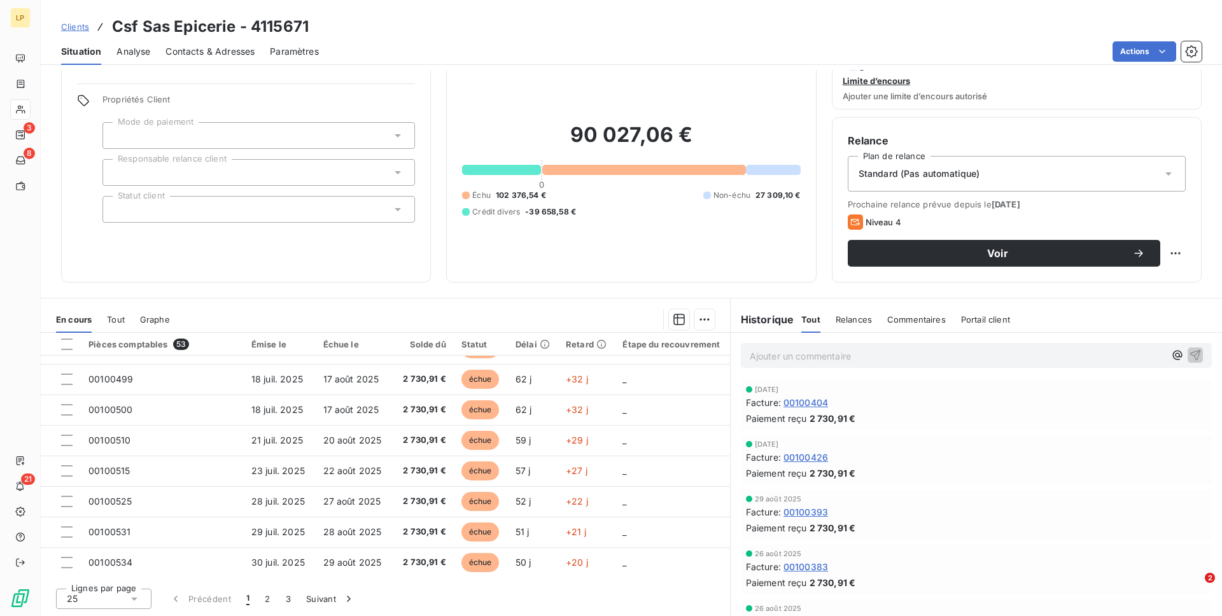
click at [133, 602] on icon at bounding box center [134, 598] width 13 height 13
click at [122, 571] on li "100" at bounding box center [103, 574] width 95 height 23
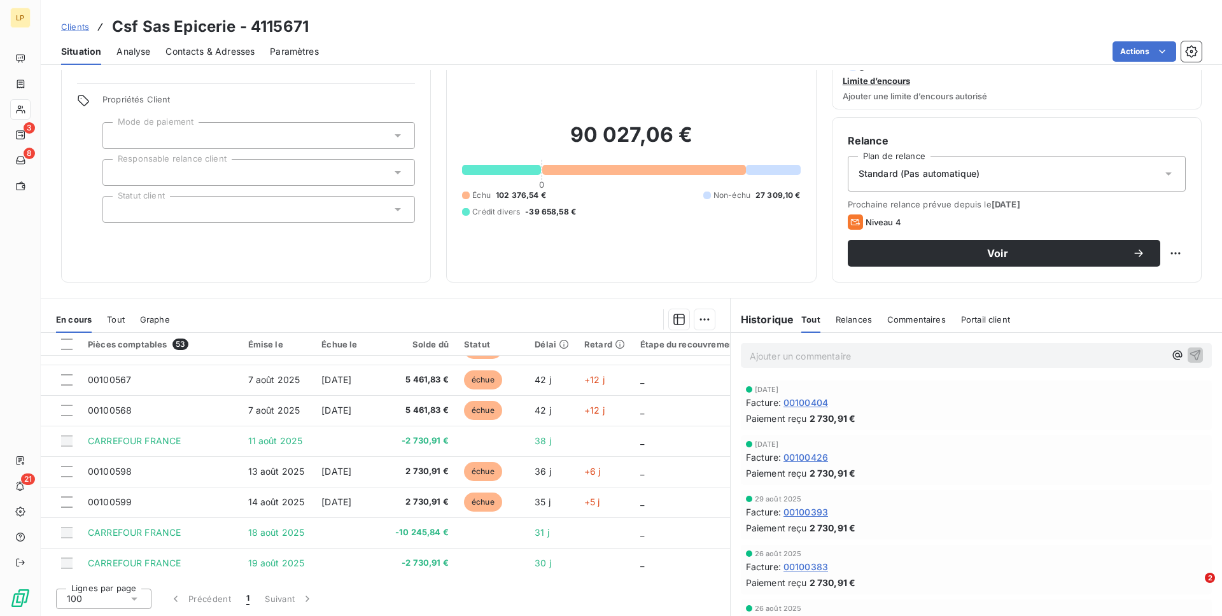
scroll to position [953, 0]
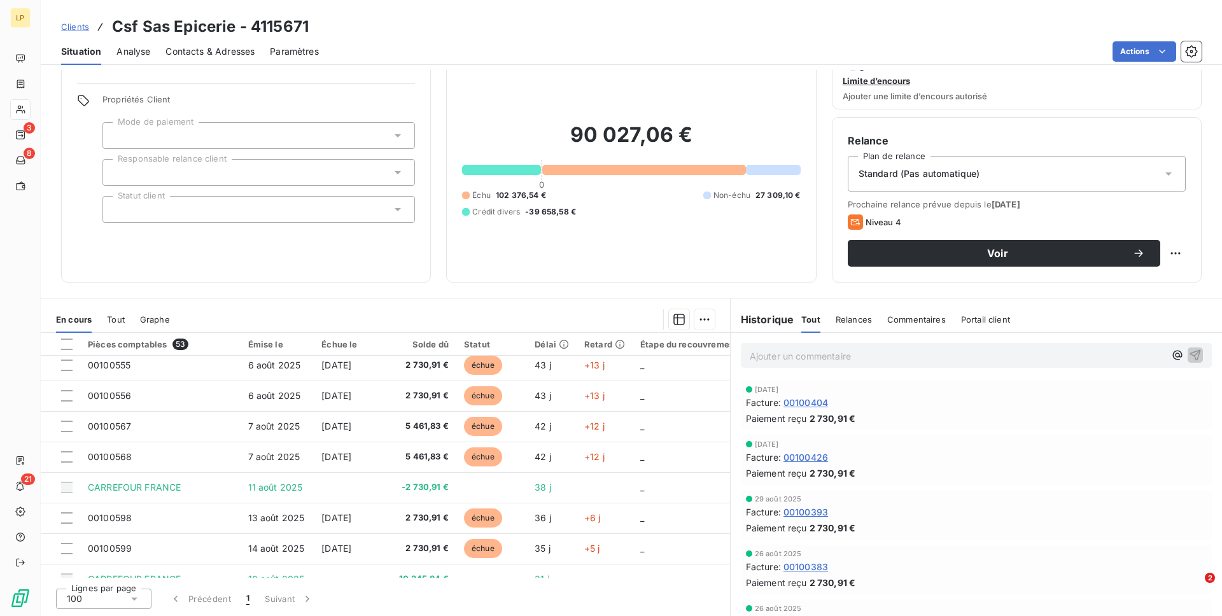
click at [188, 49] on span "Contacts & Adresses" at bounding box center [209, 51] width 89 height 13
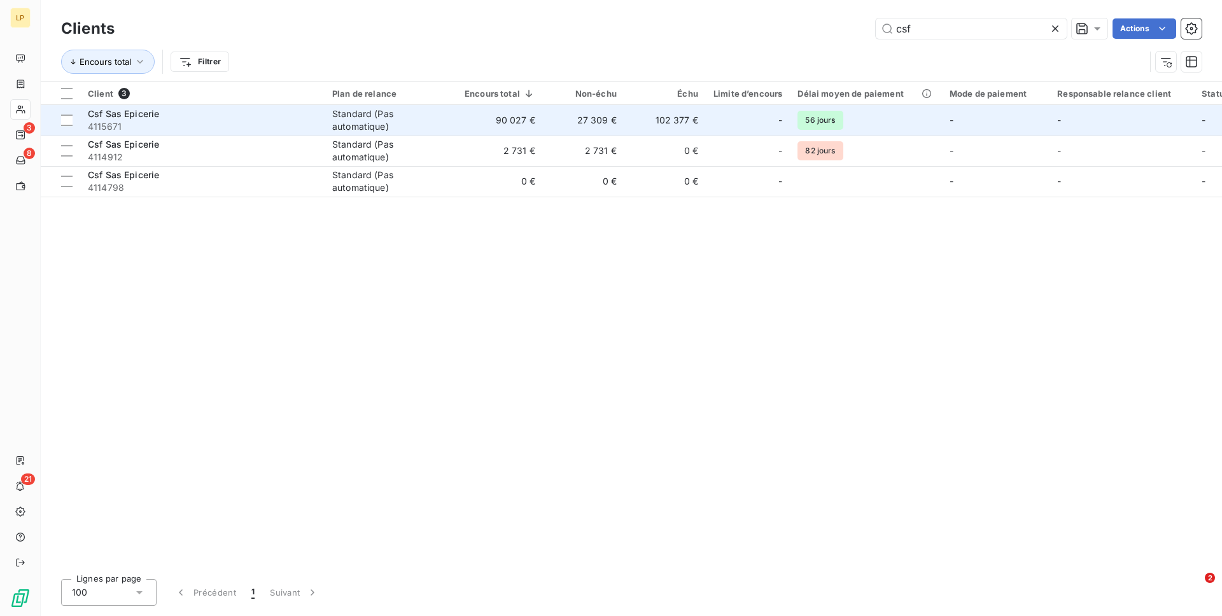
click at [491, 115] on td "90 027 €" at bounding box center [500, 120] width 86 height 31
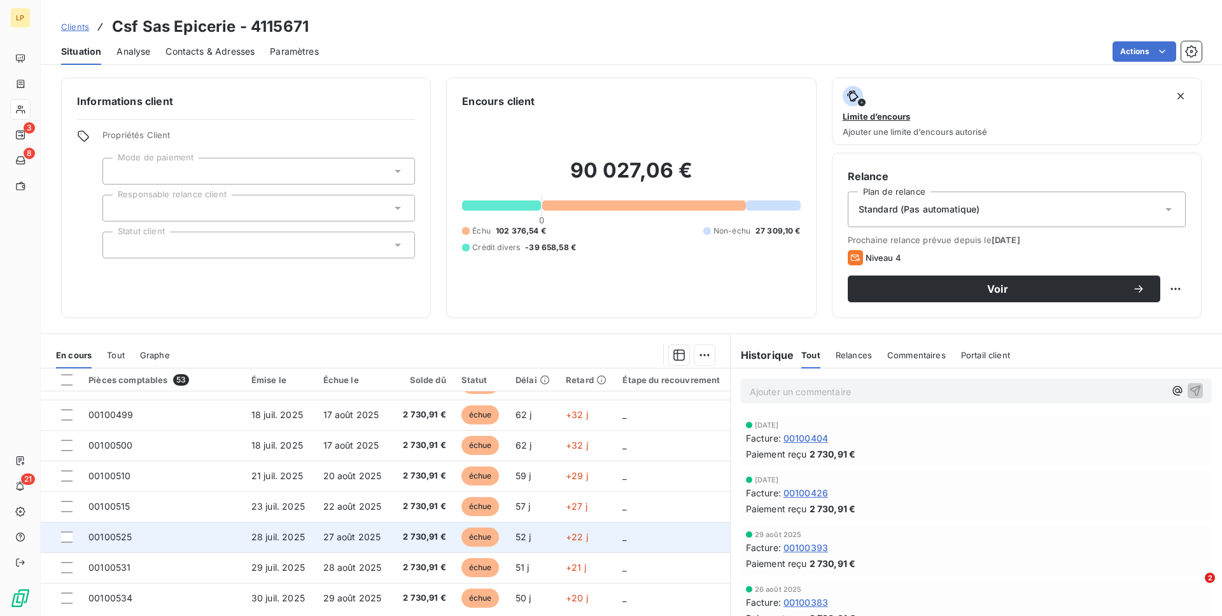
scroll to position [36, 0]
